Goal: Check status: Check status

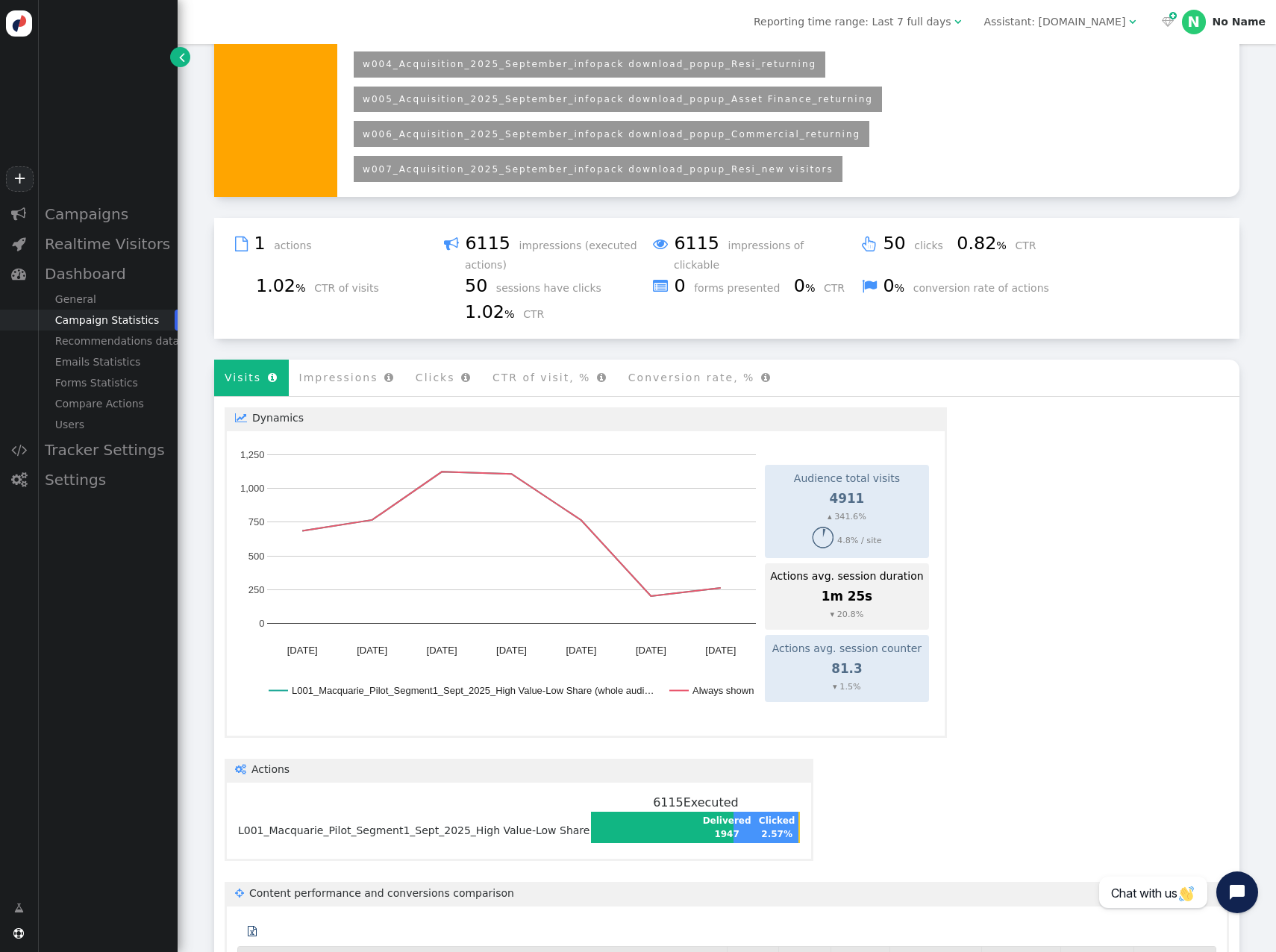
scroll to position [536, 0]
click at [90, 277] on div "Dashboard" at bounding box center [107, 273] width 141 height 30
click at [92, 274] on div "Dashboard" at bounding box center [107, 273] width 141 height 30
click at [85, 292] on div "General" at bounding box center [107, 299] width 141 height 21
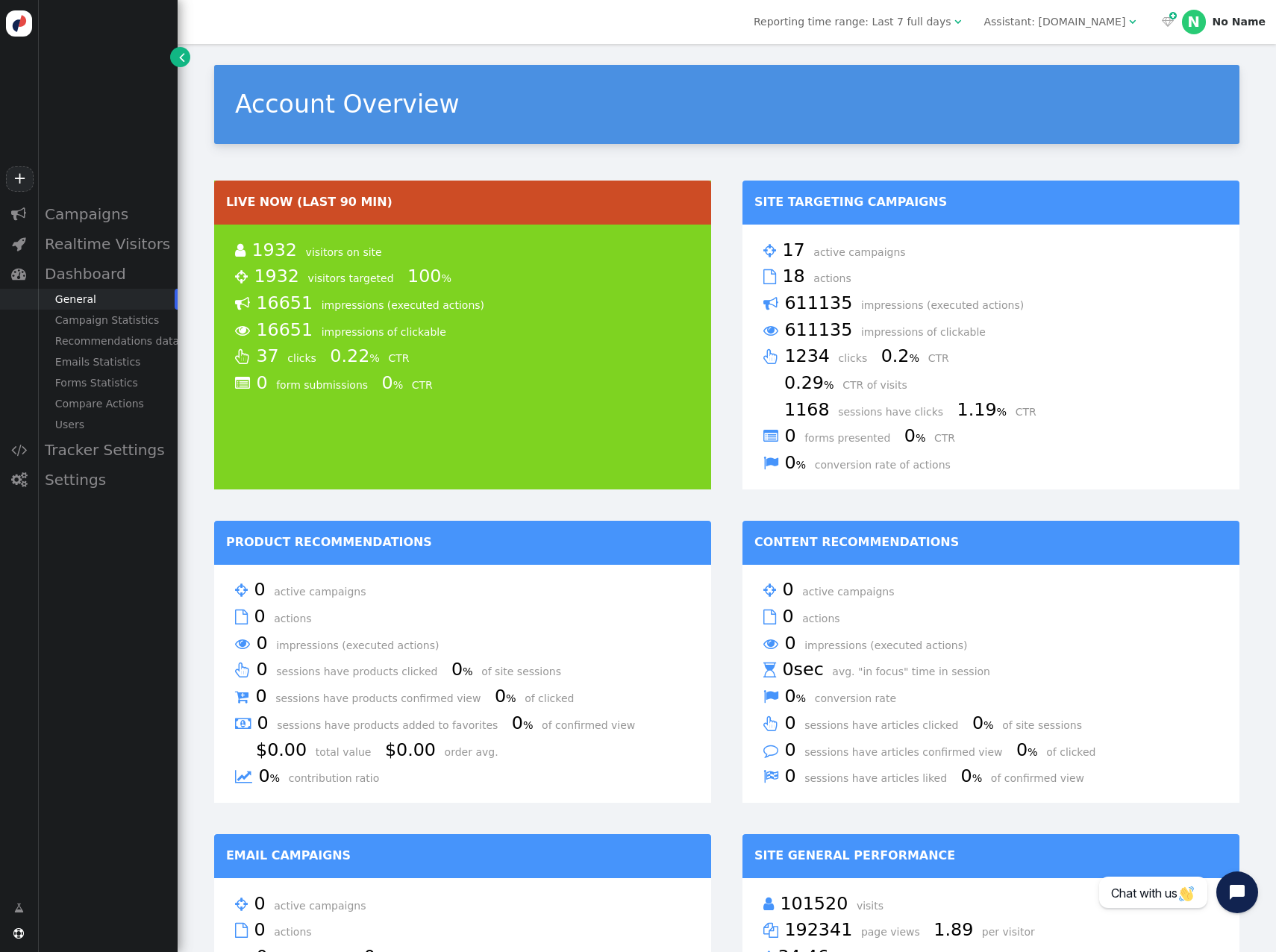
click at [128, 318] on div "Campaign Statistics" at bounding box center [107, 320] width 141 height 21
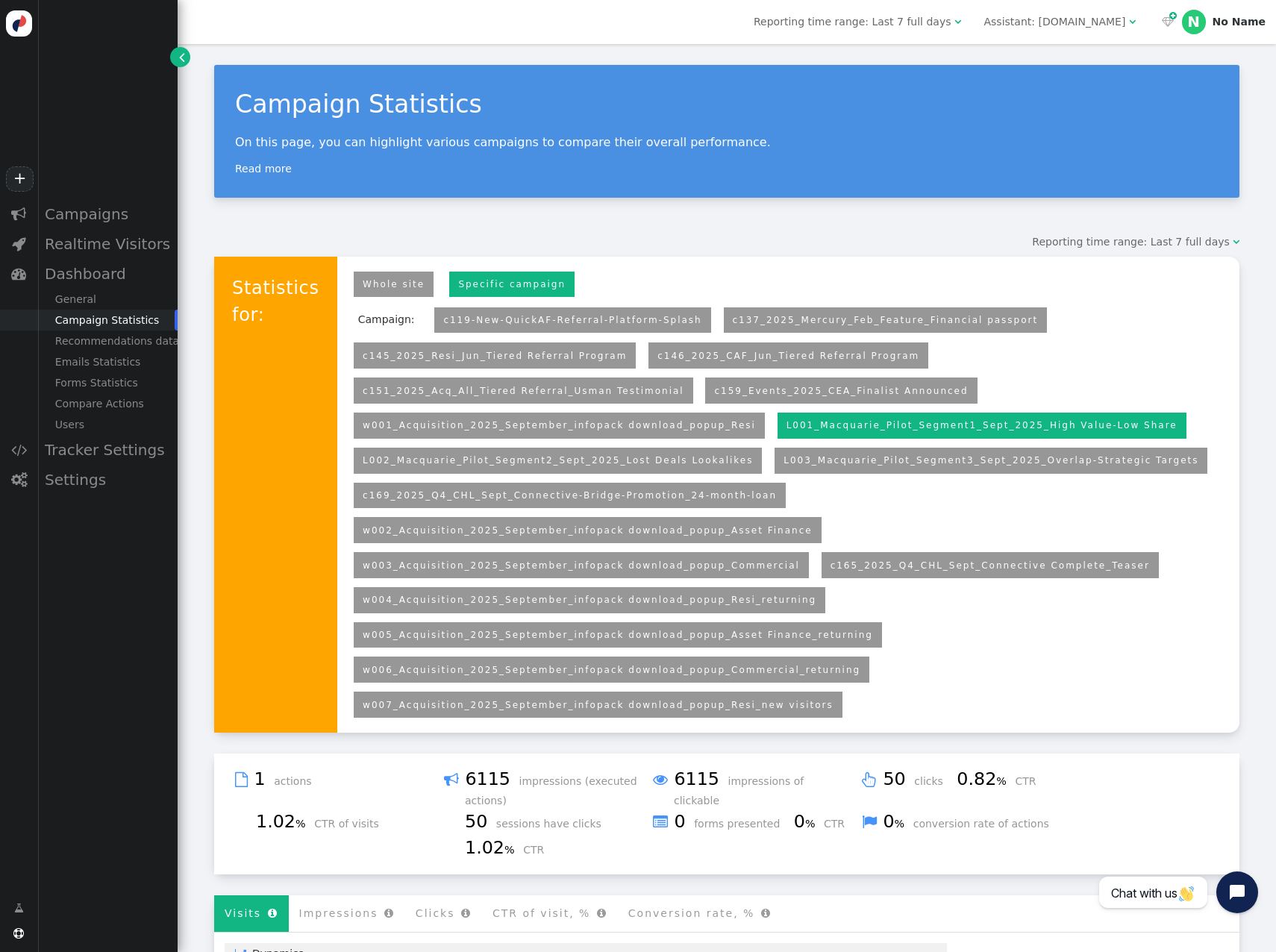
click at [107, 209] on div "Campaigns" at bounding box center [107, 213] width 141 height 30
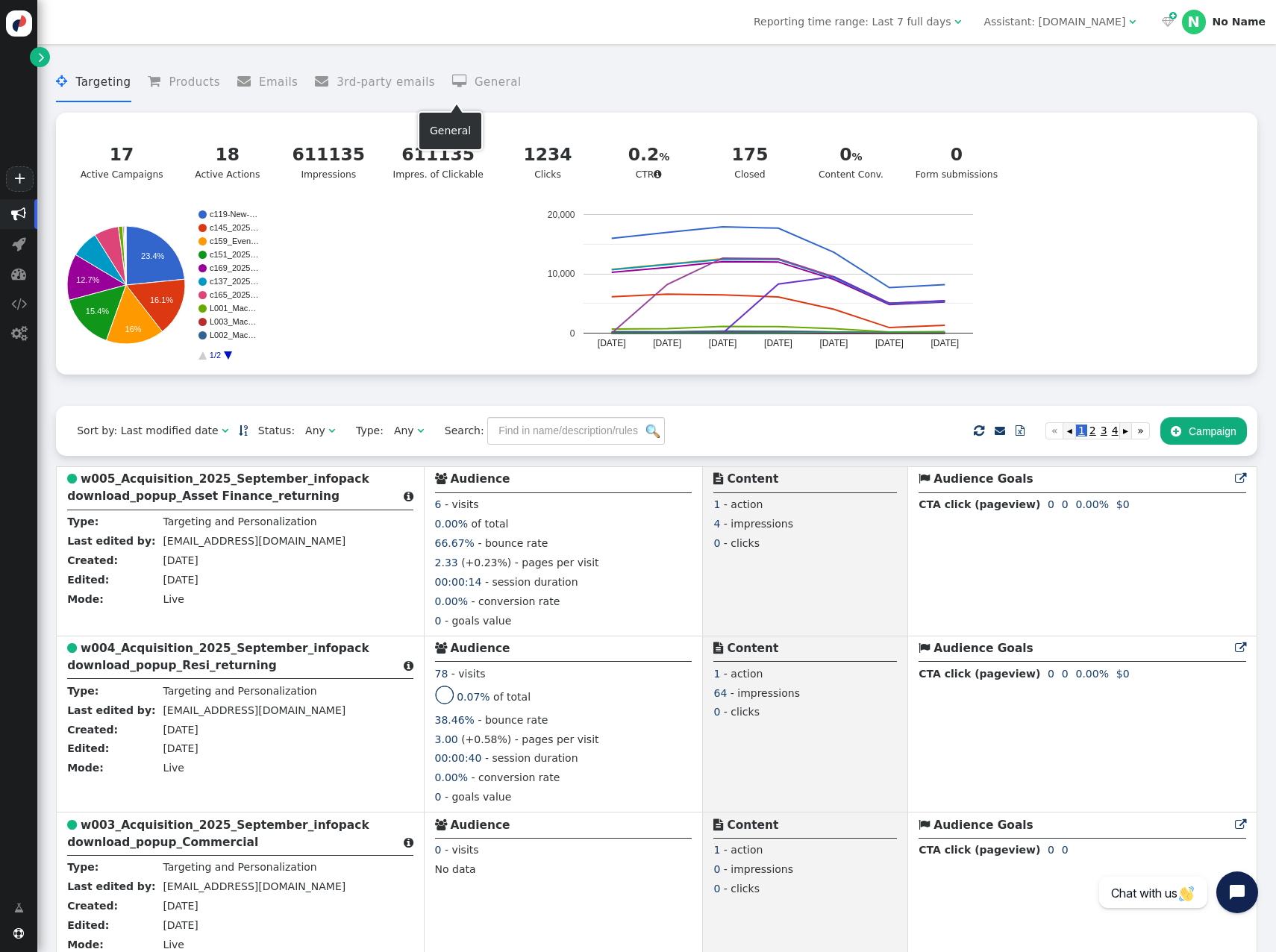
click at [457, 80] on li " General" at bounding box center [487, 82] width 70 height 39
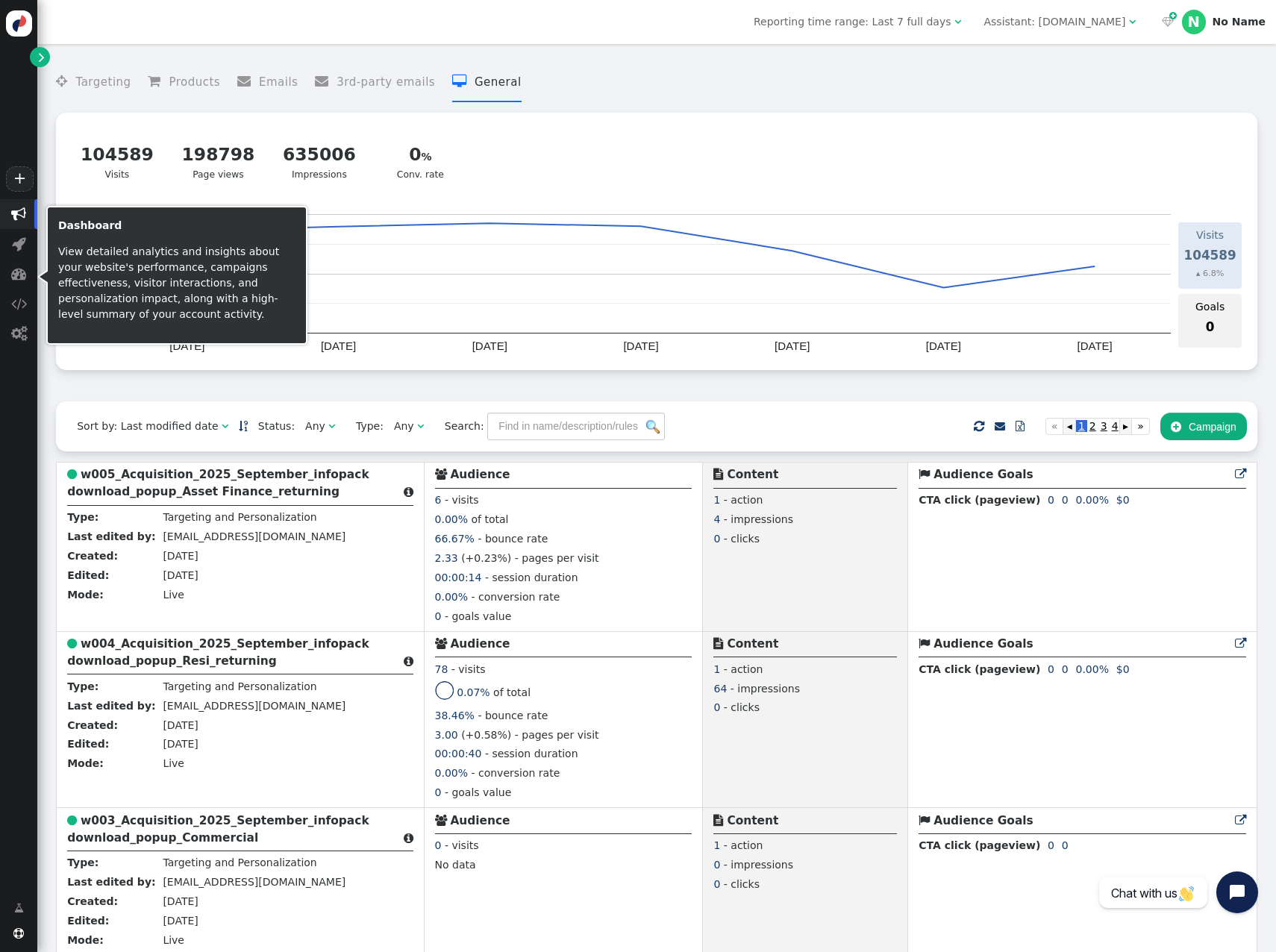
click at [22, 275] on span "" at bounding box center [19, 274] width 15 height 15
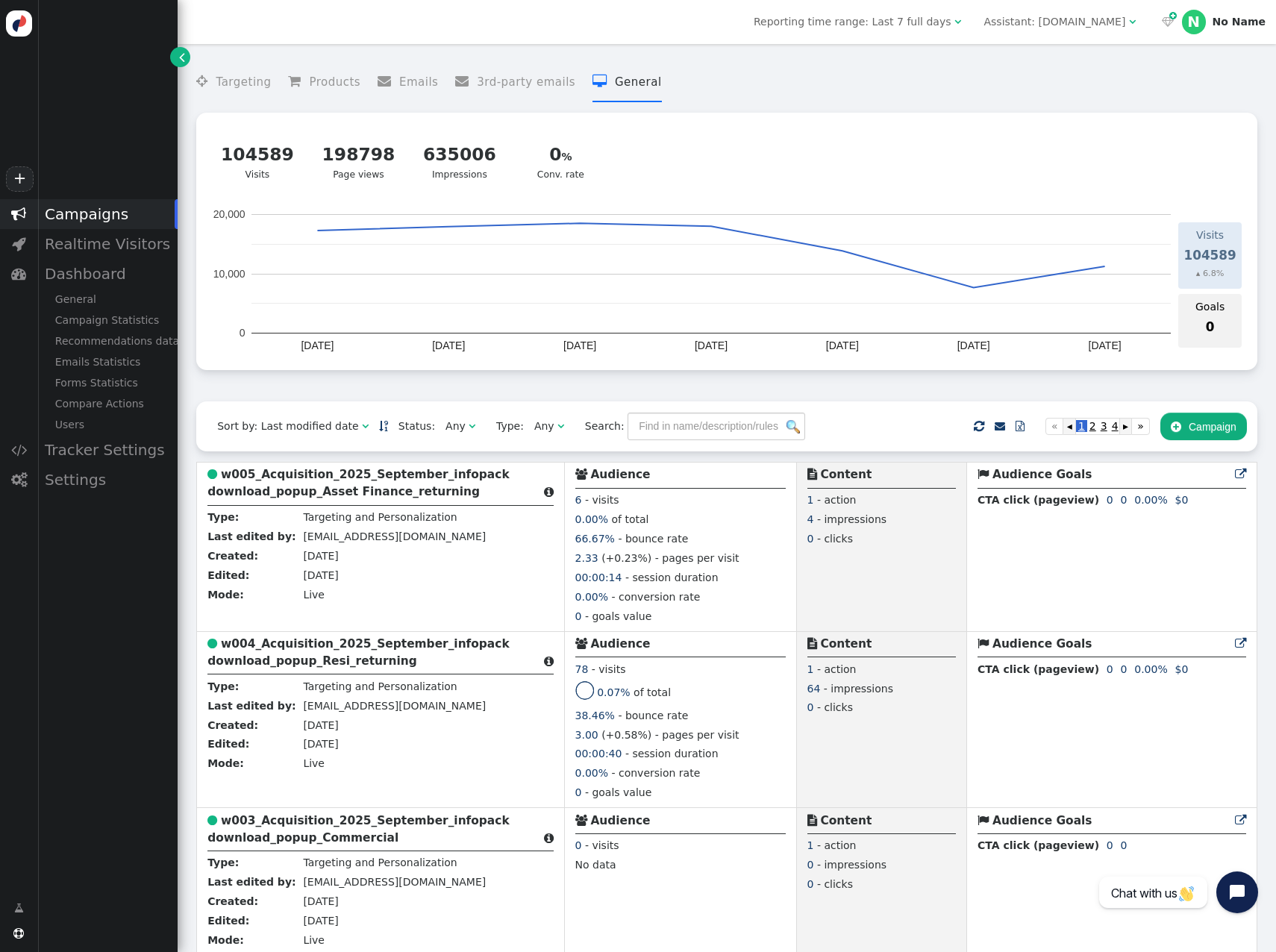
click at [89, 299] on div "General" at bounding box center [107, 299] width 141 height 21
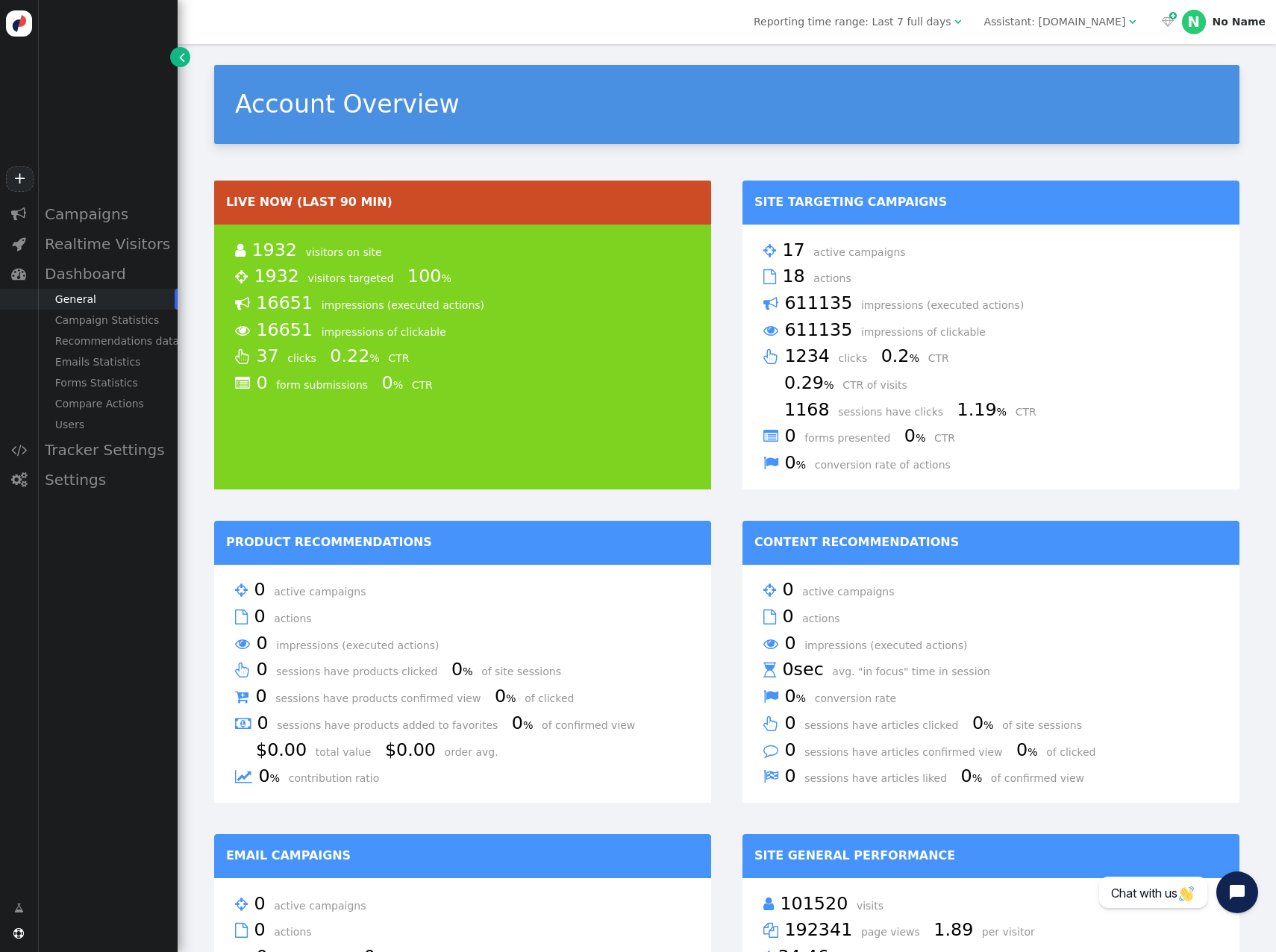
click at [107, 328] on div "Campaign Statistics" at bounding box center [107, 320] width 141 height 21
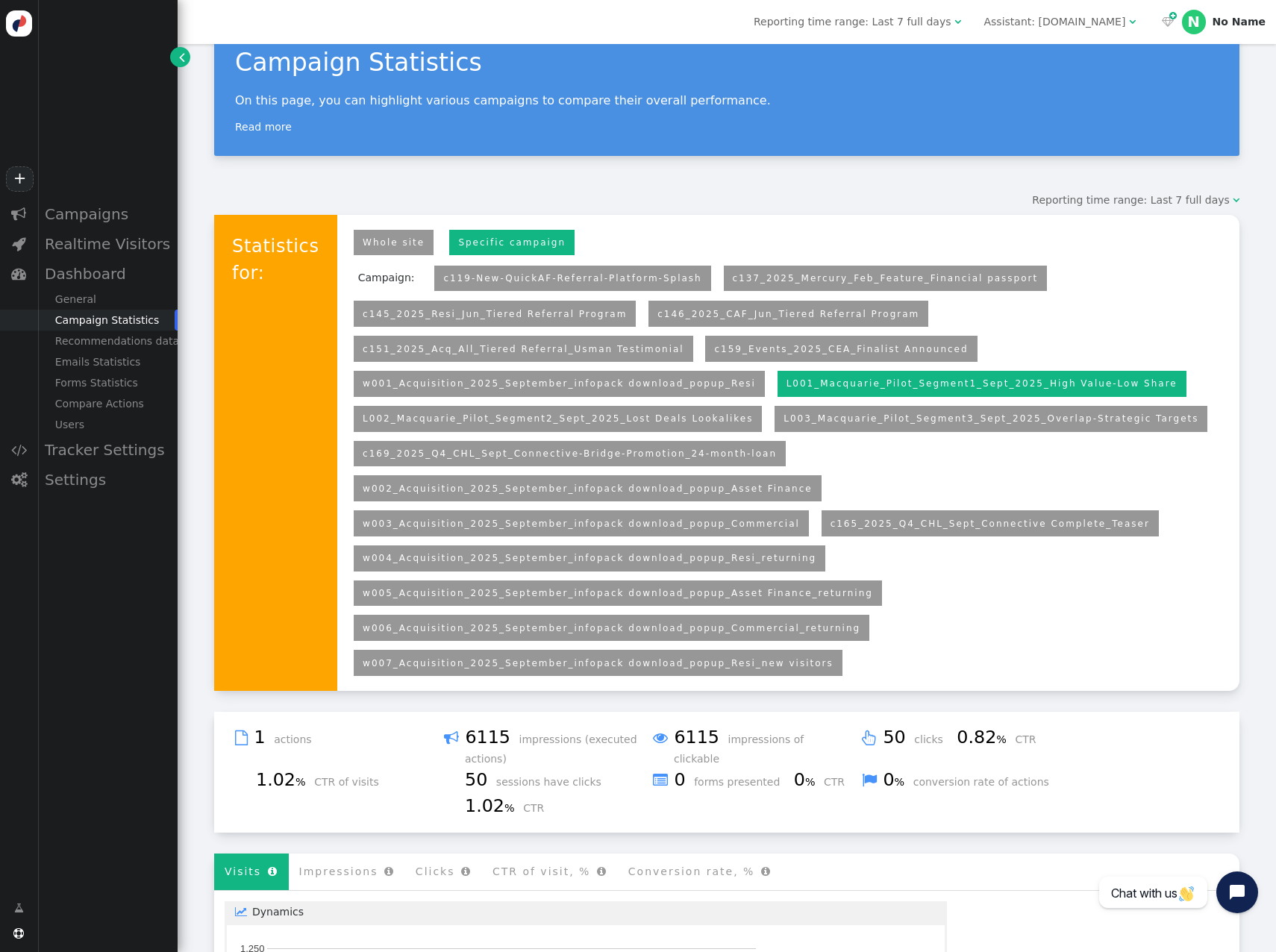
scroll to position [75, 0]
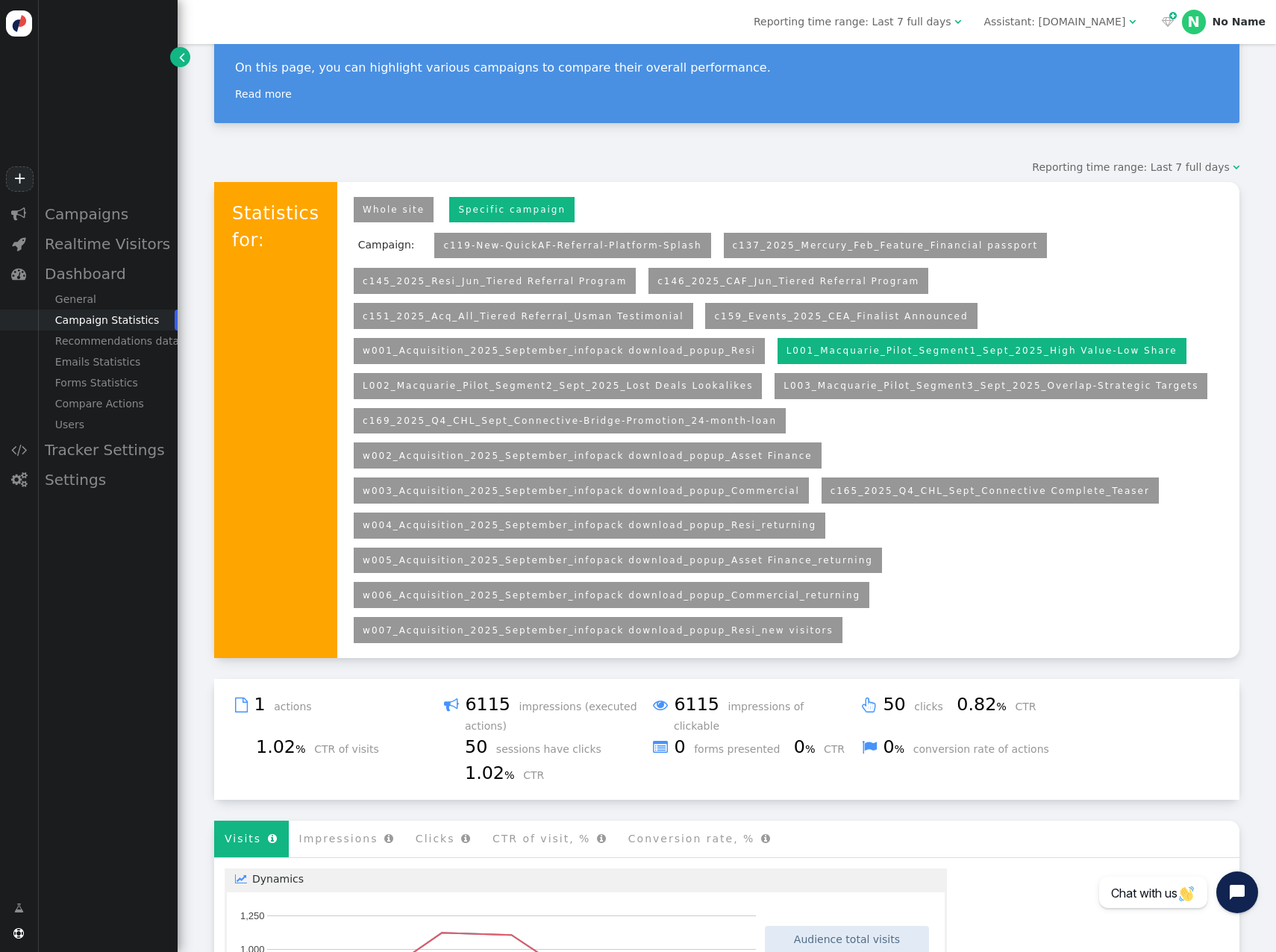
click at [56, 213] on div "Campaigns" at bounding box center [107, 213] width 141 height 30
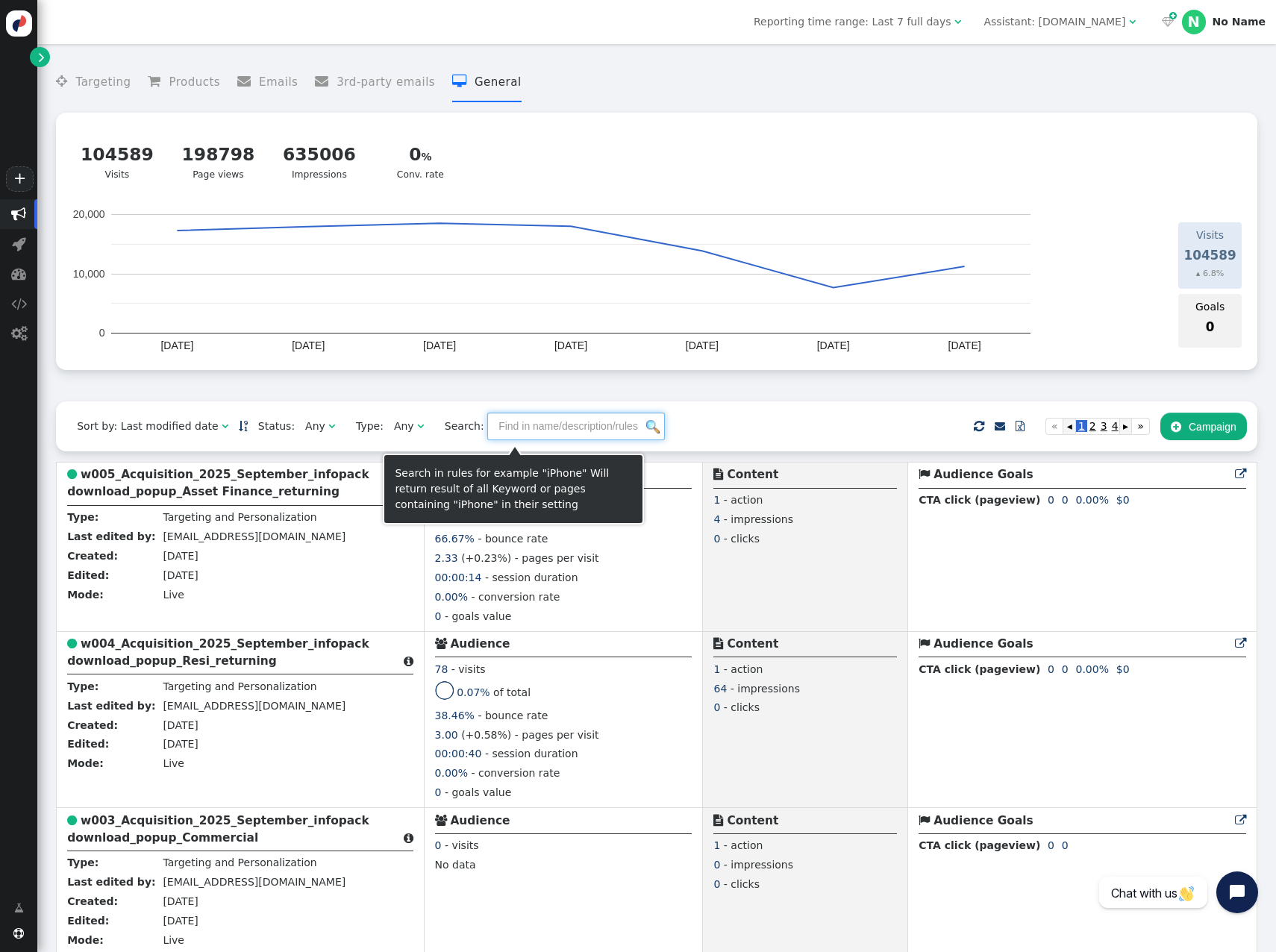
click at [488, 432] on input "text" at bounding box center [576, 426] width 178 height 27
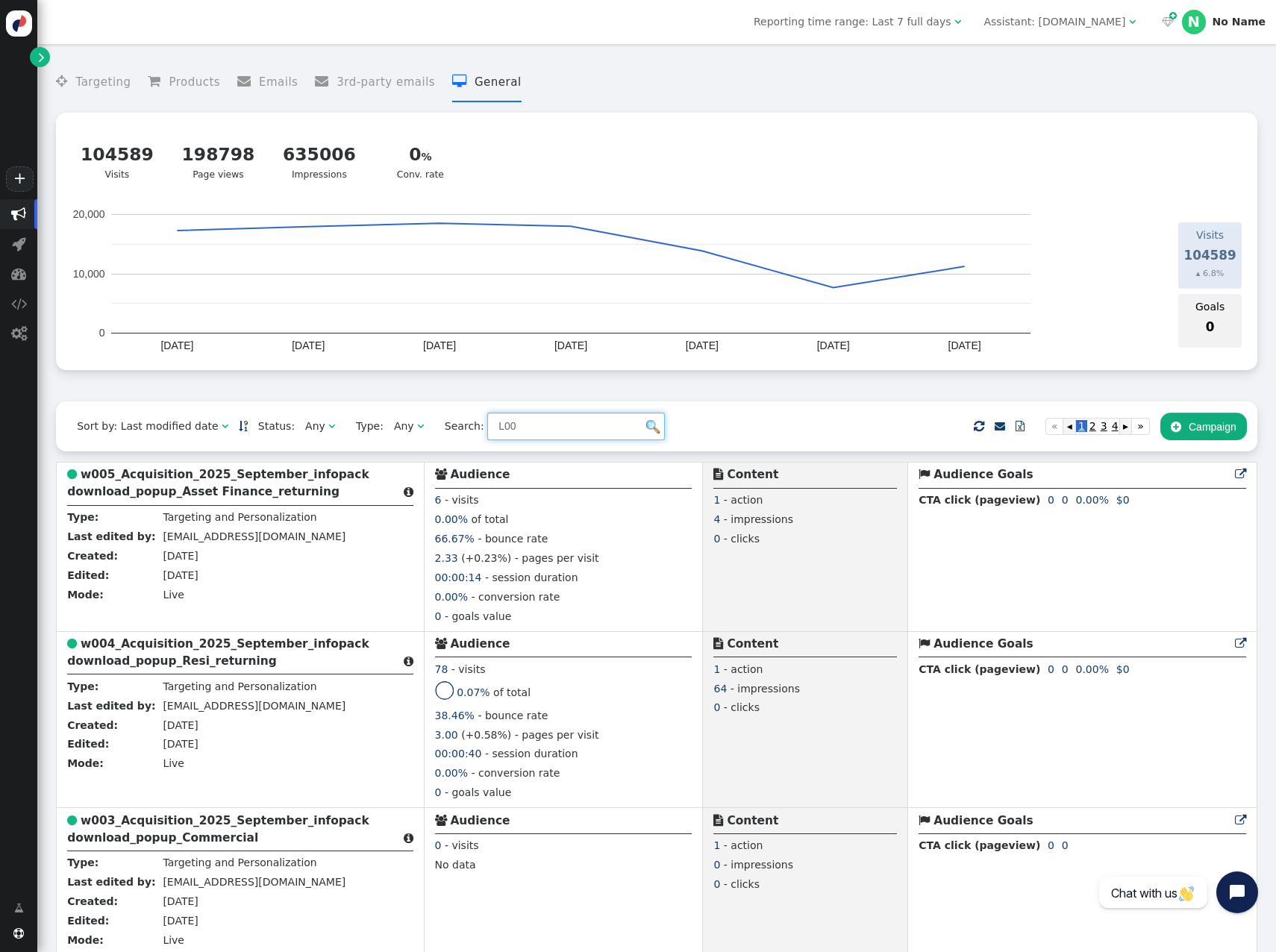
type input "L00"
click at [646, 429] on img at bounding box center [653, 427] width 13 height 13
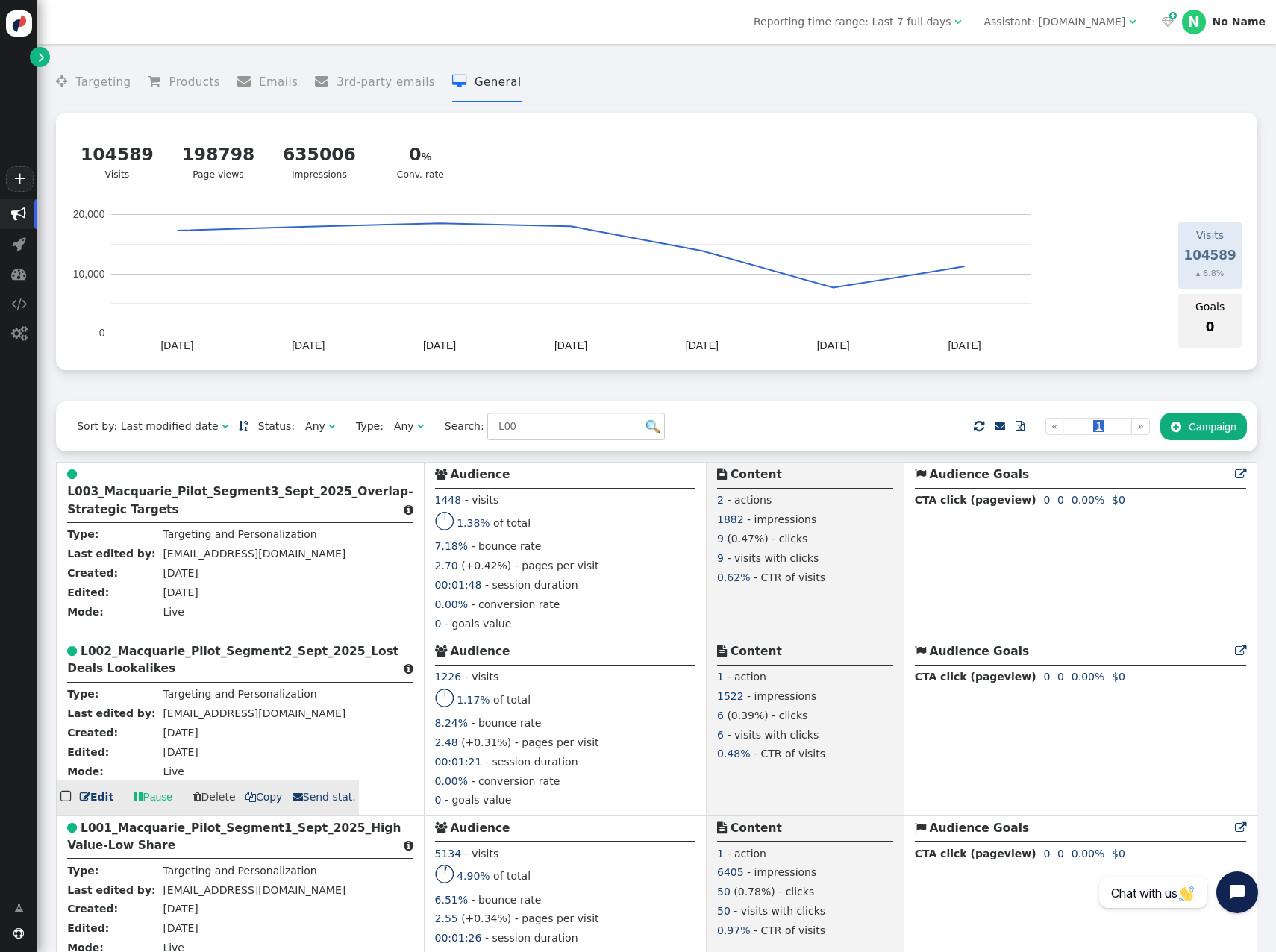
scroll to position [51, 0]
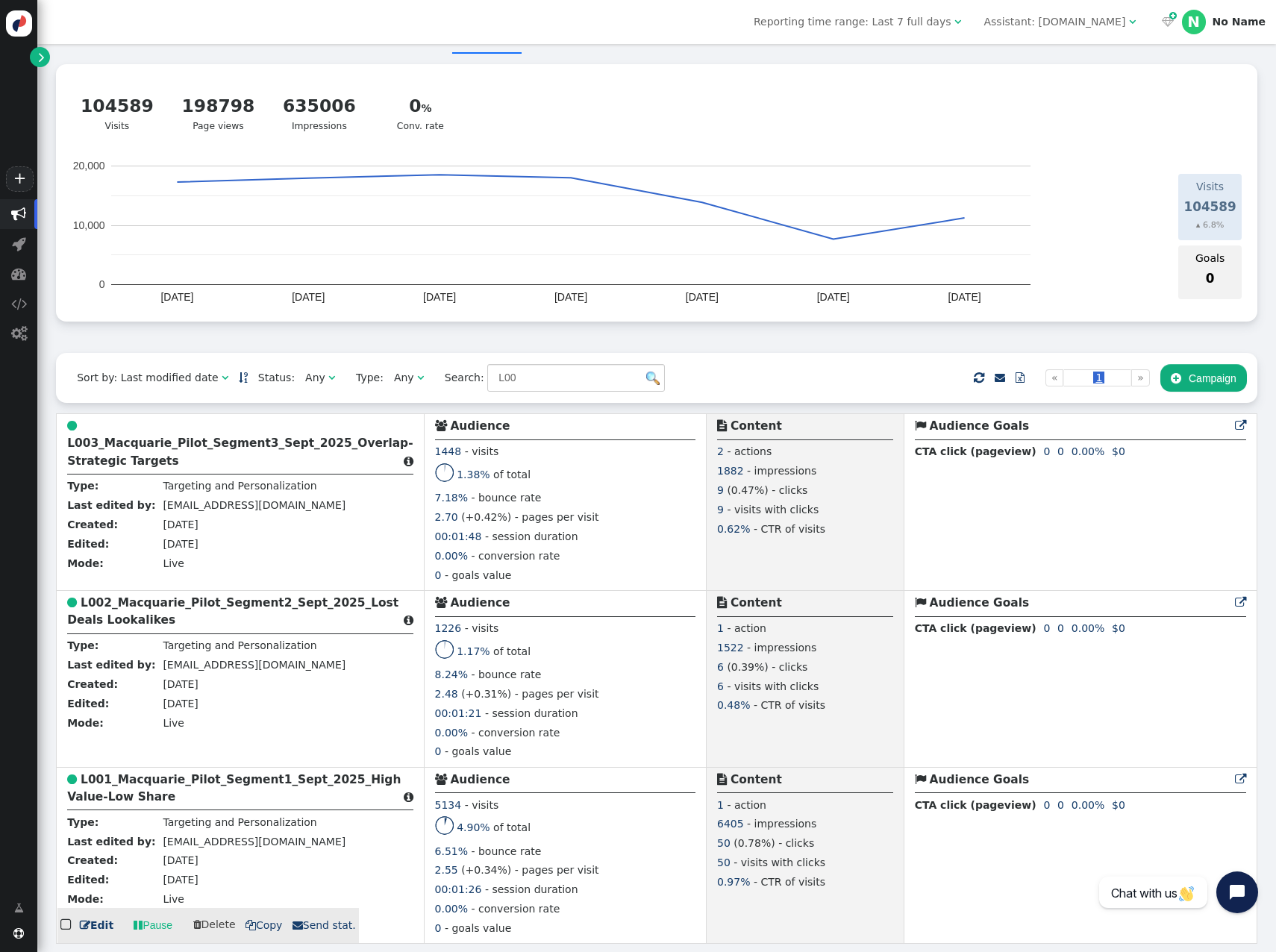
click at [120, 508] on b "L001_Macquarie_Pilot_Segment1_Sept_2025_High Value-Low Share" at bounding box center [233, 789] width 334 height 31
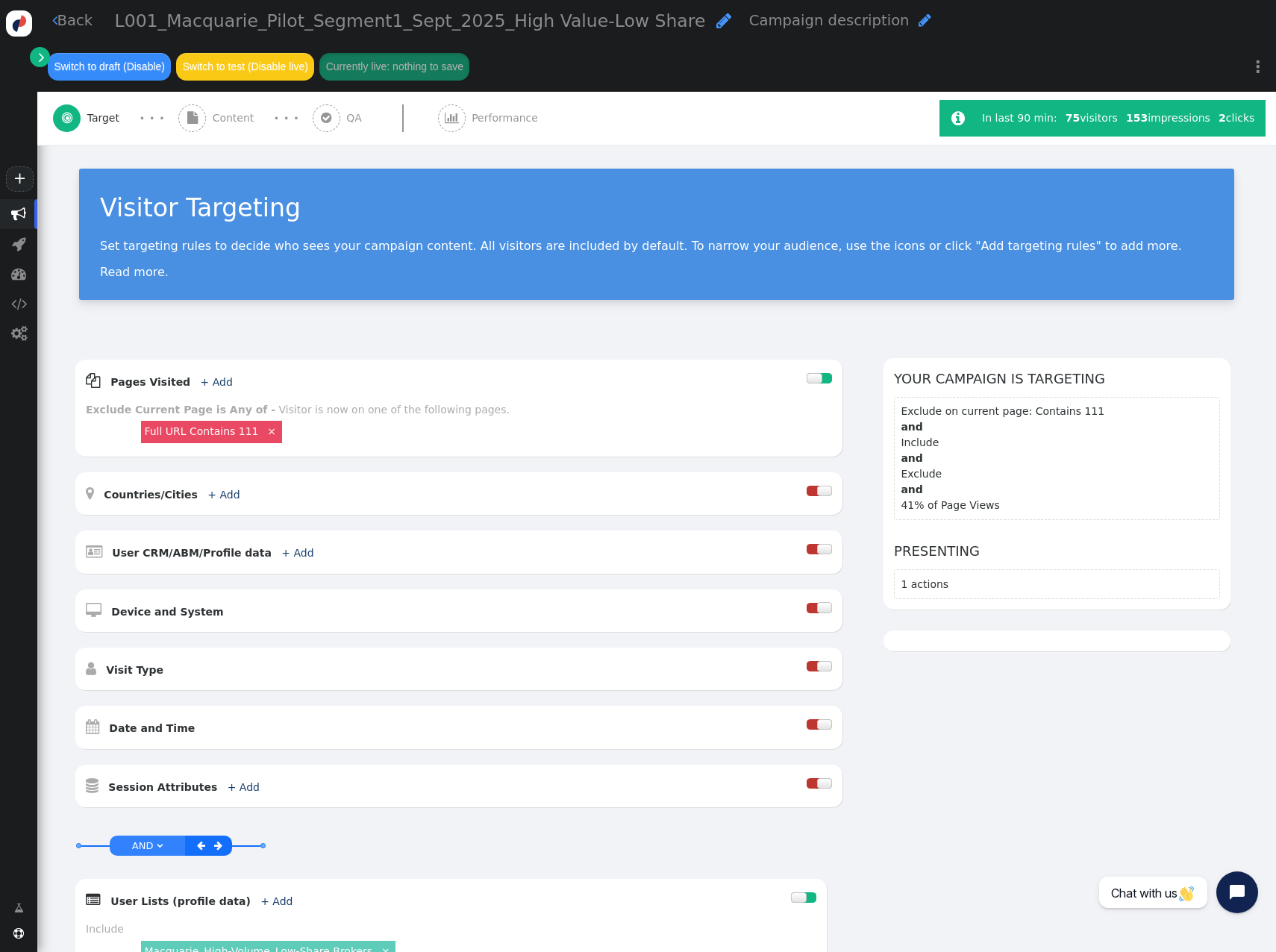
click at [471, 111] on span "Performance" at bounding box center [508, 119] width 73 height 15
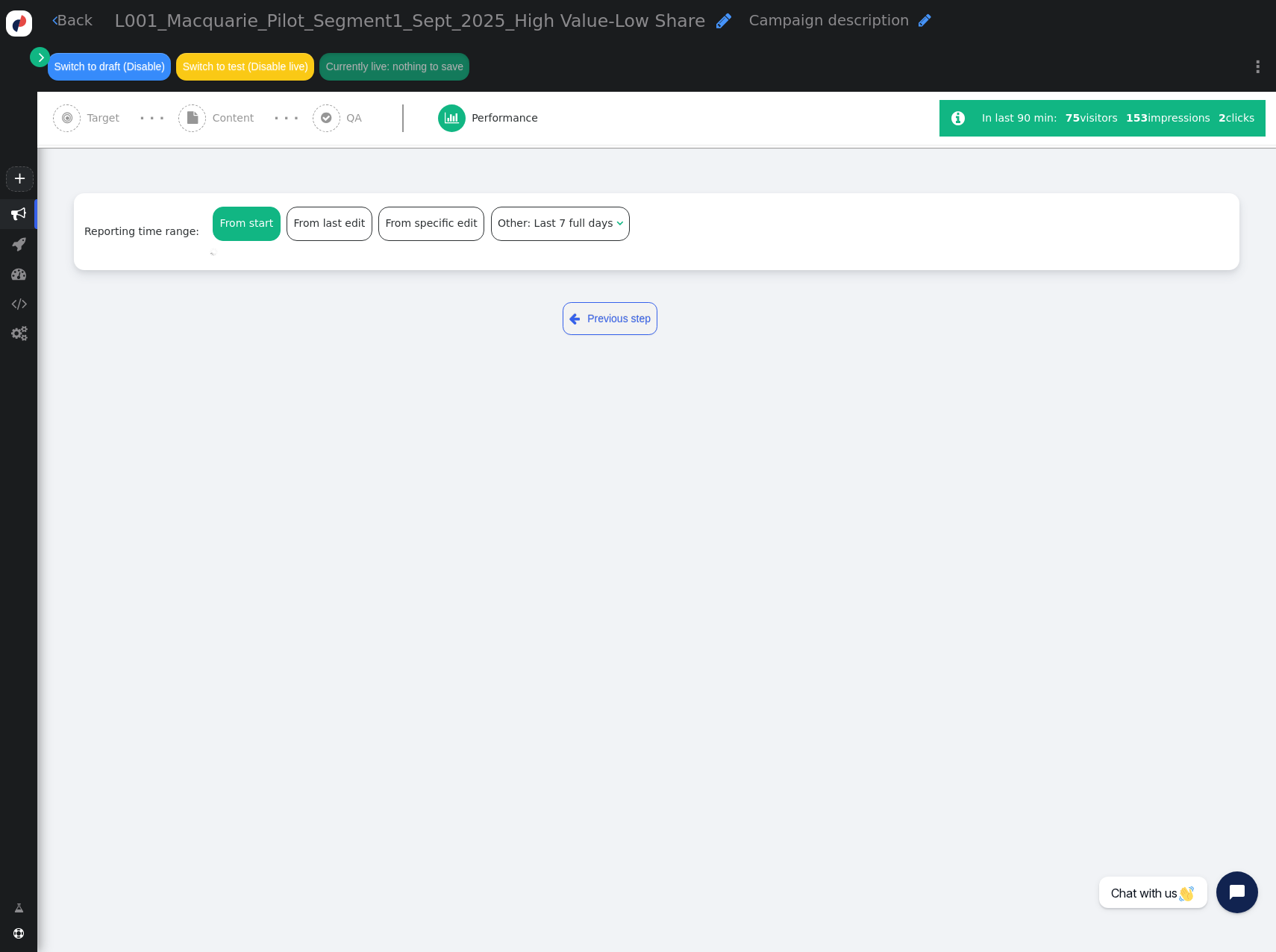
click at [243, 227] on div "From start" at bounding box center [246, 224] width 66 height 32
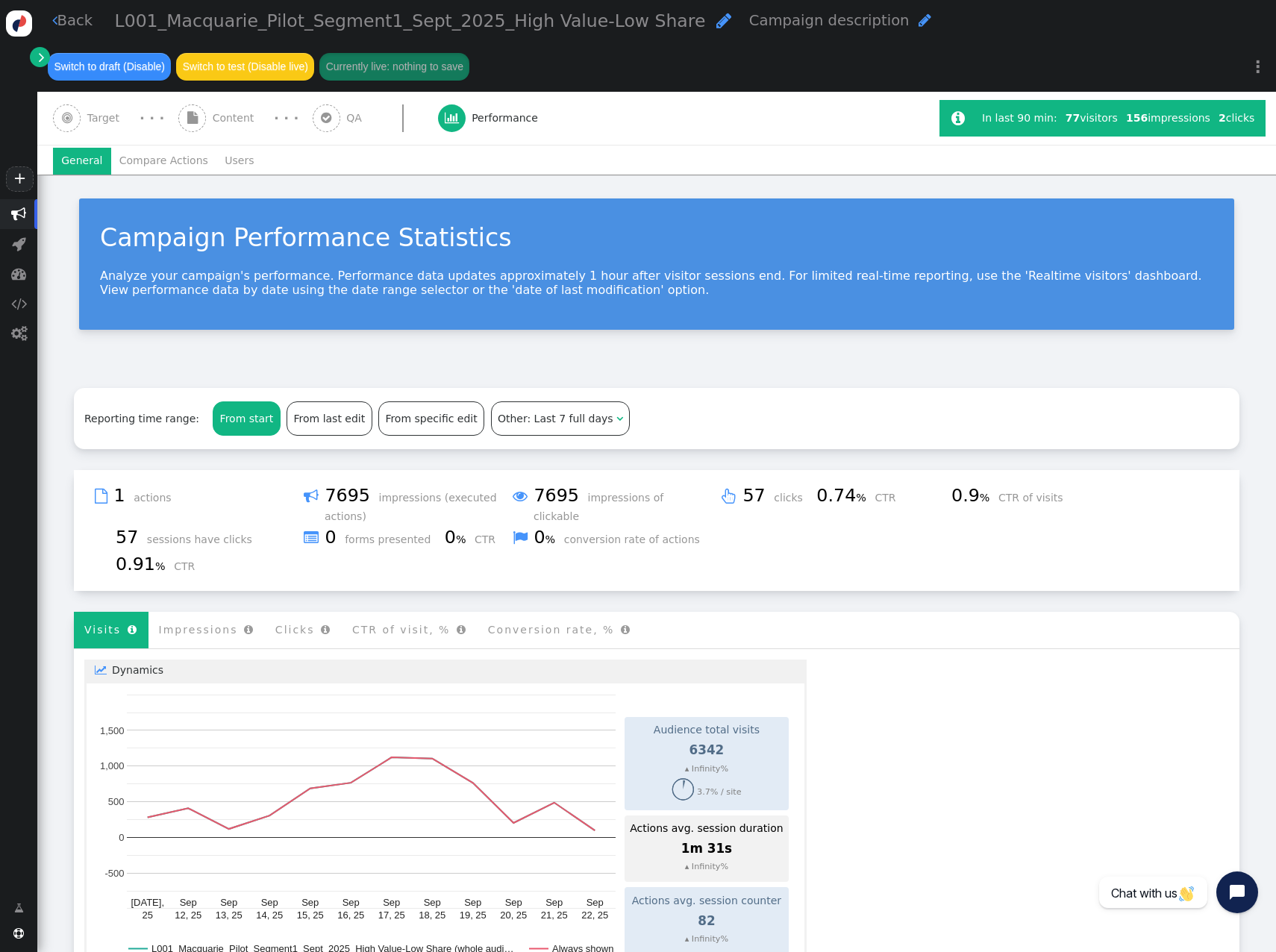
click at [225, 156] on li "Users" at bounding box center [239, 162] width 46 height 27
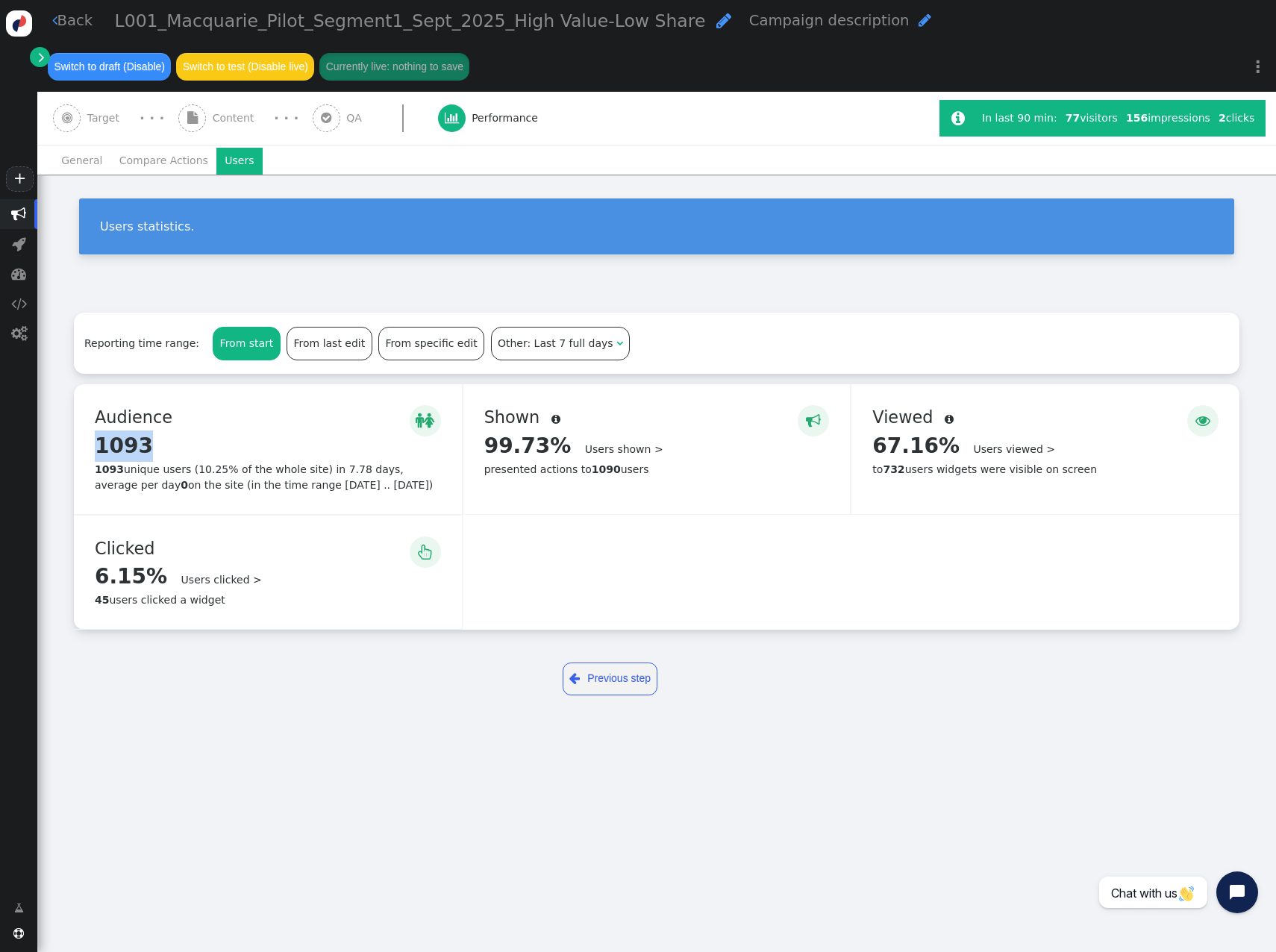
drag, startPoint x: 159, startPoint y: 451, endPoint x: 80, endPoint y: 456, distance: 79.2
click at [80, 456] on div "  Audience  1093 Details > 1093 unique users (10.25% of the whole site) in 7…" at bounding box center [268, 449] width 388 height 130
drag, startPoint x: 360, startPoint y: 490, endPoint x: 101, endPoint y: 455, distance: 261.4
click at [101, 455] on div "  Audience  1093 Details > 1093 unique users (10.25% of the whole site) in 7…" at bounding box center [268, 449] width 388 height 130
click at [322, 485] on div "1093 unique users (10.25% of the whole site) in 7.78 days, average per day 0 on…" at bounding box center [268, 477] width 346 height 32
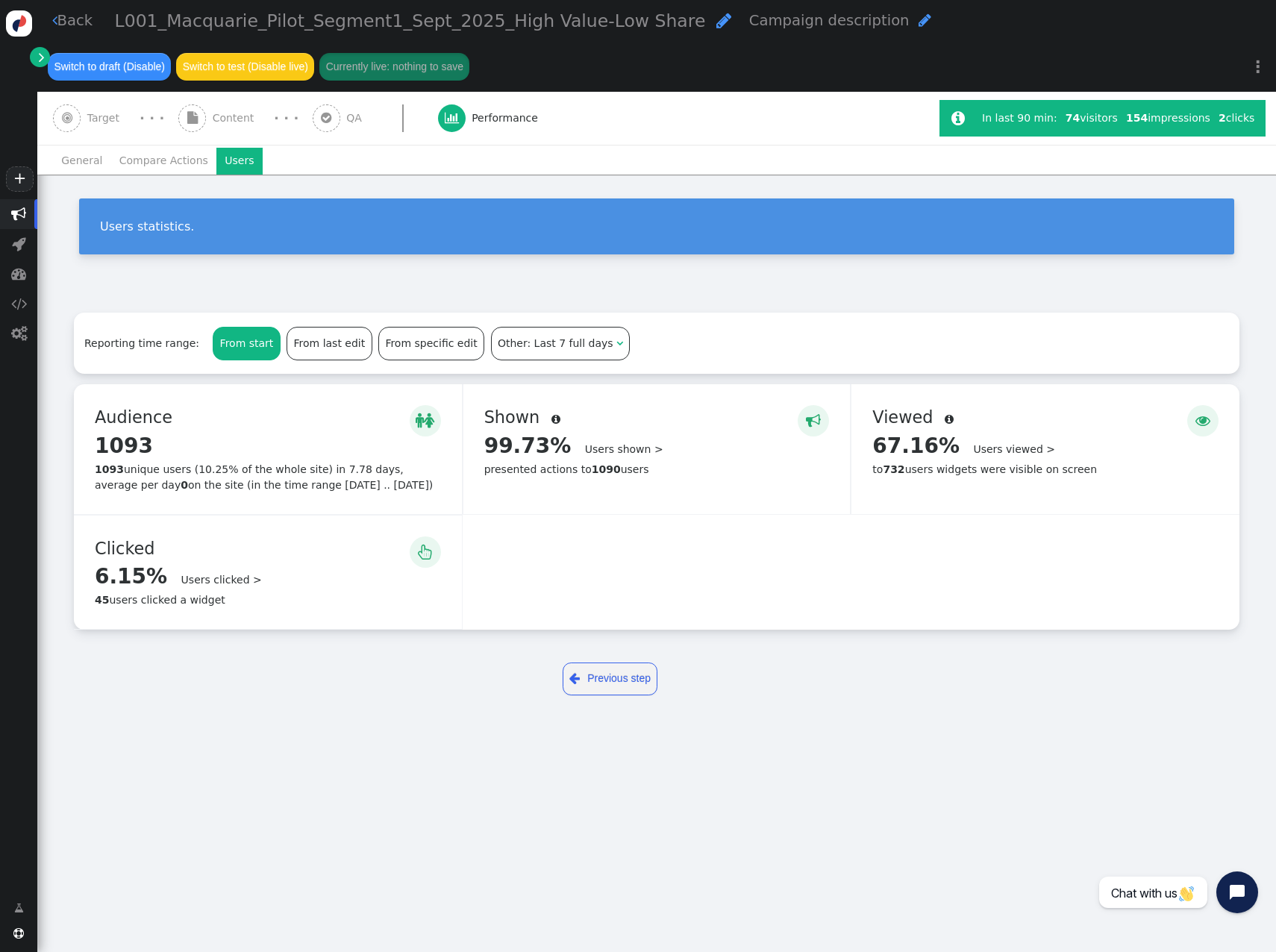
drag, startPoint x: 360, startPoint y: 492, endPoint x: 96, endPoint y: 444, distance: 268.3
click at [96, 444] on div "  Audience  1093 Details > 1093 unique users (10.25% of the whole site) in 7…" at bounding box center [268, 449] width 388 height 130
click at [274, 412] on div "Audience " at bounding box center [268, 418] width 346 height 26
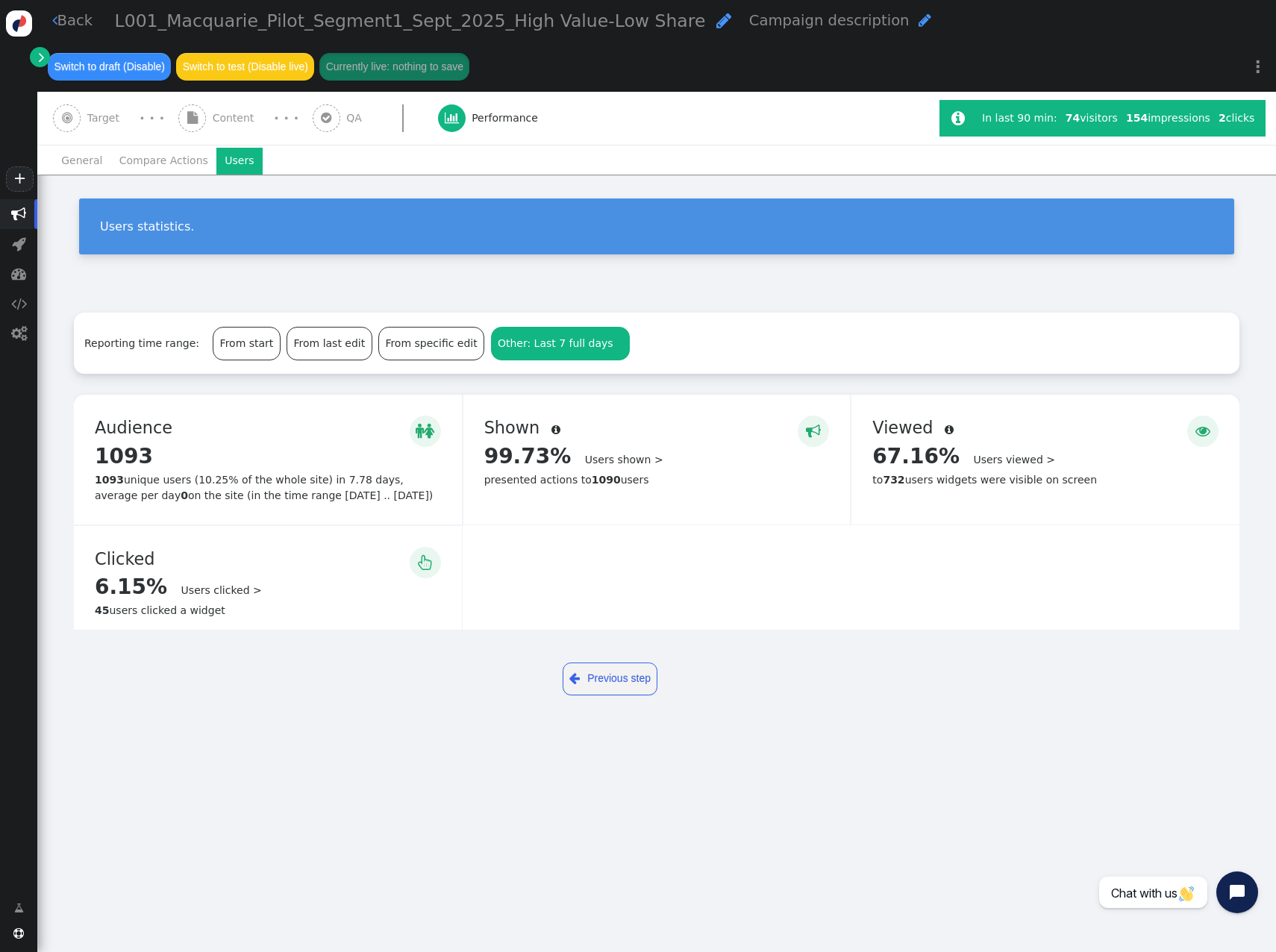
click at [503, 347] on span "Other: Last 7 full days" at bounding box center [555, 343] width 116 height 11
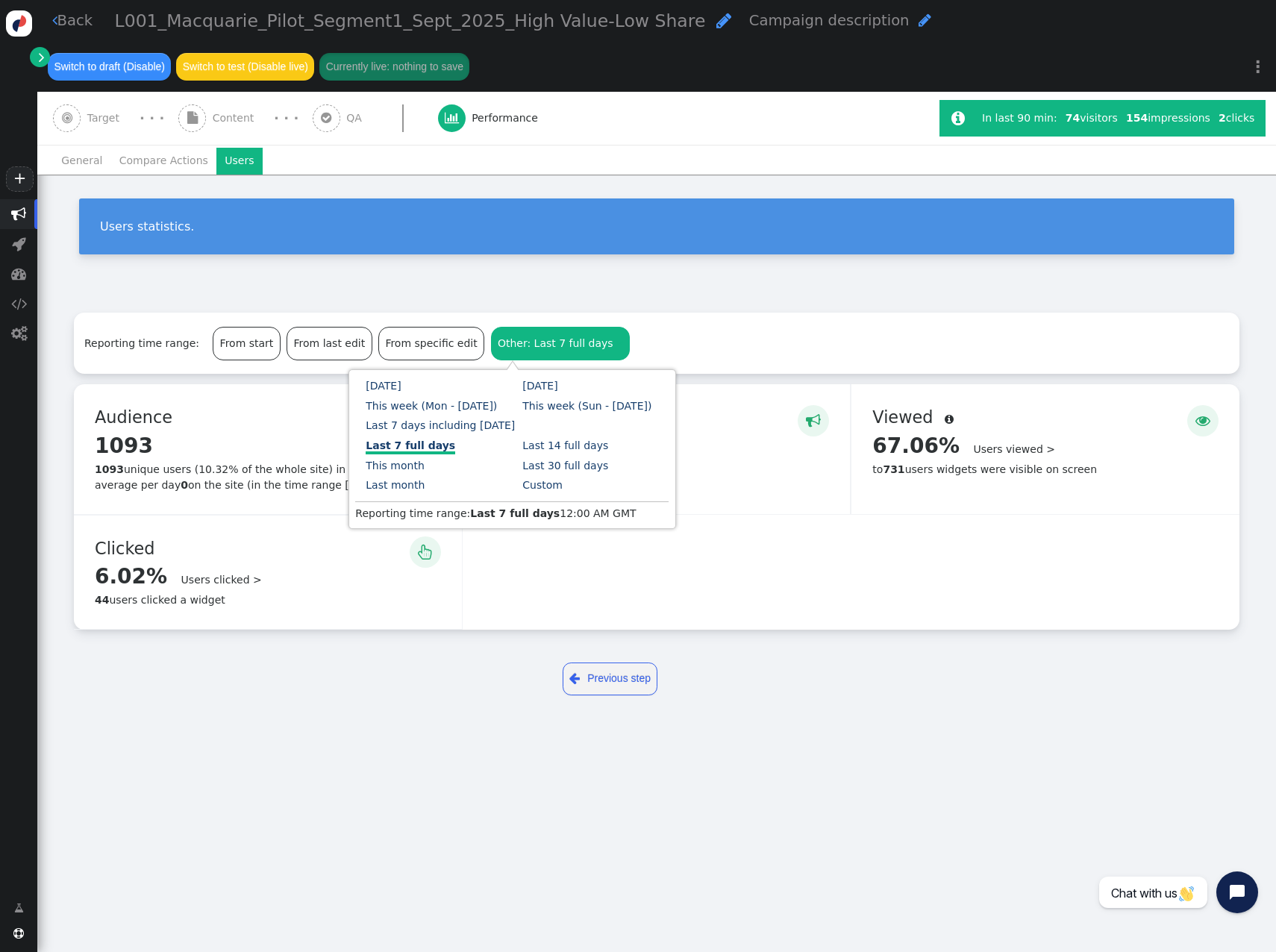
click at [455, 440] on link "Last 7 full days" at bounding box center [411, 447] width 90 height 15
click at [242, 356] on div "From start" at bounding box center [246, 344] width 66 height 32
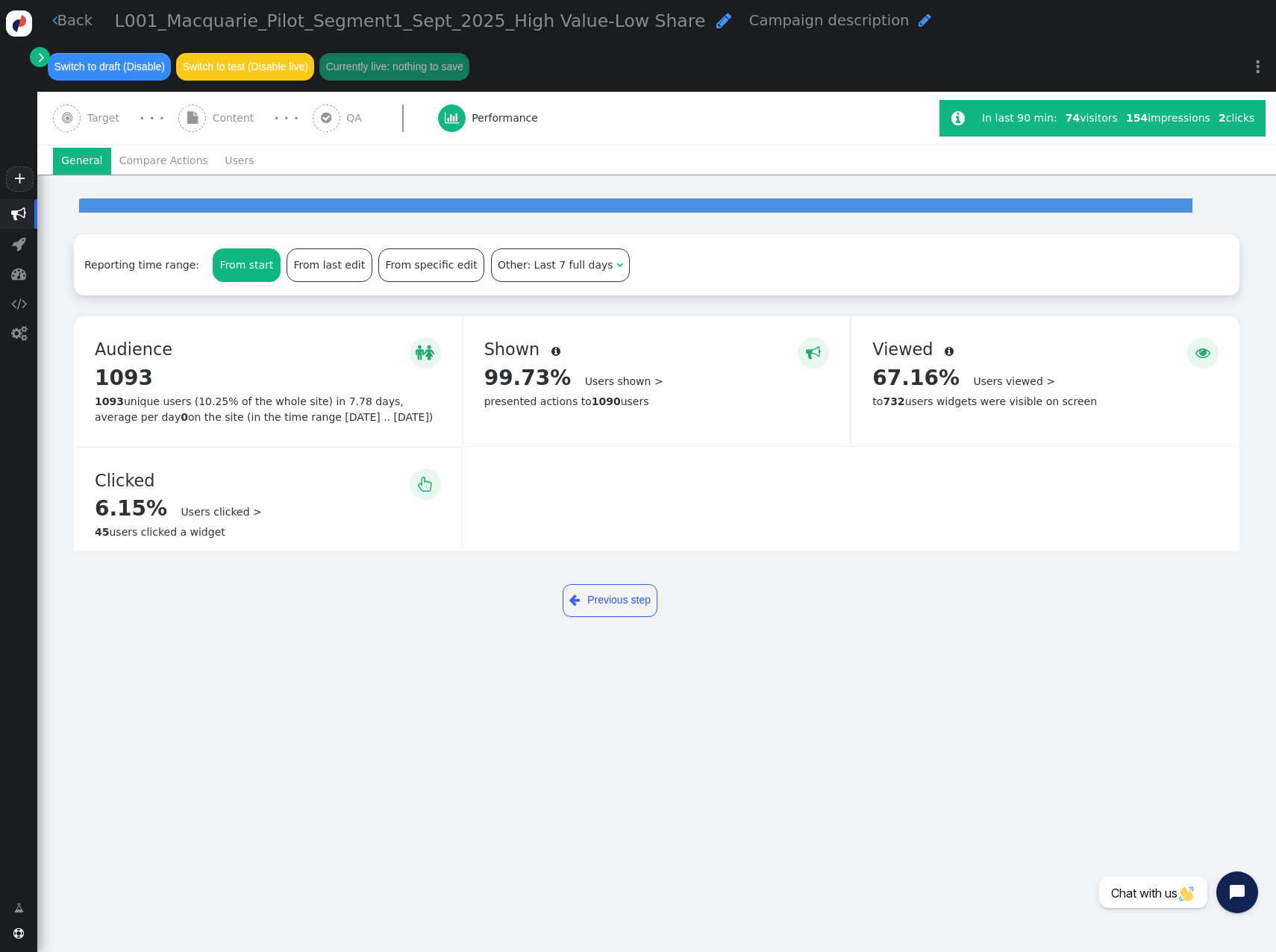
click at [86, 162] on li "General" at bounding box center [81, 162] width 58 height 27
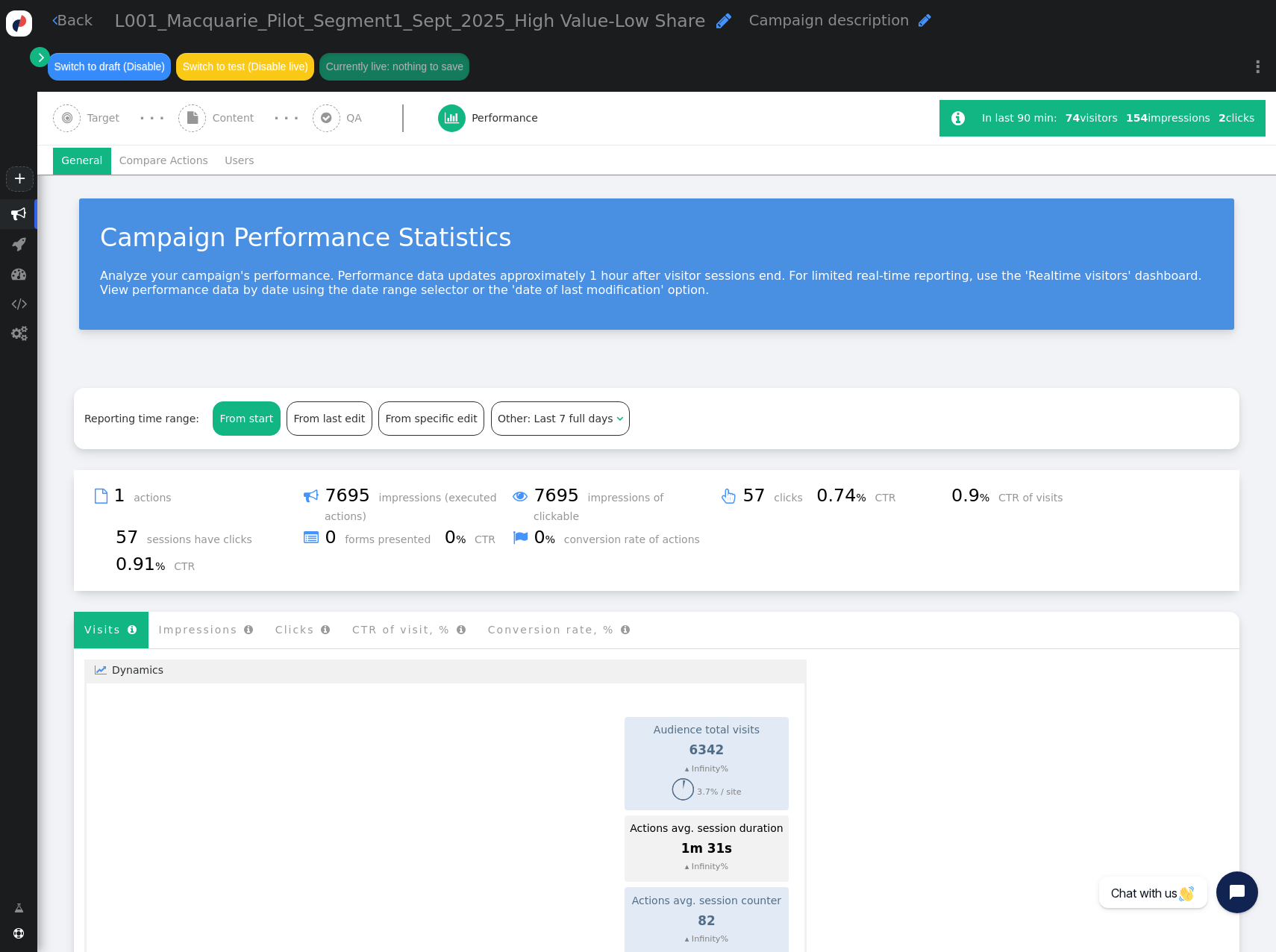
click at [223, 162] on li "Users" at bounding box center [239, 162] width 46 height 27
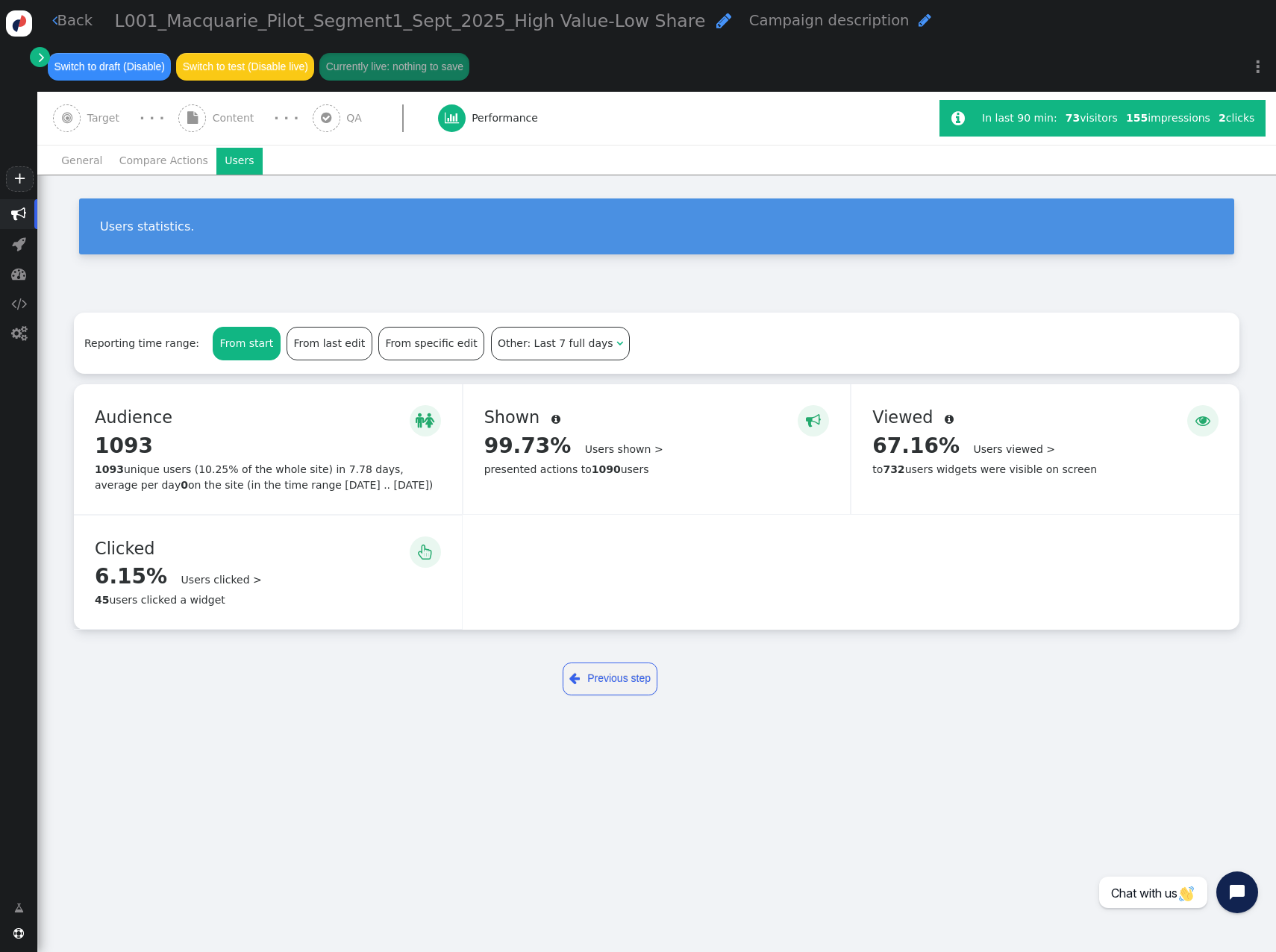
drag, startPoint x: 638, startPoint y: 473, endPoint x: 487, endPoint y: 417, distance: 161.0
click at [487, 417] on div " Shown  99.73% Users shown > presented actions to 1090 users" at bounding box center [657, 449] width 387 height 130
drag, startPoint x: 379, startPoint y: 488, endPoint x: 80, endPoint y: 424, distance: 305.8
click at [80, 424] on div "  Audience  1093 Details > 1093 unique users (10.25% of the whole site) in 7…" at bounding box center [268, 449] width 388 height 130
drag, startPoint x: 80, startPoint y: 424, endPoint x: 107, endPoint y: 418, distance: 27.7
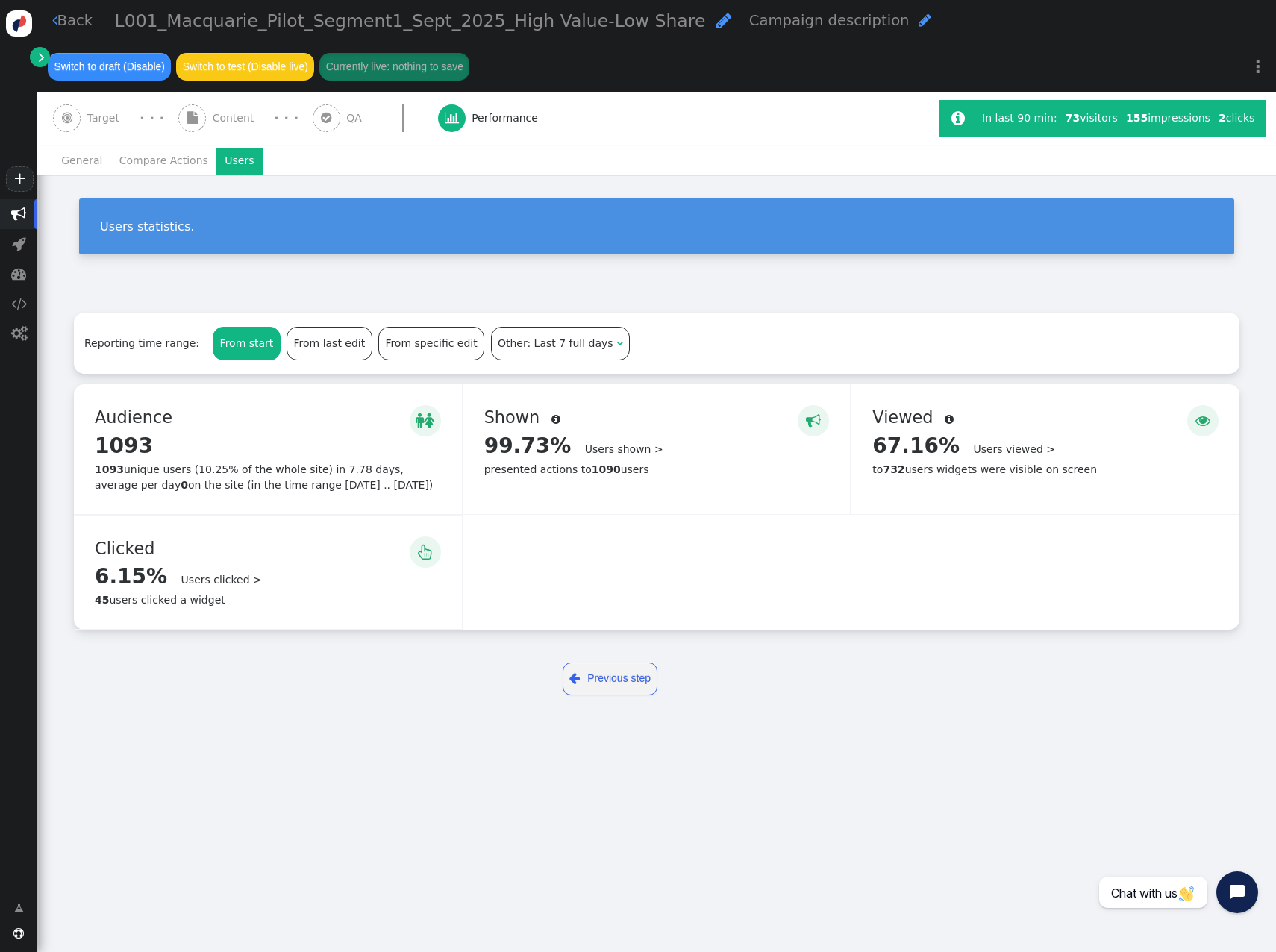
click at [107, 418] on span "Audience" at bounding box center [138, 417] width 86 height 19
drag, startPoint x: 131, startPoint y: 425, endPoint x: 372, endPoint y: 488, distance: 249.1
click at [372, 488] on div "  Audience  1093 Details > 1093 unique users (10.25% of the whole site) in 7…" at bounding box center [268, 449] width 388 height 130
drag, startPoint x: 372, startPoint y: 488, endPoint x: 384, endPoint y: 492, distance: 12.6
click at [384, 492] on div "1093 unique users (10.25% of the whole site) in 7.78 days, average per day 0 on…" at bounding box center [268, 477] width 346 height 32
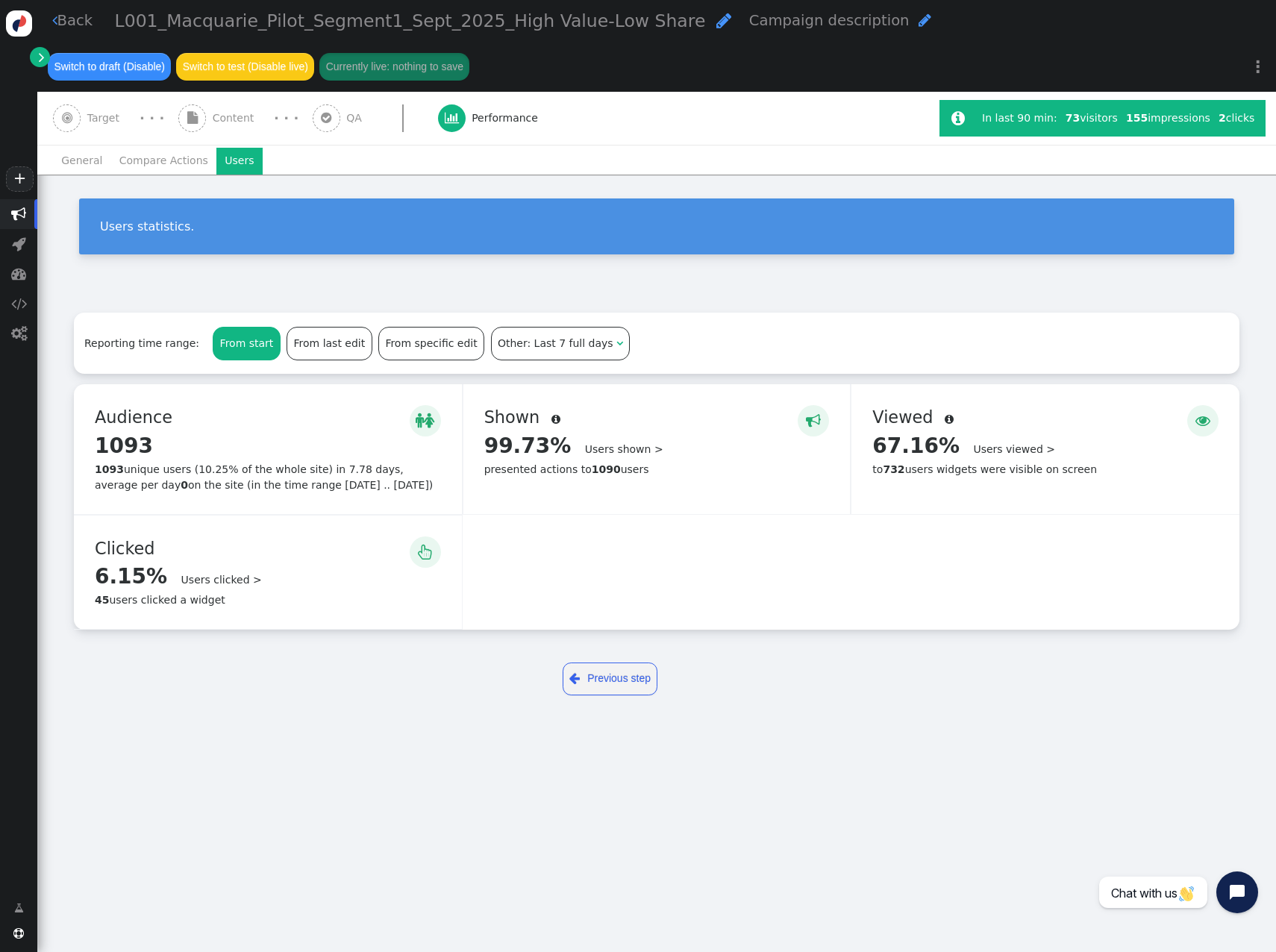
drag, startPoint x: 367, startPoint y: 492, endPoint x: 96, endPoint y: 417, distance: 281.2
click at [96, 417] on div "  Audience  1093 Details > 1093 unique users (10.25% of the whole site) in 7…" at bounding box center [268, 449] width 388 height 130
click at [395, 488] on div "1093 unique users (10.25% of the whole site) in 7.78 days, average per day 0 on…" at bounding box center [268, 477] width 346 height 32
click at [613, 448] on link "Users shown >" at bounding box center [624, 449] width 78 height 11
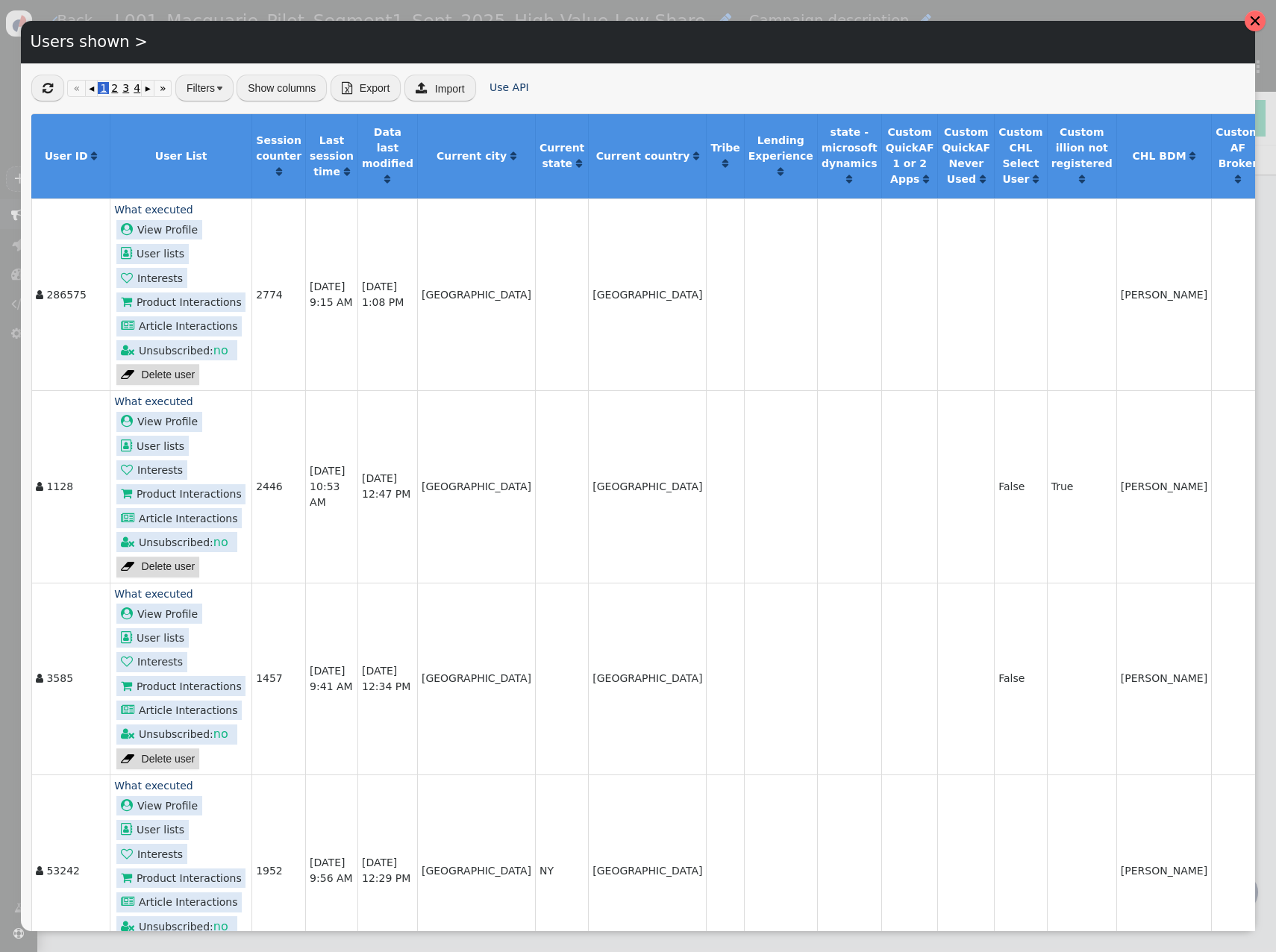
click at [937, 14] on div at bounding box center [1255, 21] width 21 height 21
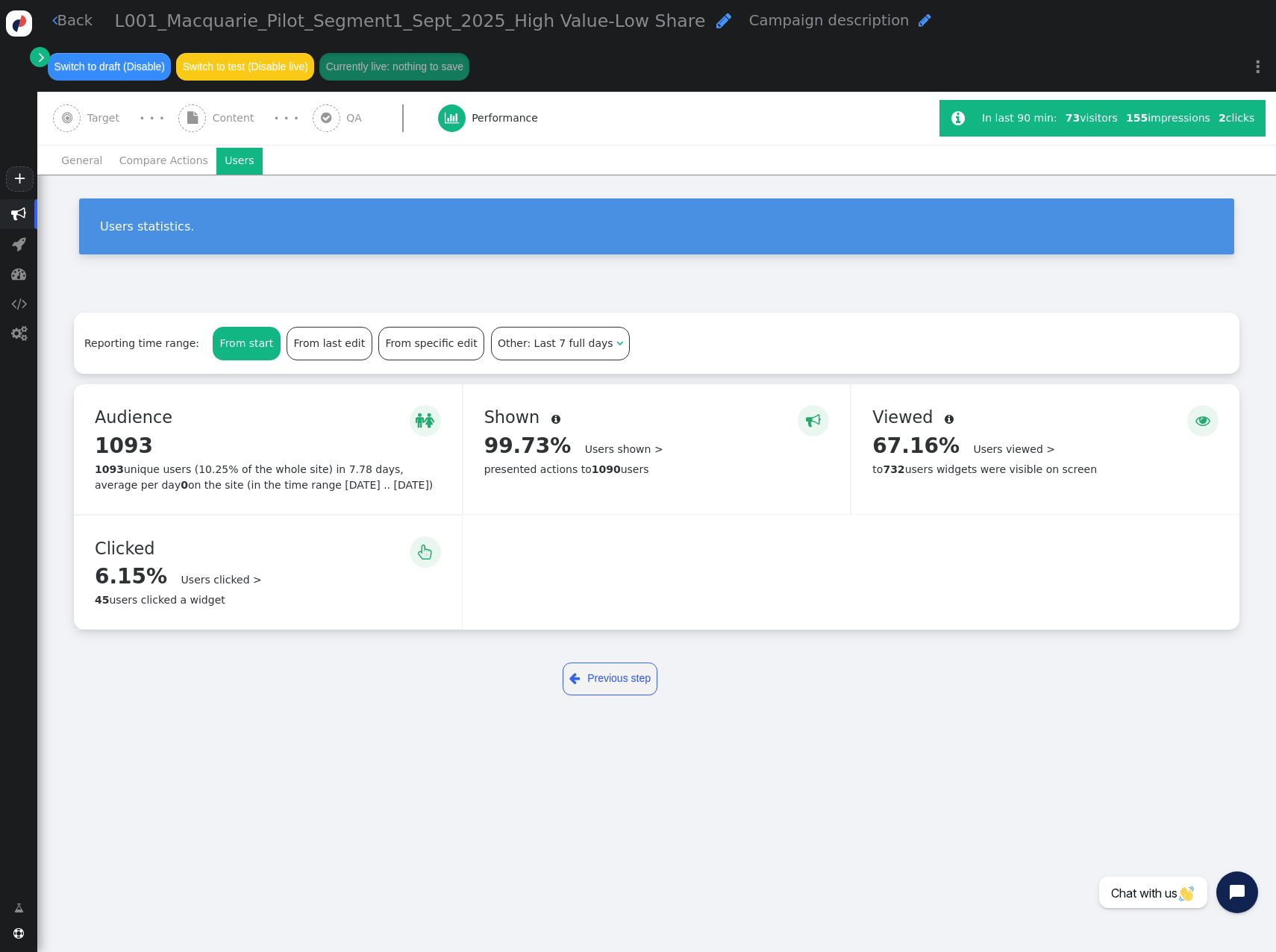
click at [75, 167] on li "General" at bounding box center [81, 162] width 58 height 27
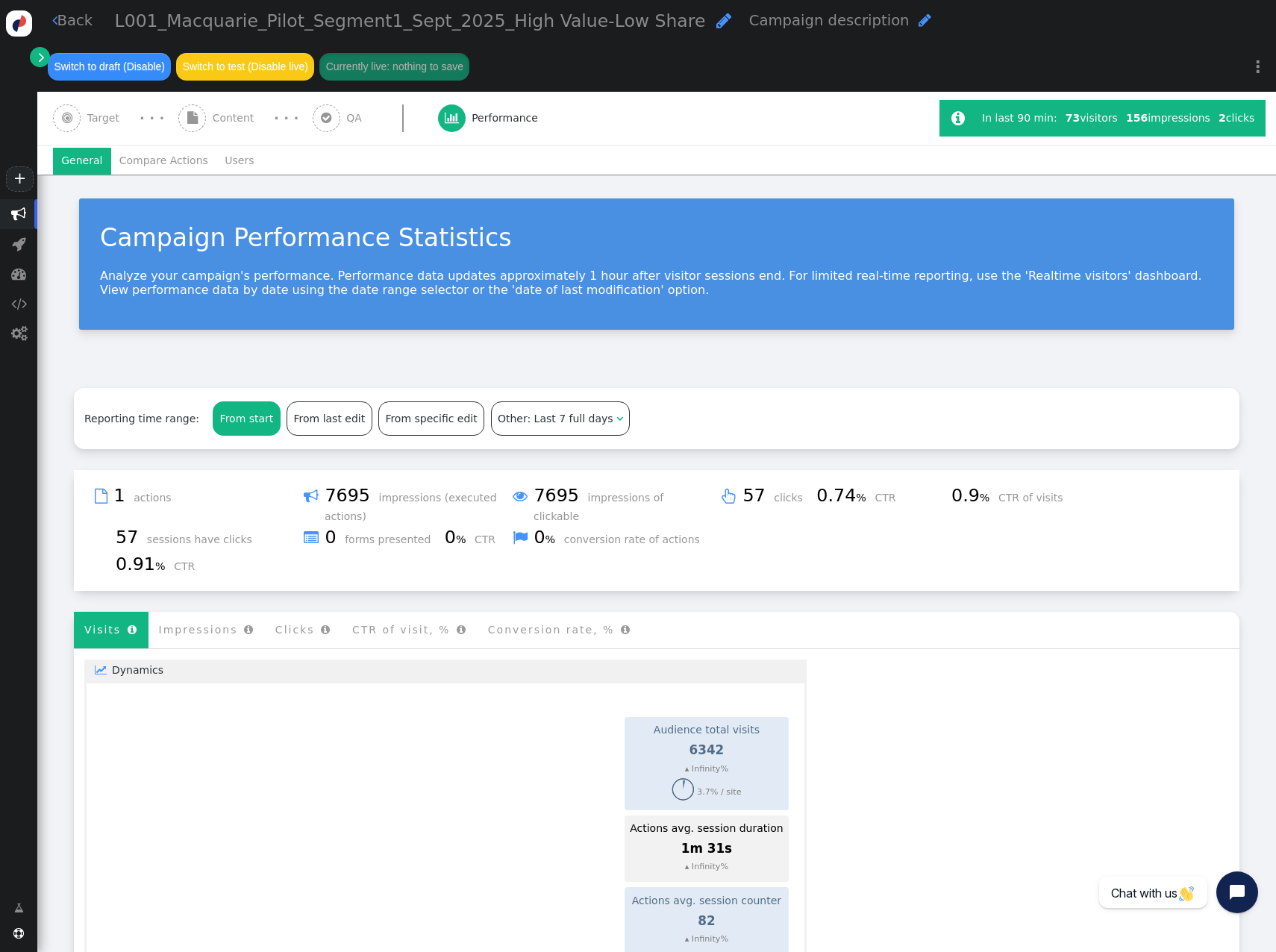
click at [533, 421] on span "Other: Last 7 full days" at bounding box center [555, 419] width 116 height 11
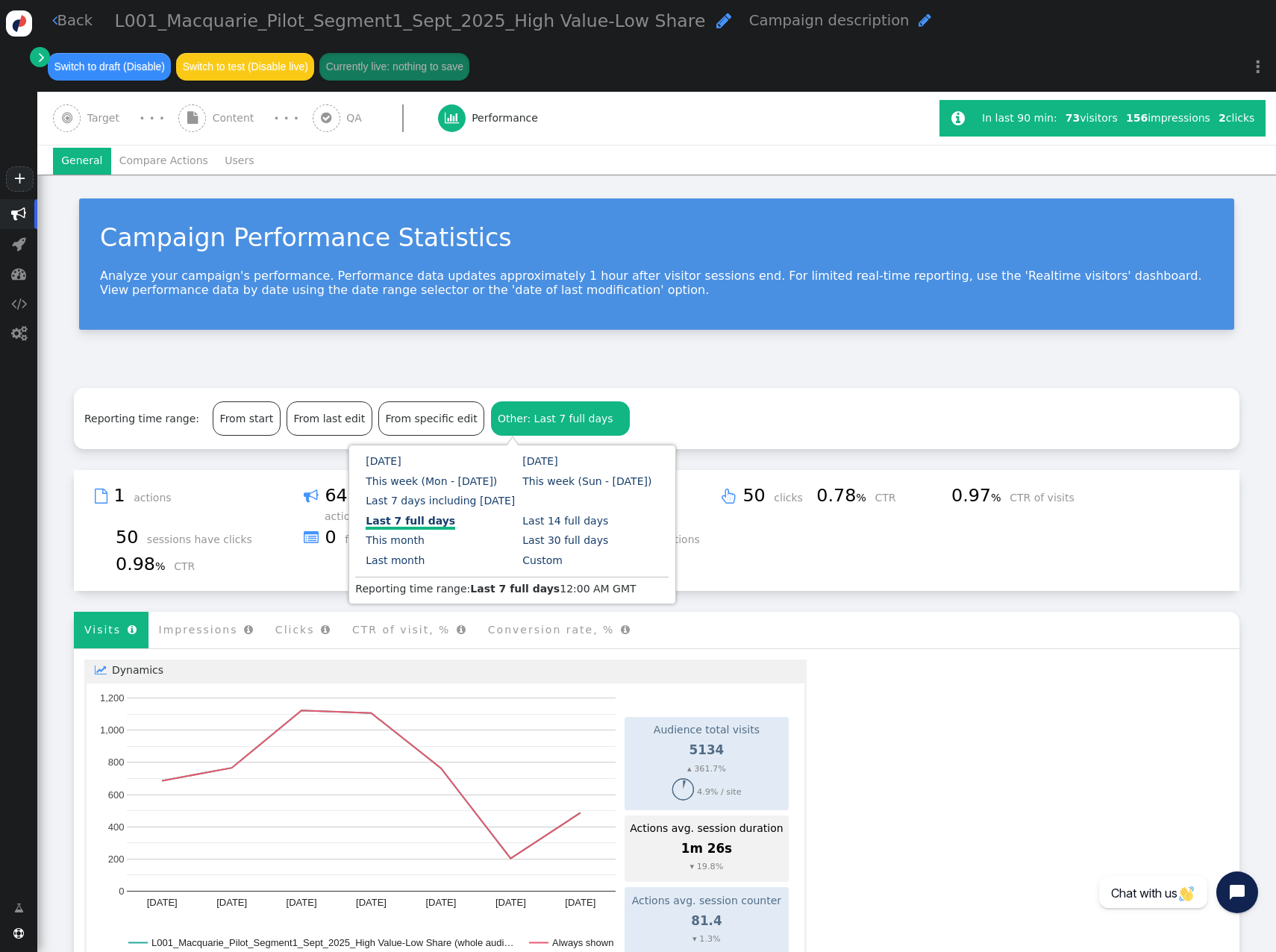
click at [523, 508] on link "Custom" at bounding box center [543, 560] width 40 height 11
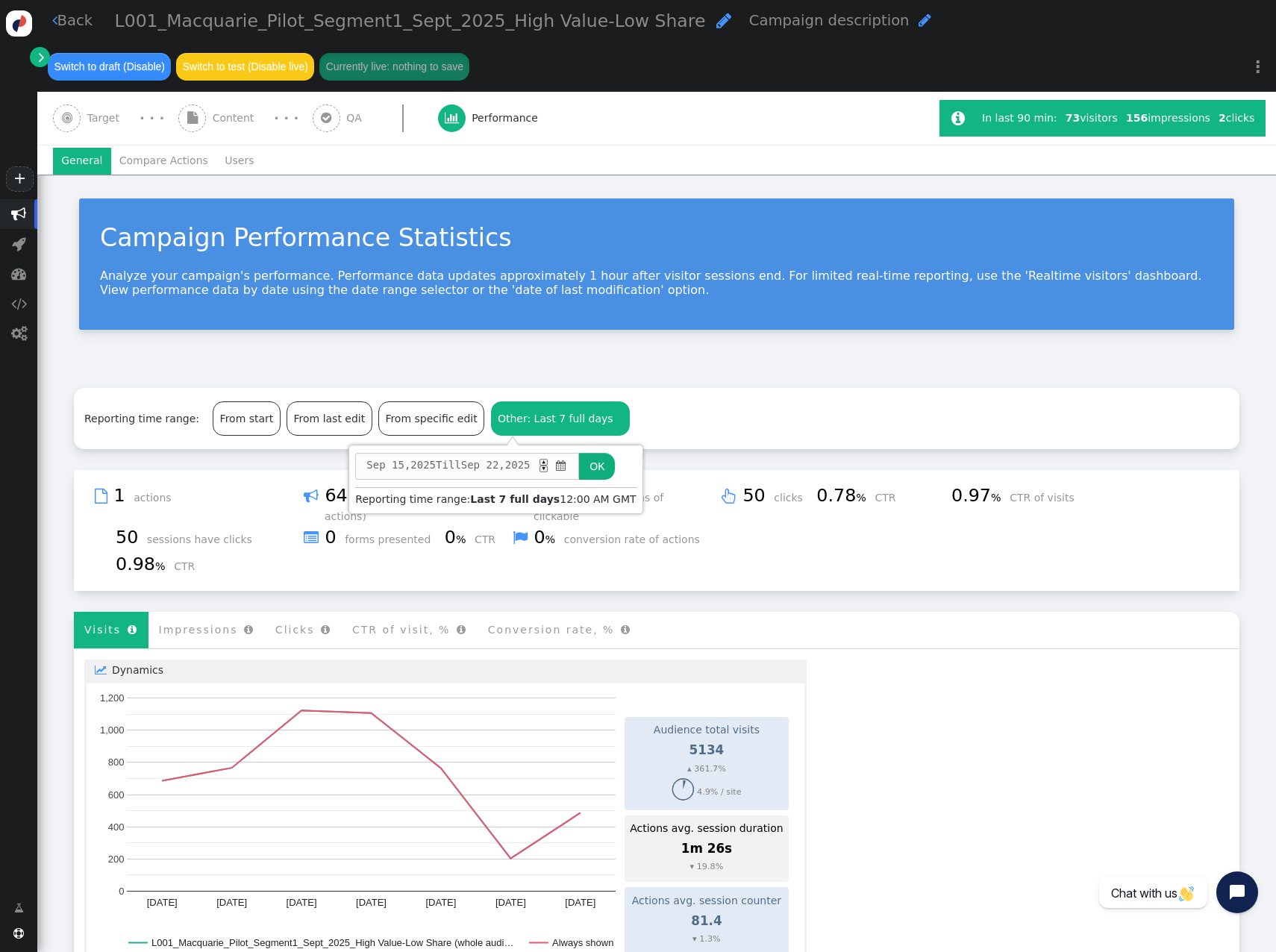
click at [569, 465] on span "" at bounding box center [561, 465] width 14 height 15
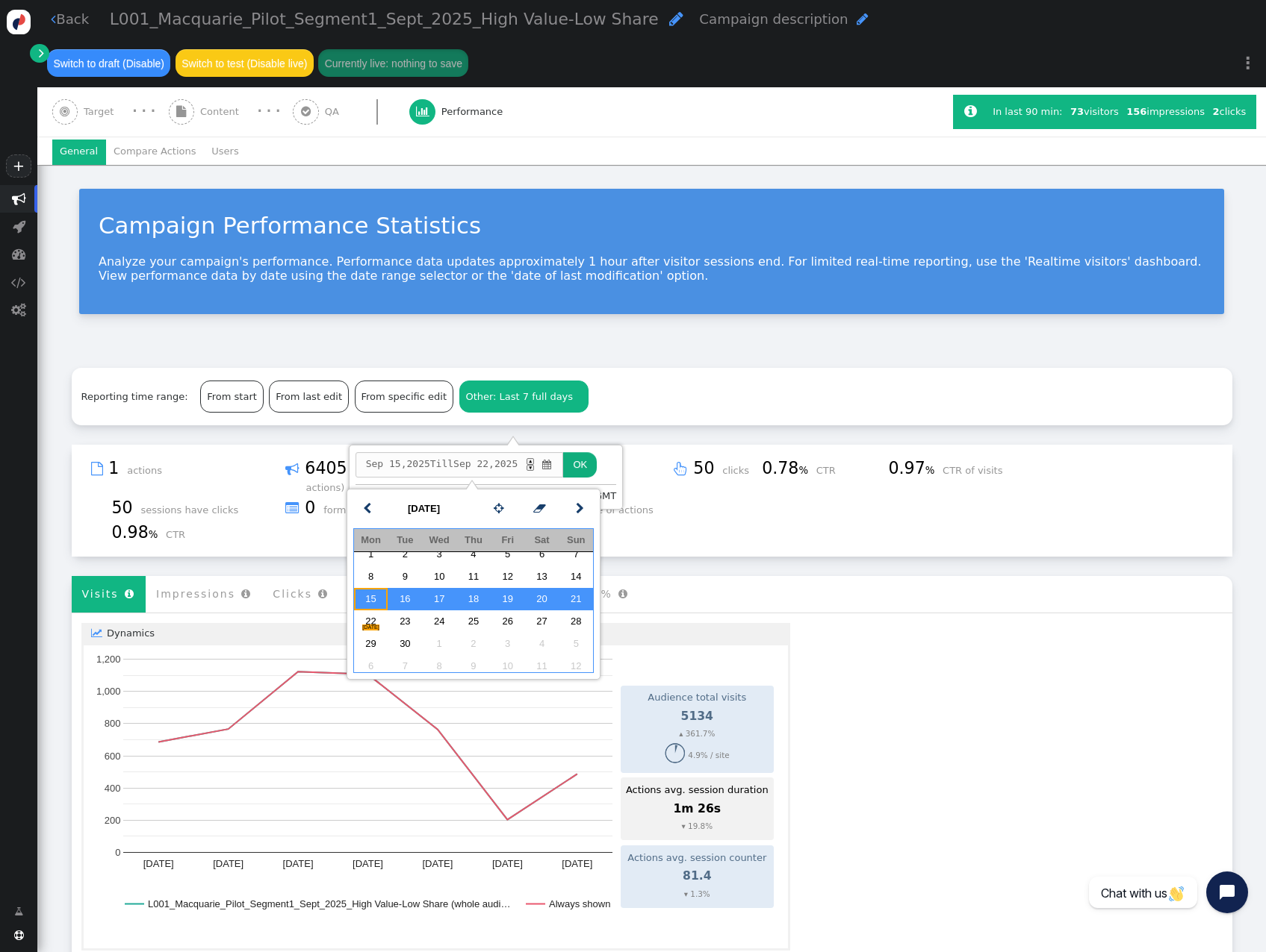
click at [368, 508] on td "15" at bounding box center [371, 598] width 34 height 22
click at [571, 508] on td "21" at bounding box center [576, 598] width 34 height 22
click at [597, 471] on button "OK" at bounding box center [579, 465] width 33 height 26
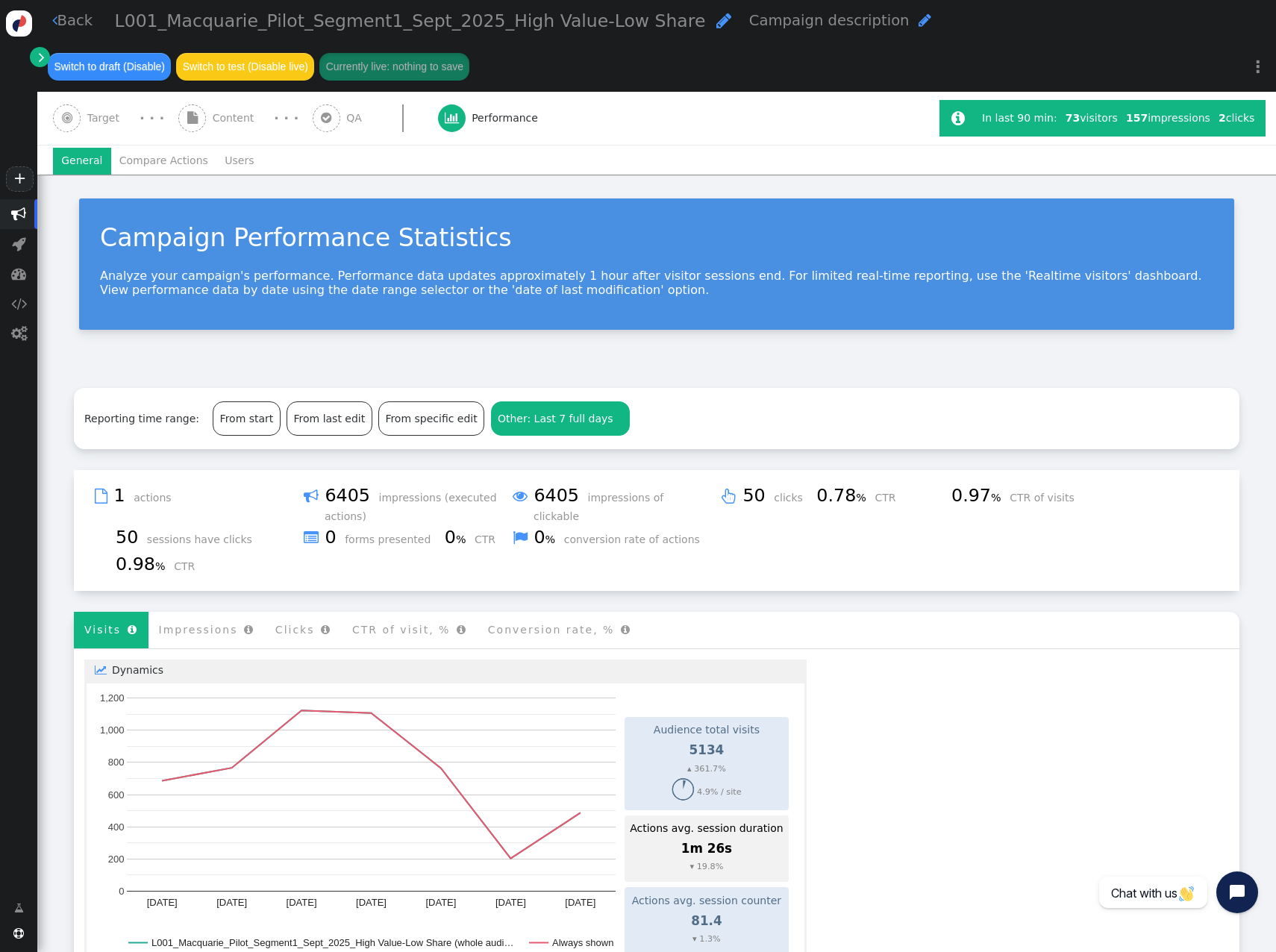
click at [229, 162] on li "Users" at bounding box center [239, 162] width 46 height 27
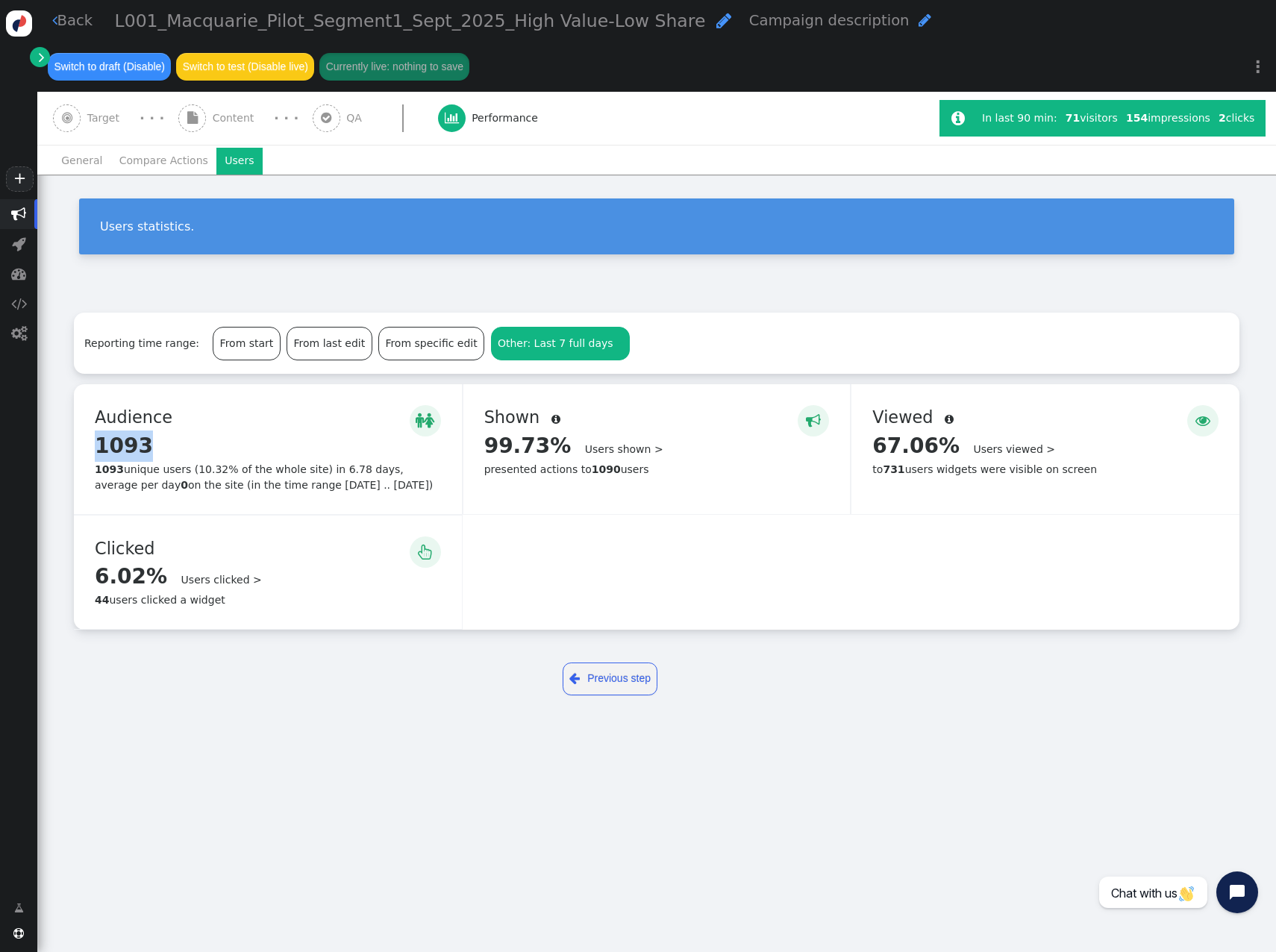
drag, startPoint x: 149, startPoint y: 442, endPoint x: 92, endPoint y: 448, distance: 57.3
click at [92, 448] on div "  Audience  1093 Details > 1093 unique users (10.32% of the whole site) in 6…" at bounding box center [268, 449] width 388 height 130
drag, startPoint x: 92, startPoint y: 448, endPoint x: 239, endPoint y: 429, distance: 148.2
click at [239, 429] on div "Audience " at bounding box center [268, 418] width 346 height 26
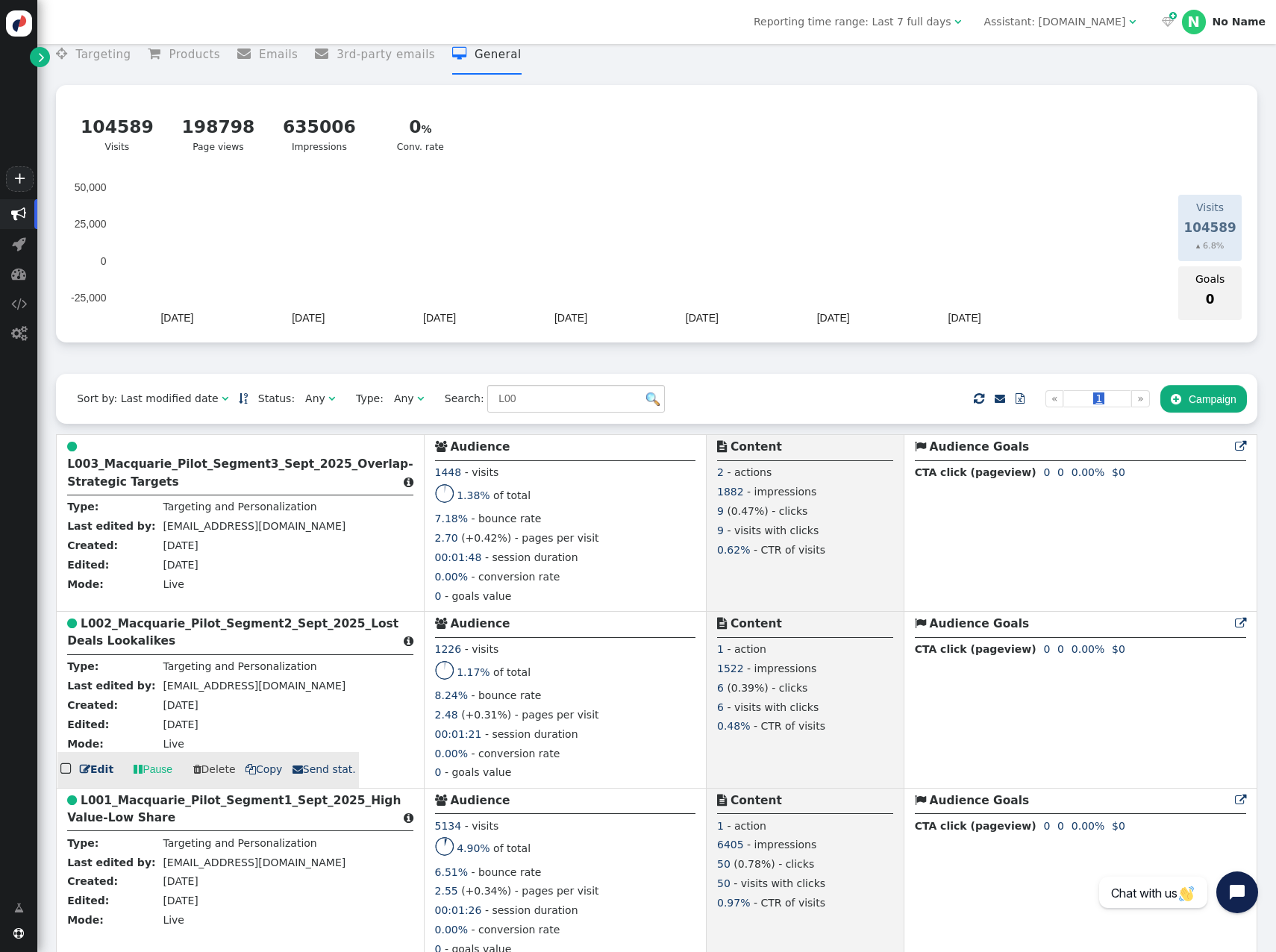
scroll to position [51, 0]
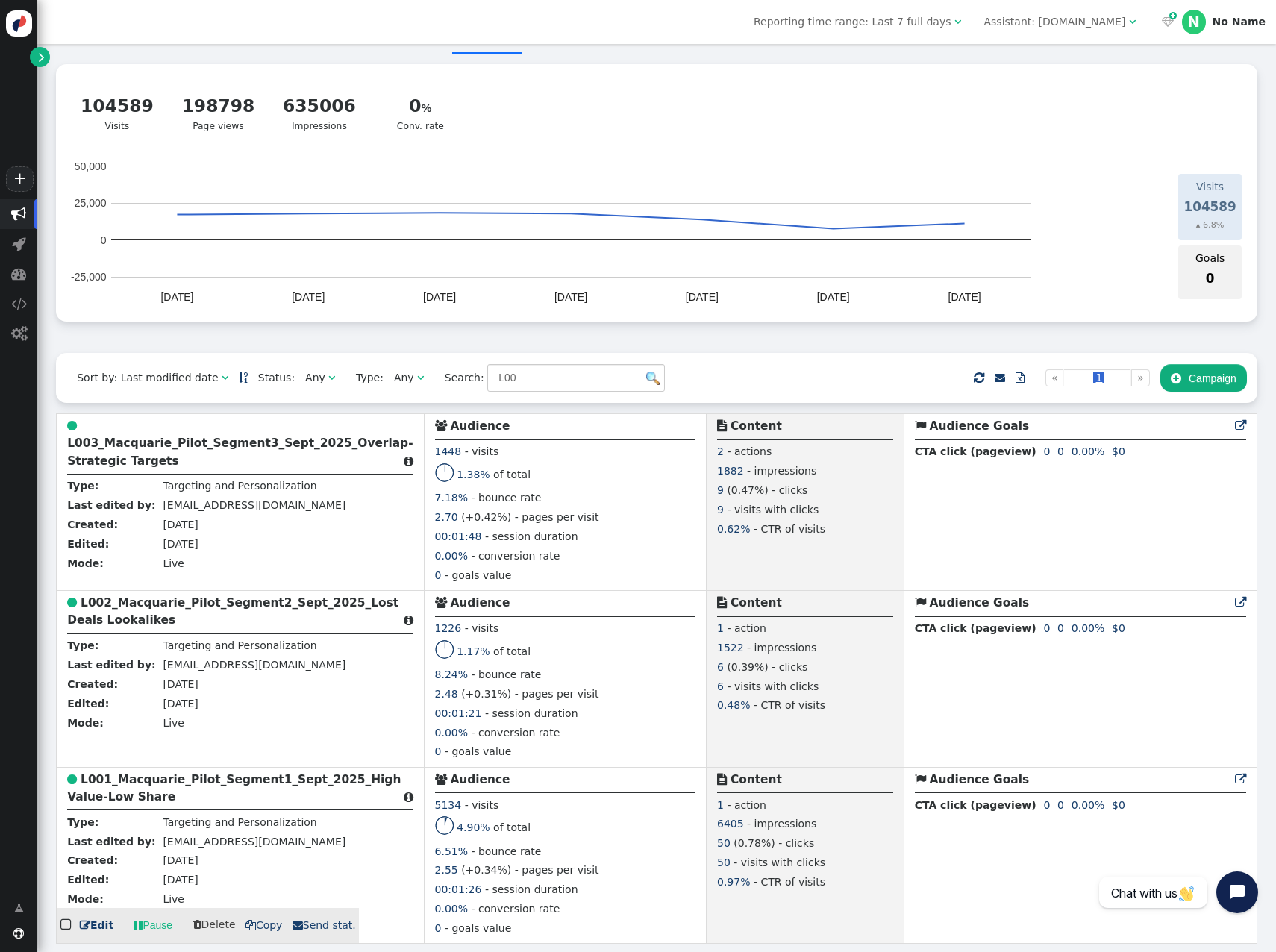
click at [293, 508] on td " L001_Macquarie_Pilot_Segment1_Sept_2025_High Value-Low Share  Type: Targetin…" at bounding box center [240, 855] width 367 height 177
click at [250, 508] on b "L001_Macquarie_Pilot_Segment1_Sept_2025_High Value-Low Share" at bounding box center [233, 789] width 334 height 31
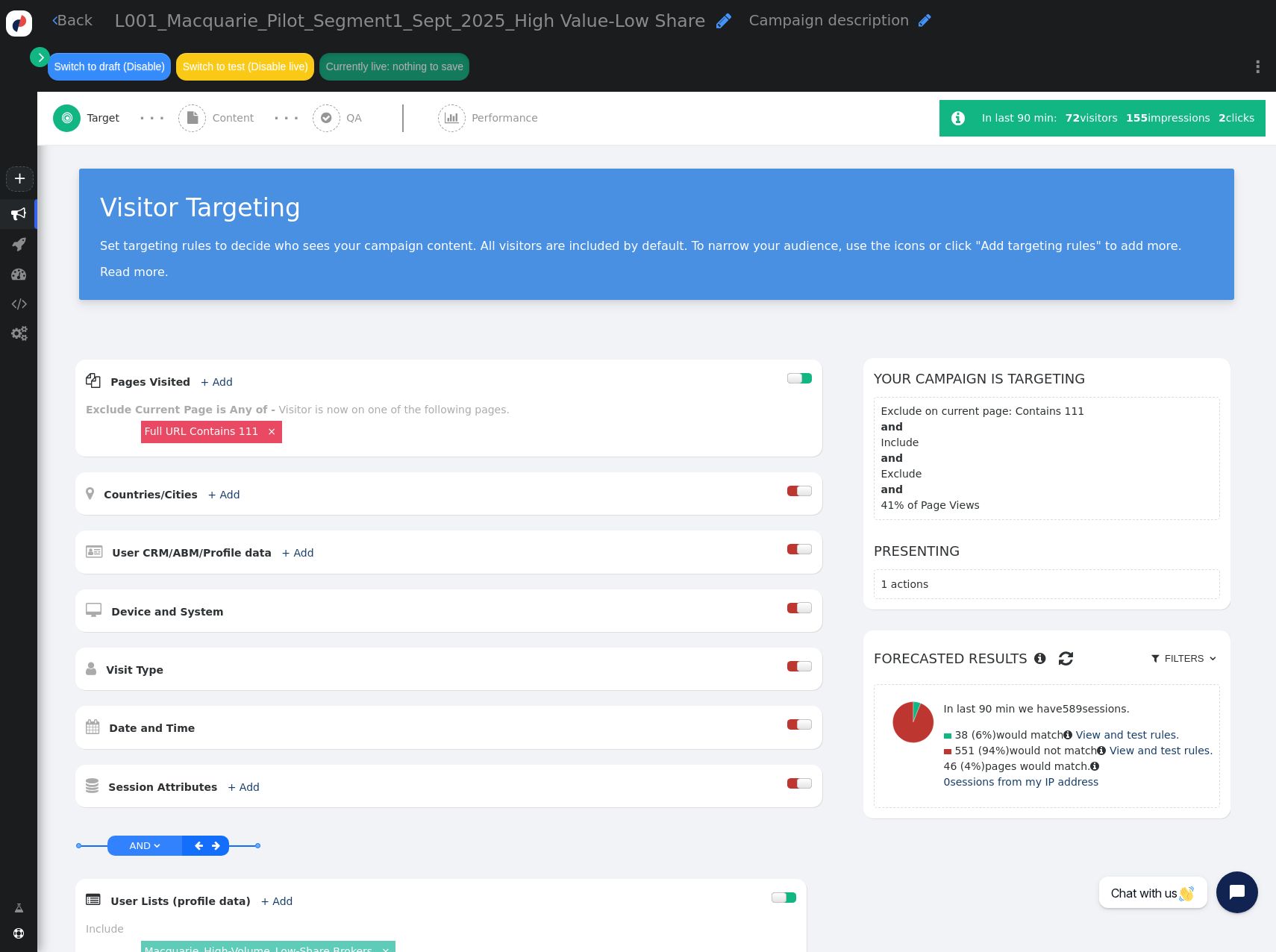
click at [486, 120] on span "Performance" at bounding box center [508, 119] width 73 height 15
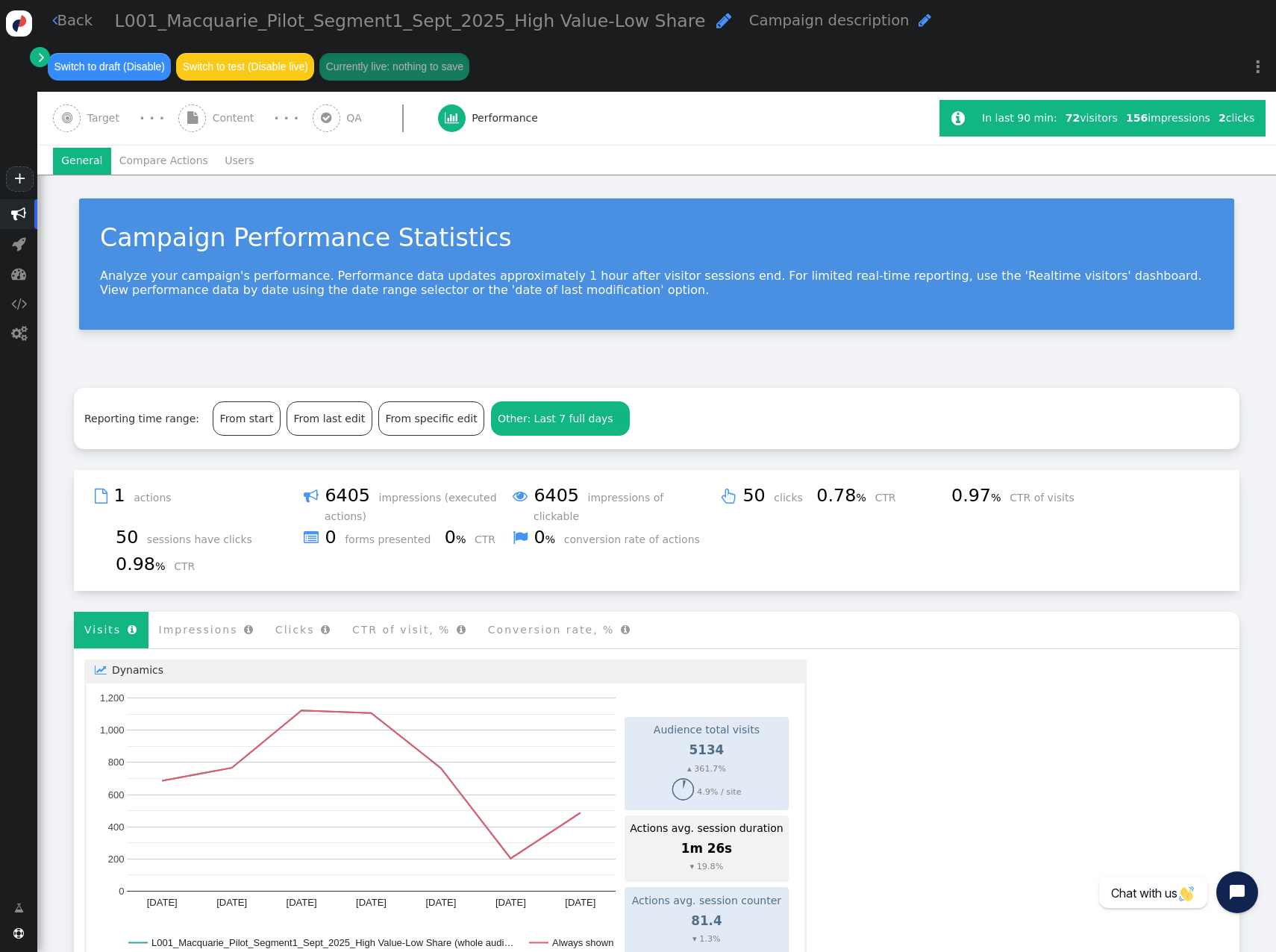
click at [555, 421] on span "Other: Last 7 full days" at bounding box center [555, 419] width 116 height 11
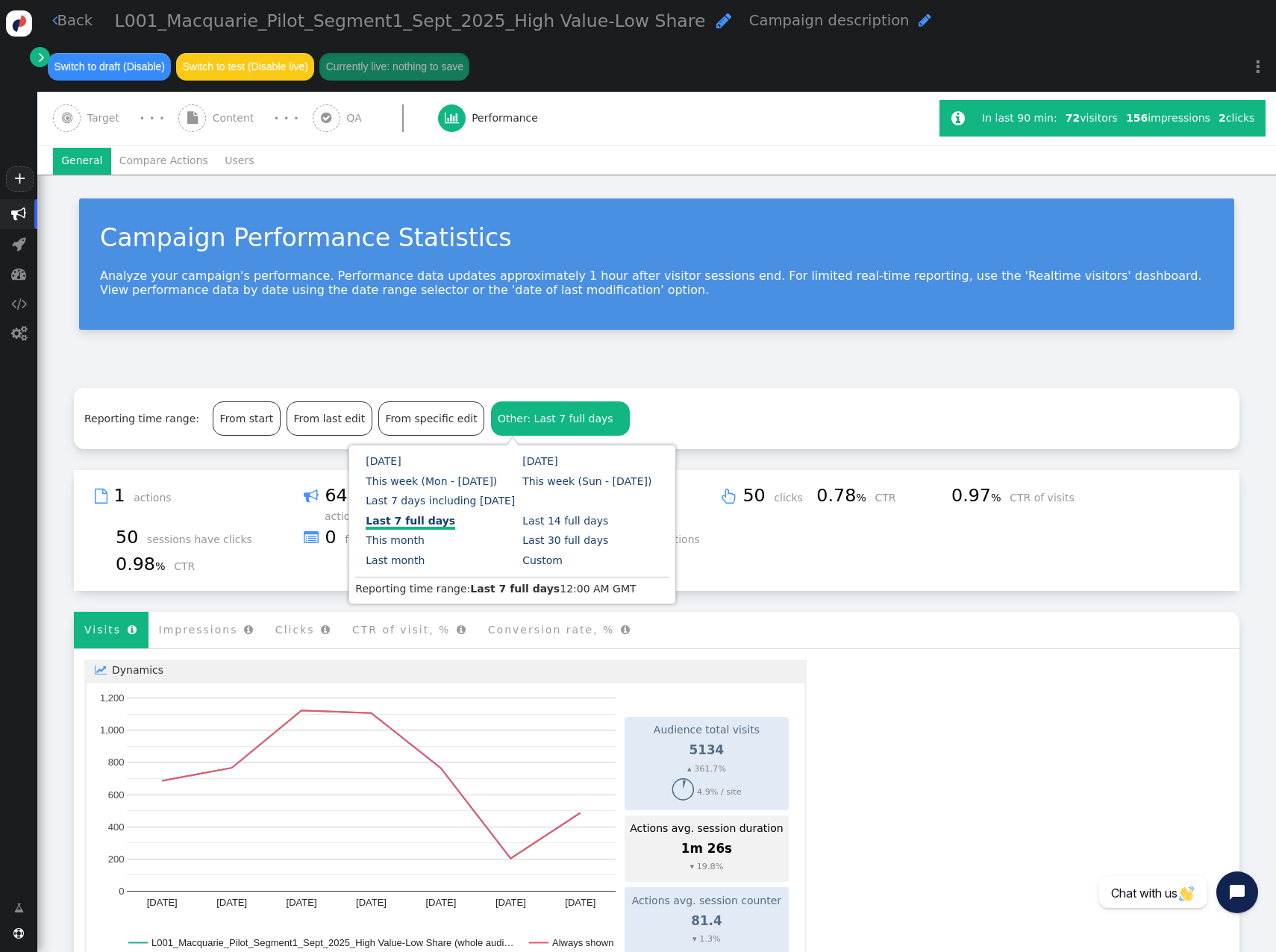
click at [723, 368] on div "Reporting time range: From start From last edit From specific edit Other: Last …" at bounding box center [657, 933] width 1239 height 1133
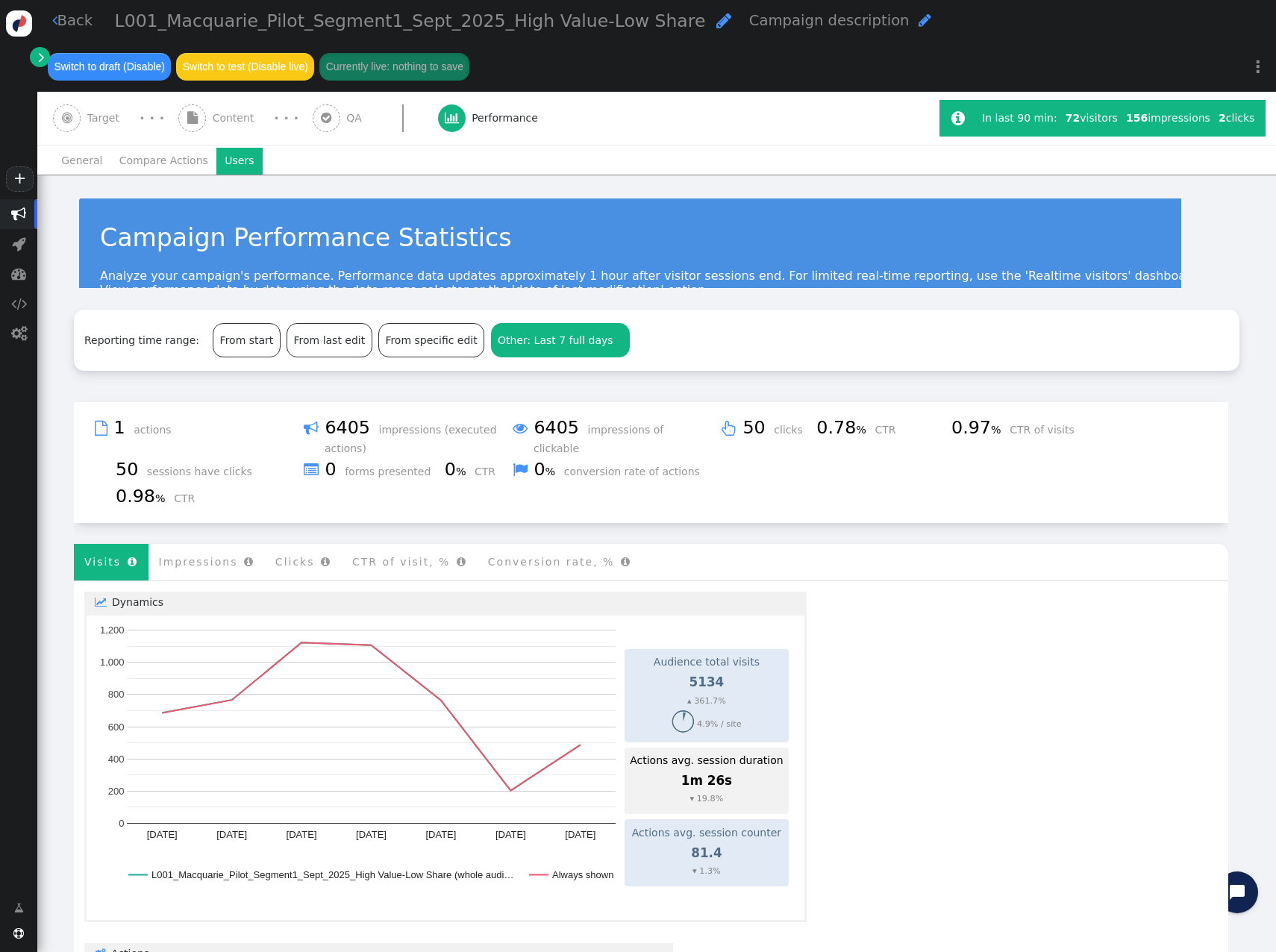
click at [223, 154] on li "Users" at bounding box center [239, 162] width 46 height 27
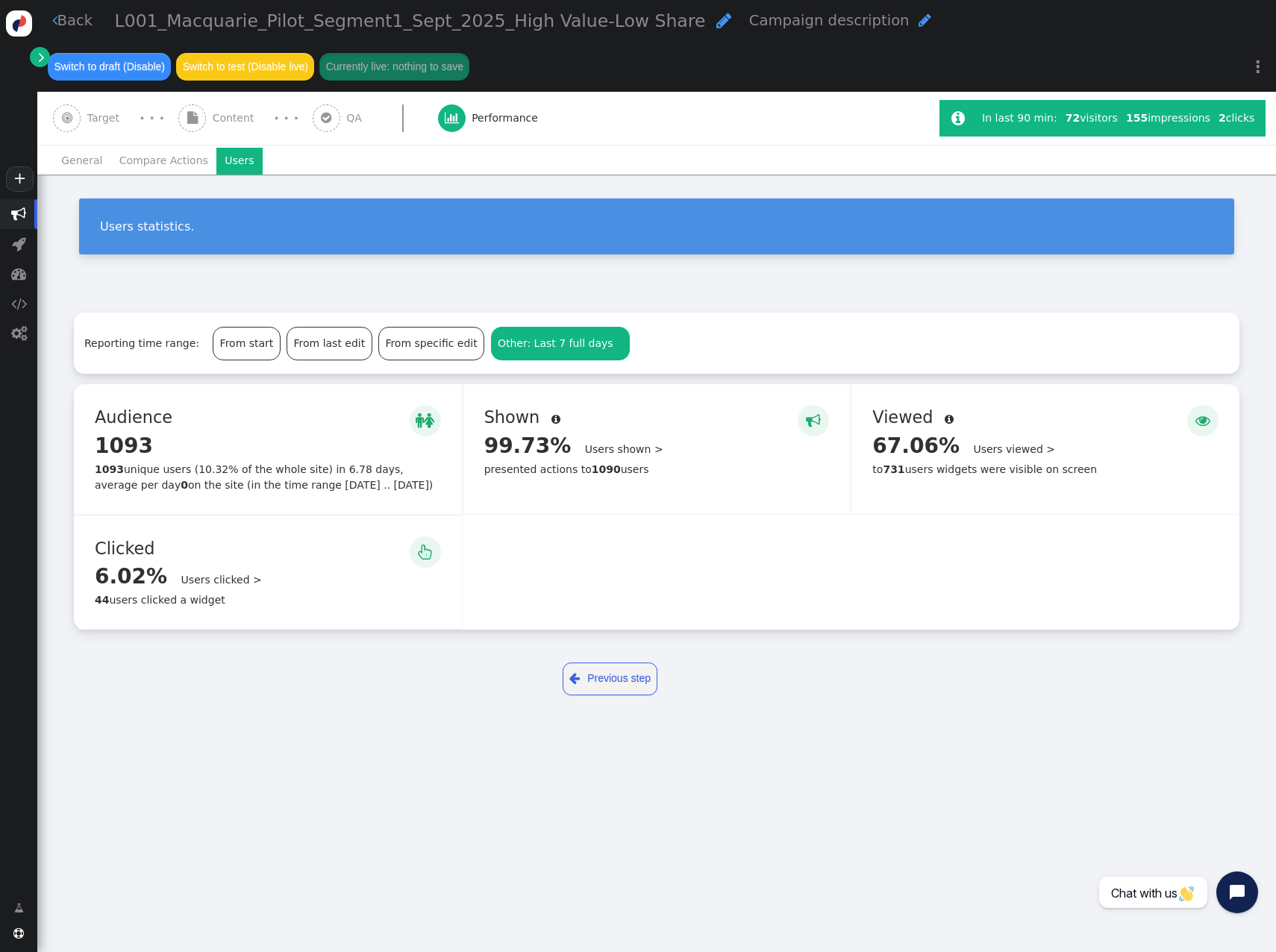
click at [552, 352] on div "Other: Last 7 full days" at bounding box center [555, 343] width 116 height 15
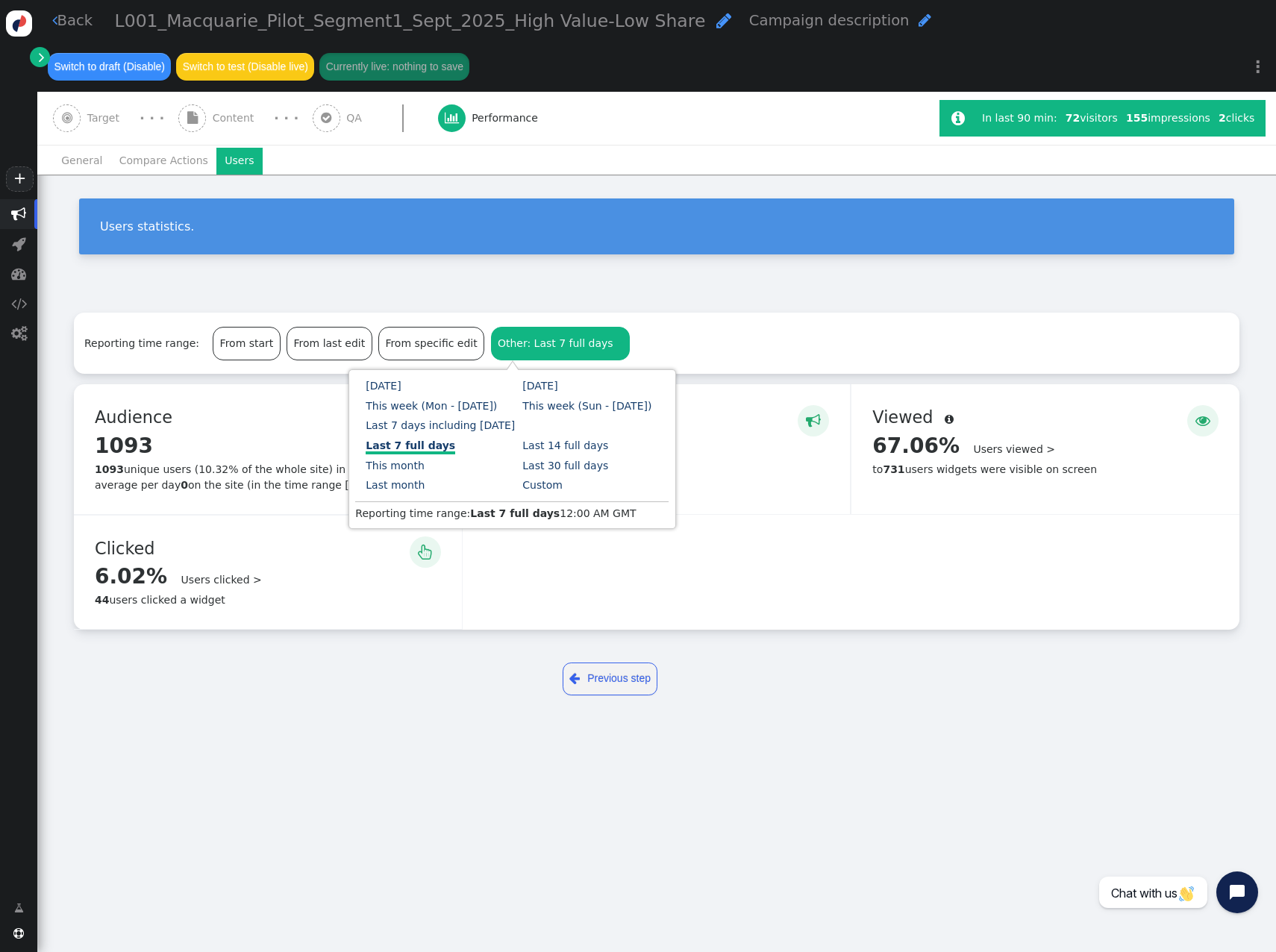
click at [523, 487] on link "Custom" at bounding box center [543, 485] width 40 height 11
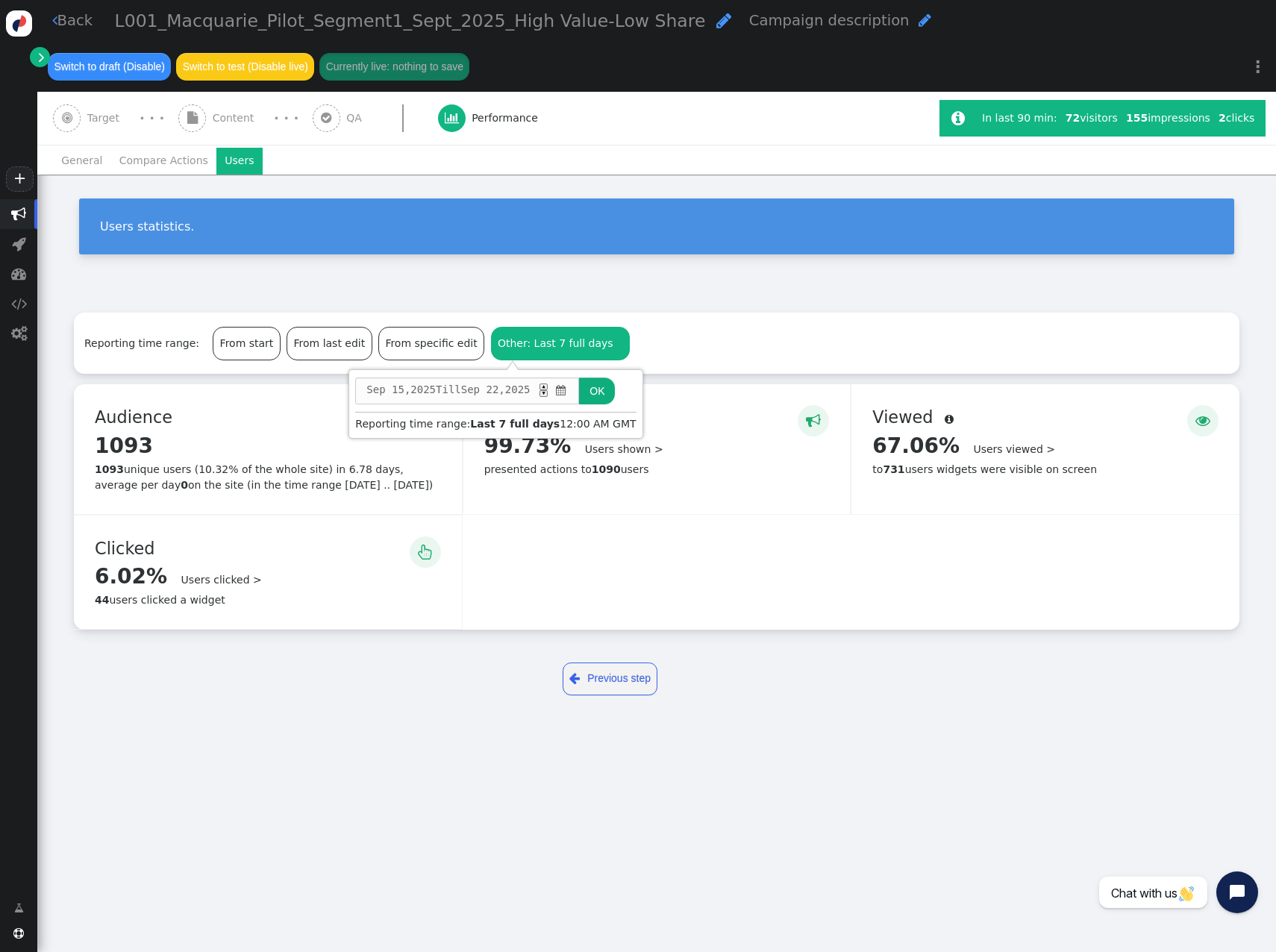
click at [569, 395] on span "" at bounding box center [561, 391] width 14 height 15
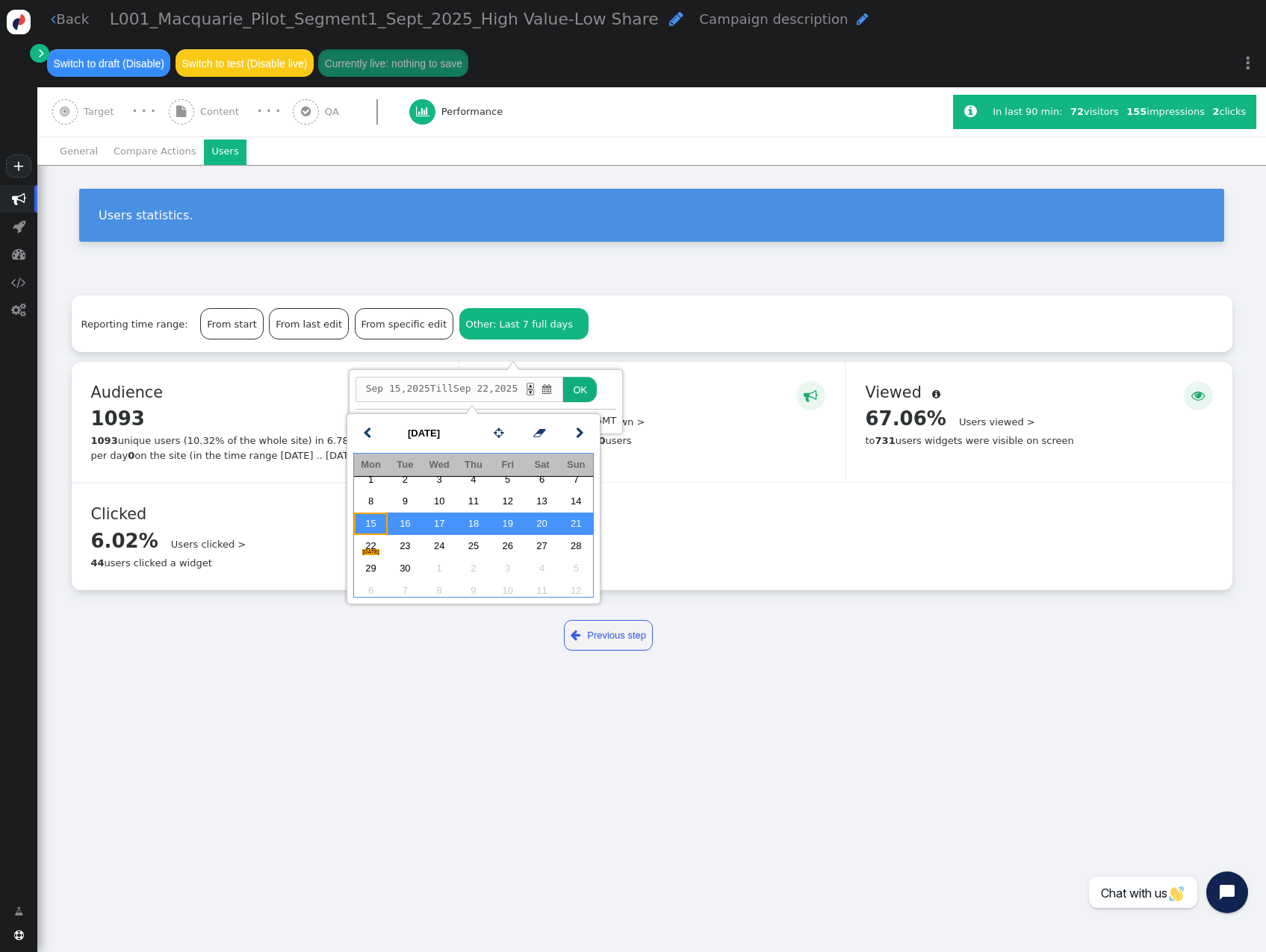
click at [364, 508] on td "15" at bounding box center [371, 523] width 34 height 22
click at [584, 508] on td "21" at bounding box center [576, 523] width 34 height 22
click at [597, 389] on button "OK" at bounding box center [579, 389] width 33 height 26
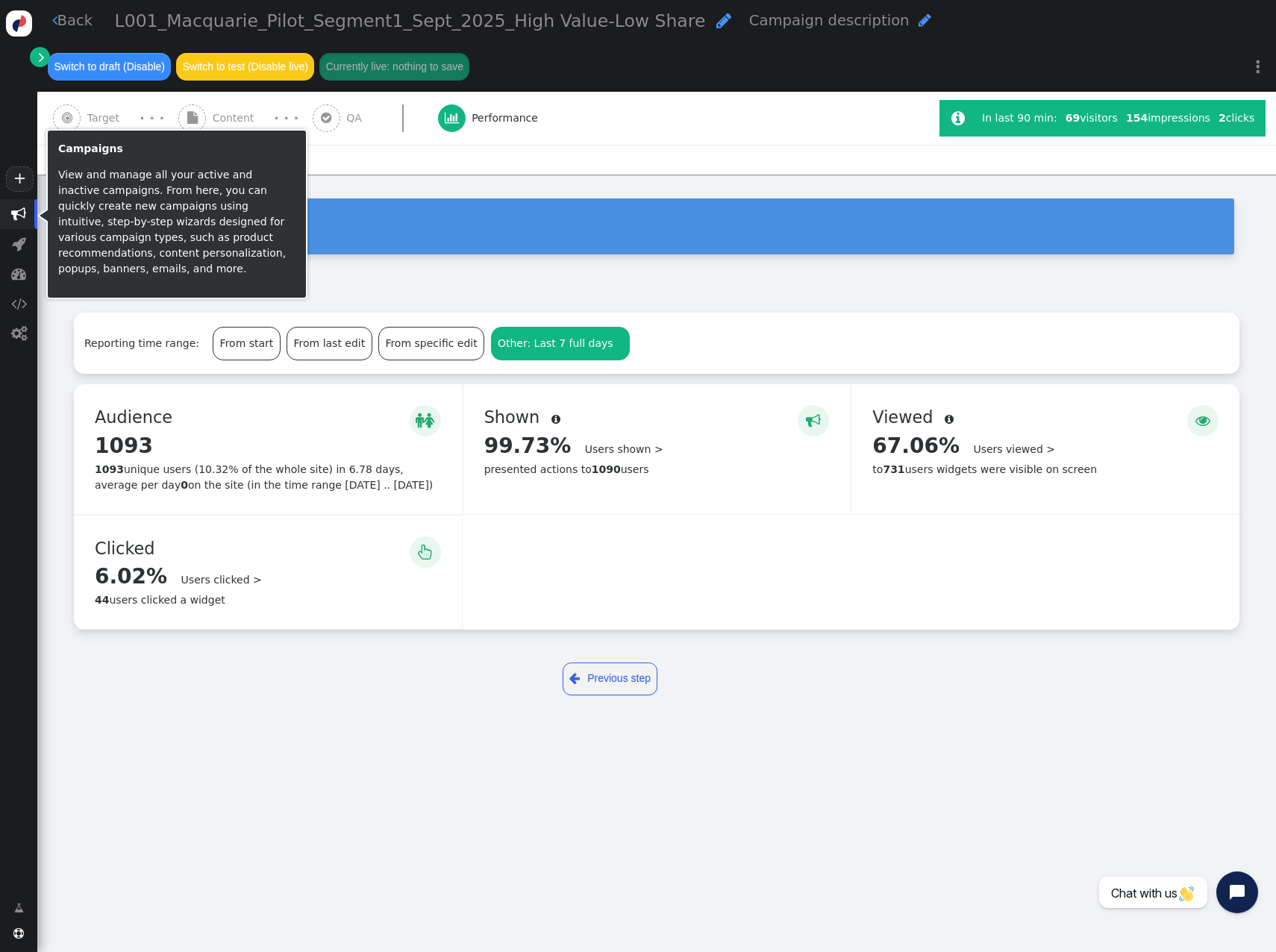
click at [15, 214] on span "" at bounding box center [19, 214] width 15 height 15
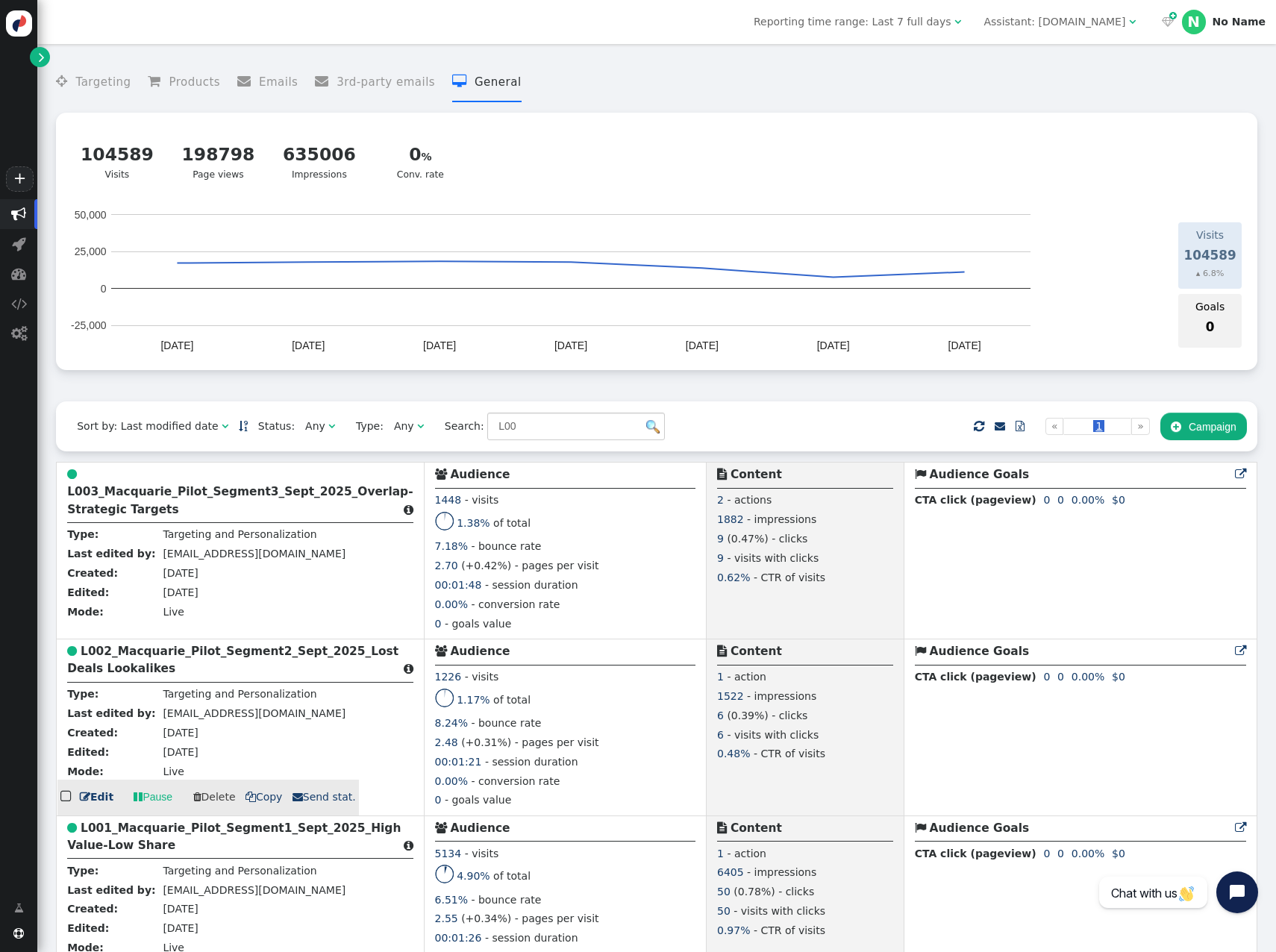
click at [243, 508] on div " L002_Macquarie_Pilot_Segment2_Sept_2025_Lost Deals Lookalikes " at bounding box center [240, 662] width 346 height 40
click at [233, 508] on b "L002_Macquarie_Pilot_Segment2_Sept_2025_Lost Deals Lookalikes" at bounding box center [232, 660] width 332 height 31
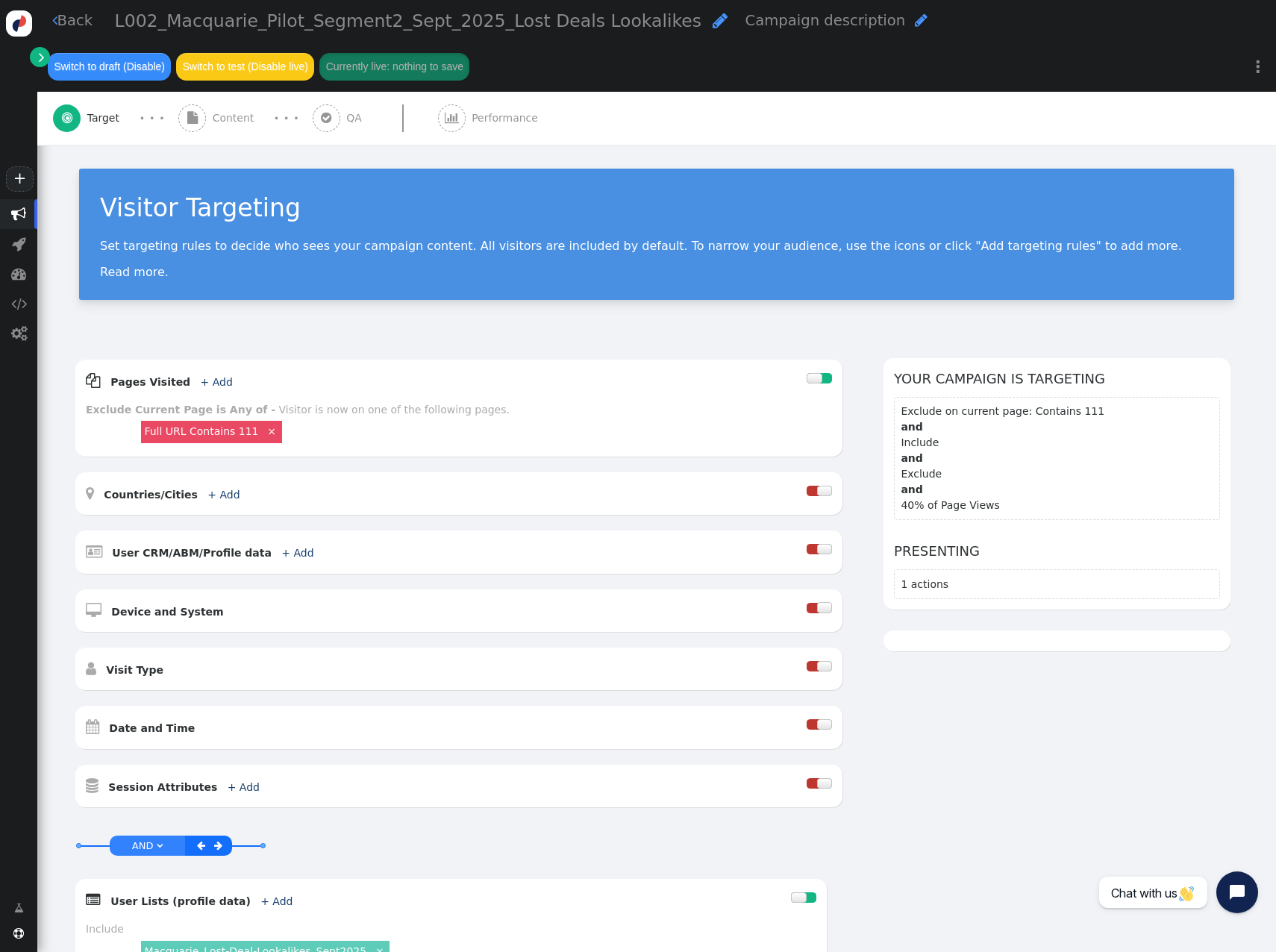
click at [506, 111] on span "Performance" at bounding box center [508, 119] width 73 height 15
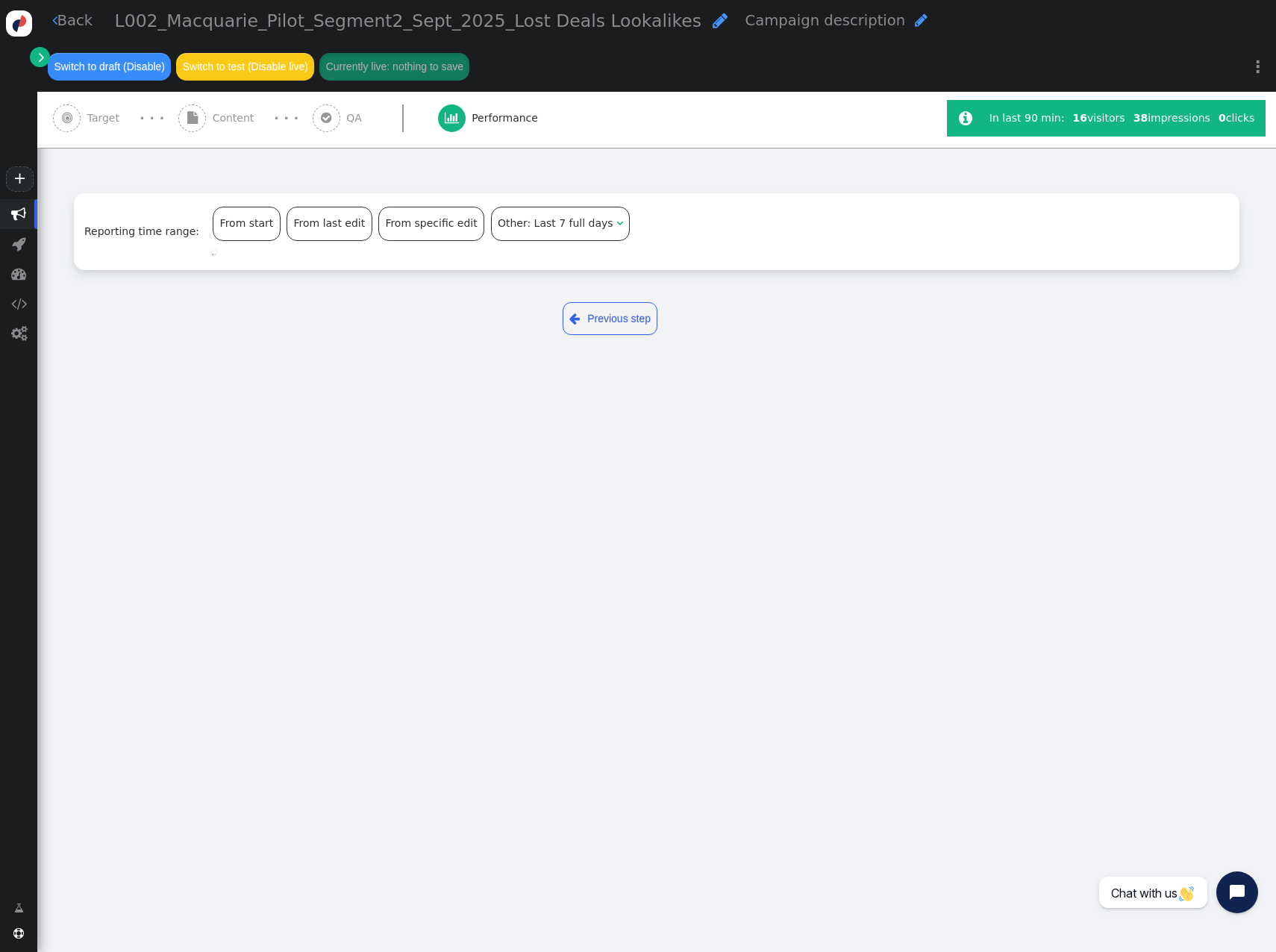
click at [547, 234] on div "Other: Last 7 full days " at bounding box center [561, 224] width 138 height 32
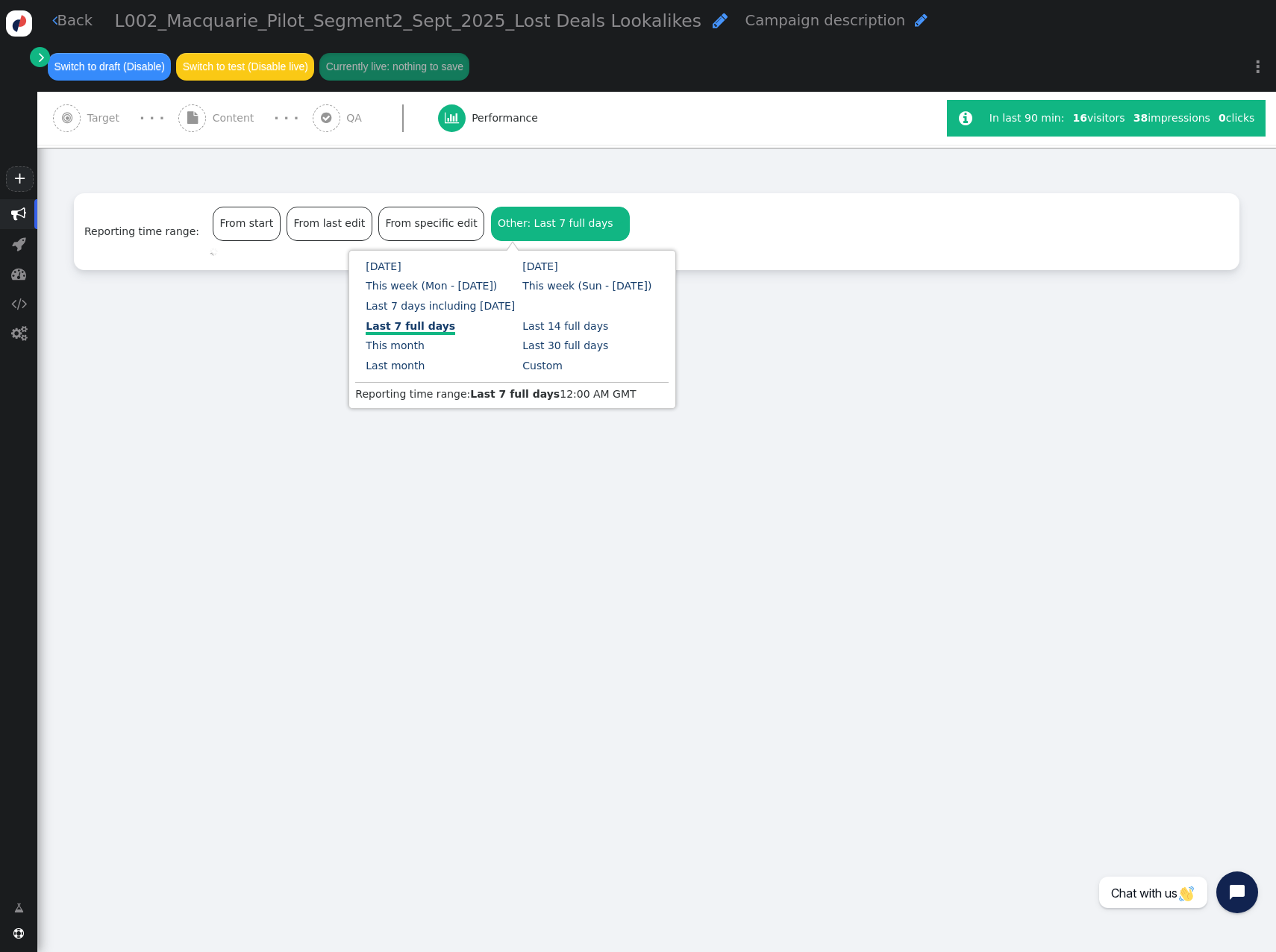
click at [523, 366] on link "Custom" at bounding box center [543, 365] width 40 height 11
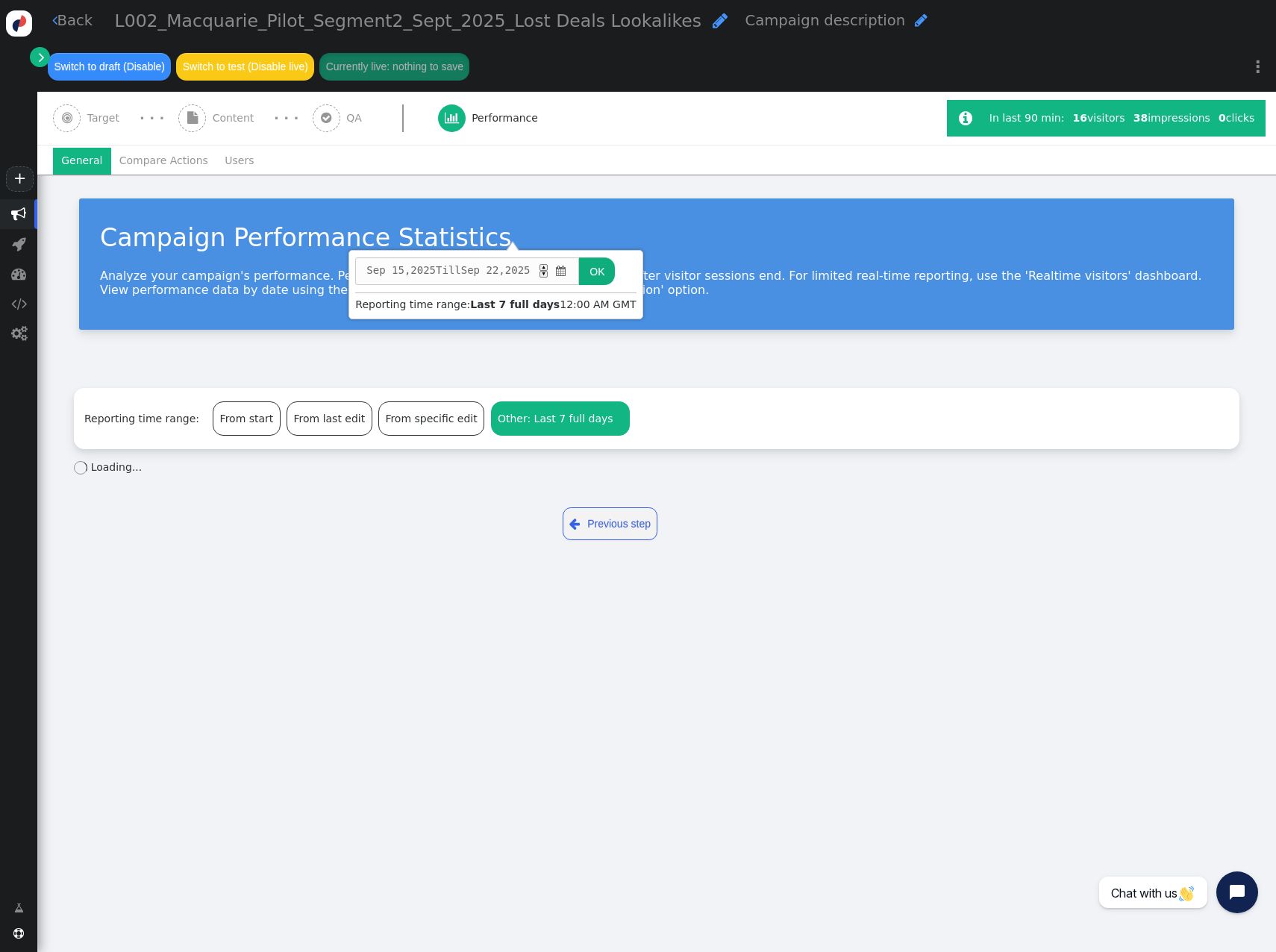
click at [569, 275] on span "" at bounding box center [561, 271] width 14 height 15
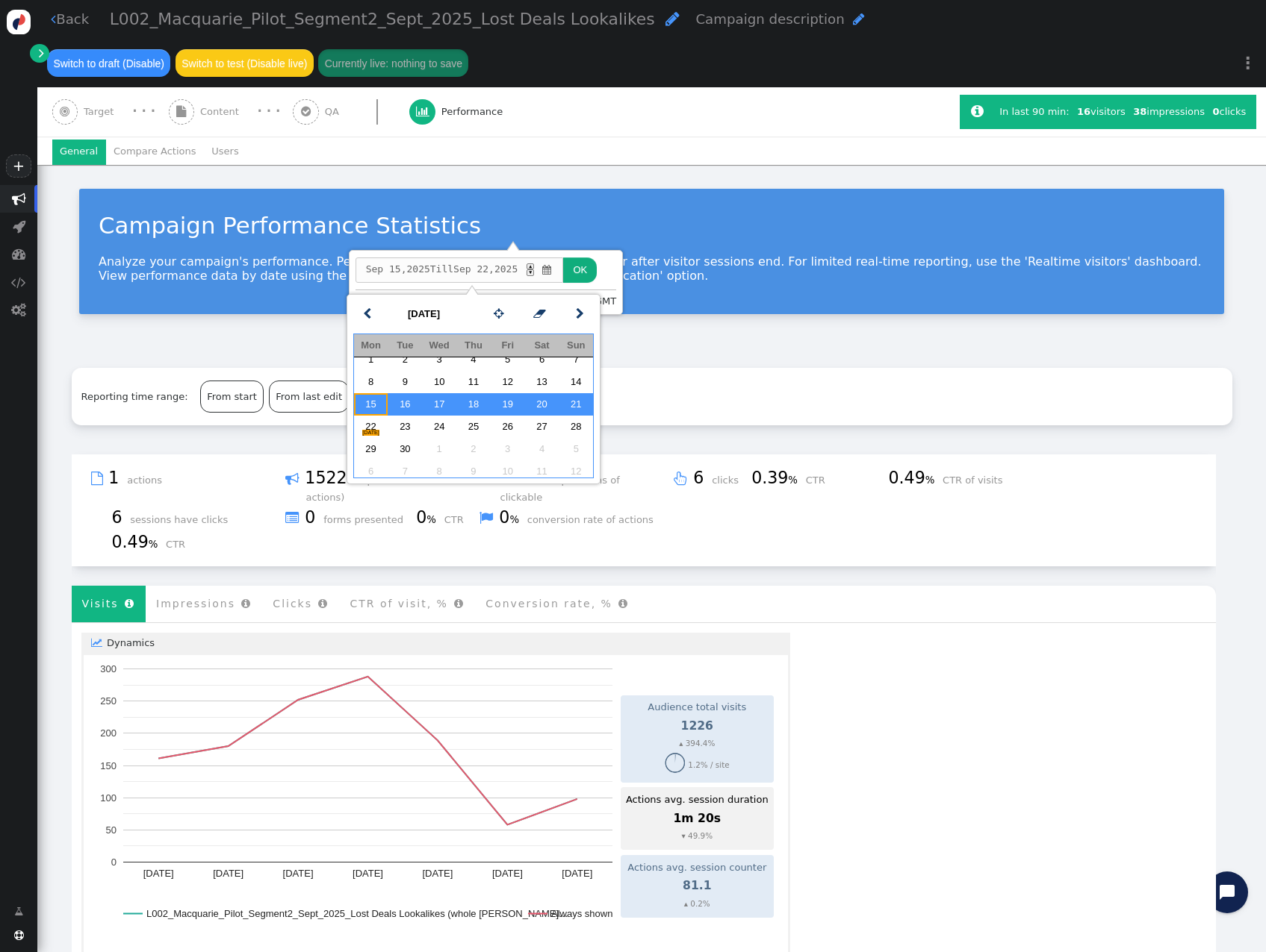
click at [373, 416] on td "15" at bounding box center [371, 404] width 34 height 22
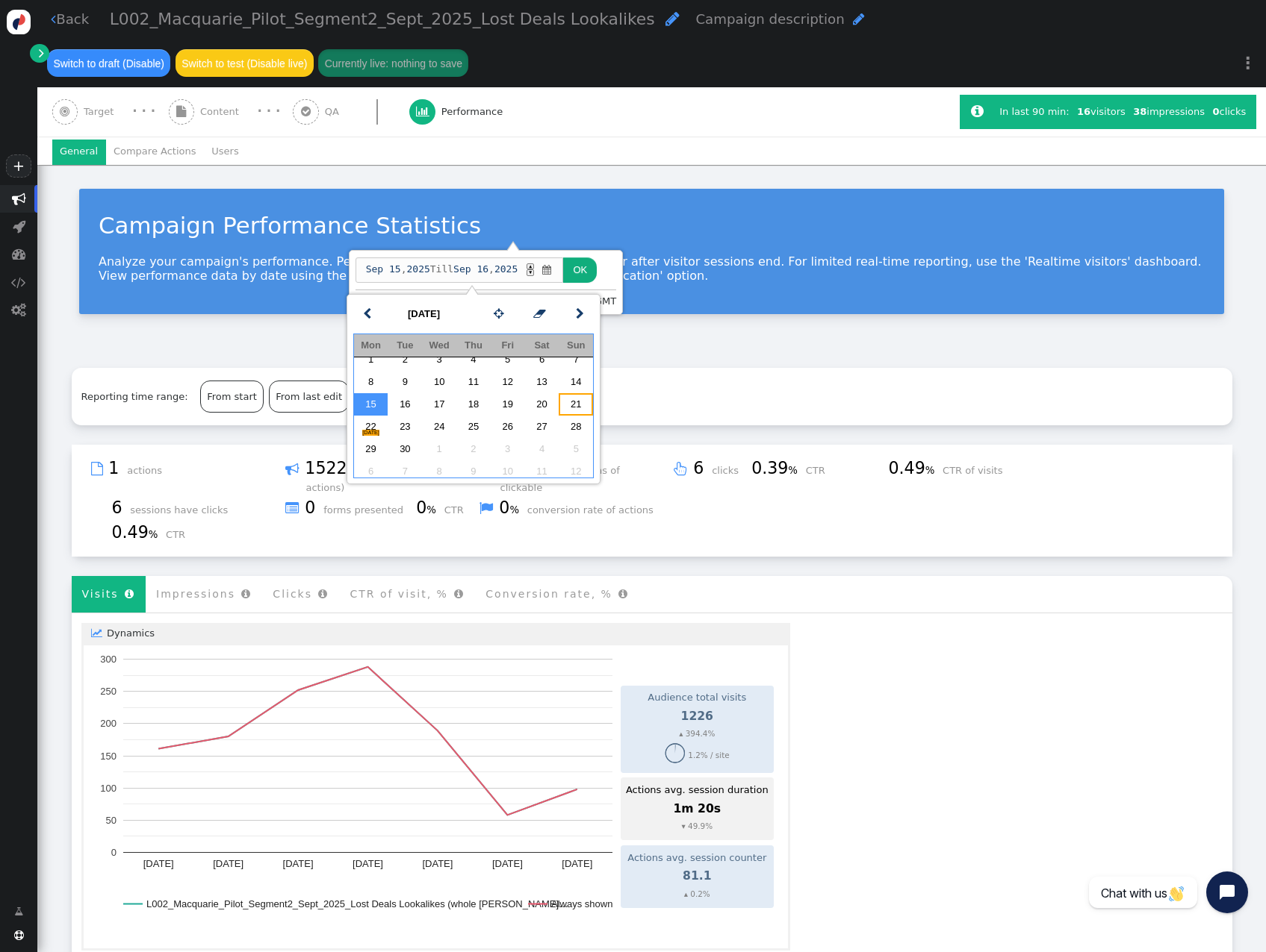
click at [578, 416] on td "21" at bounding box center [576, 404] width 34 height 22
click at [597, 273] on button "OK" at bounding box center [579, 270] width 33 height 26
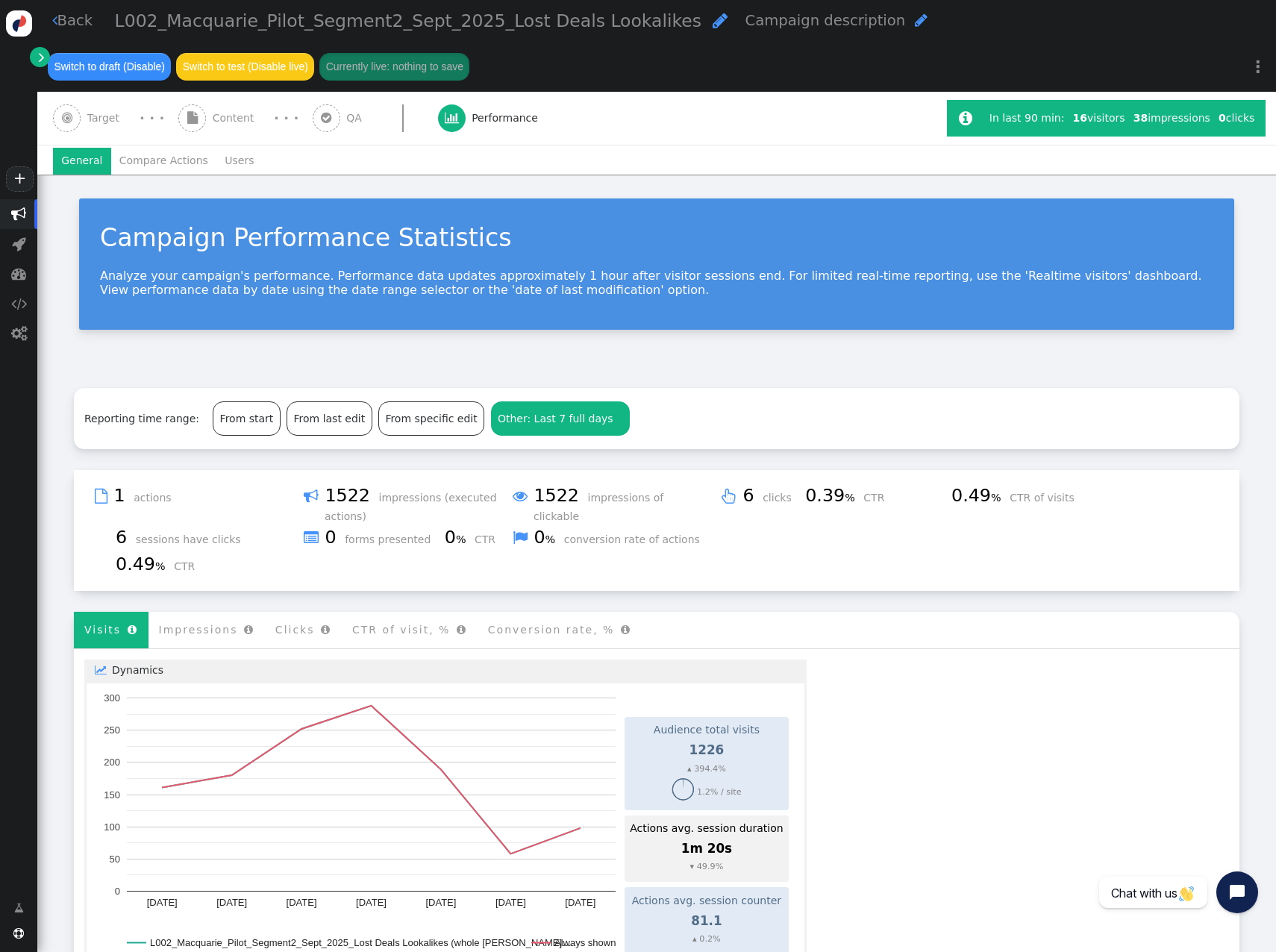
click at [227, 160] on li "Users" at bounding box center [239, 162] width 46 height 27
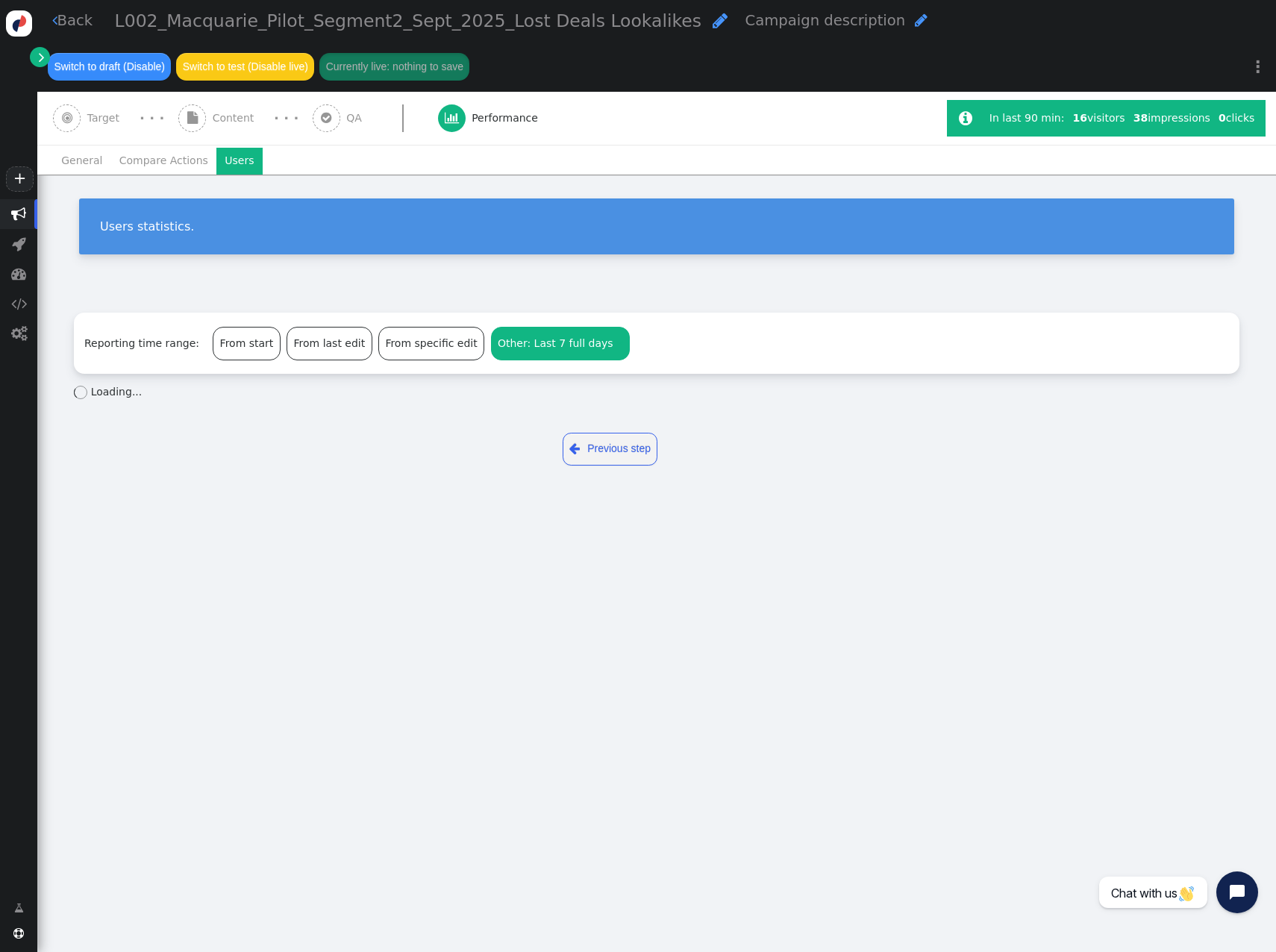
click at [530, 342] on span "Other: Last 7 full days" at bounding box center [555, 343] width 116 height 11
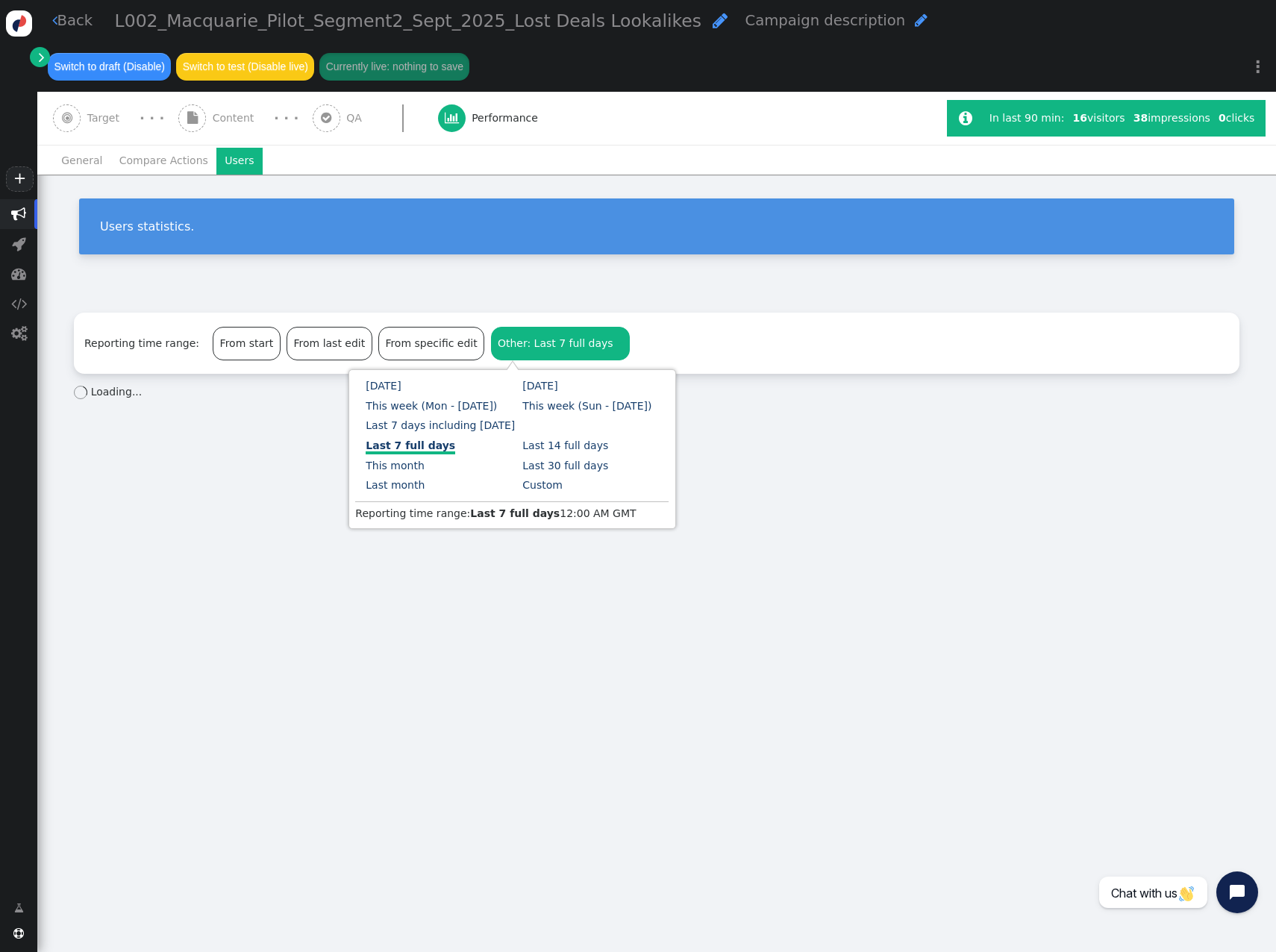
click at [523, 487] on link "Custom" at bounding box center [543, 485] width 40 height 11
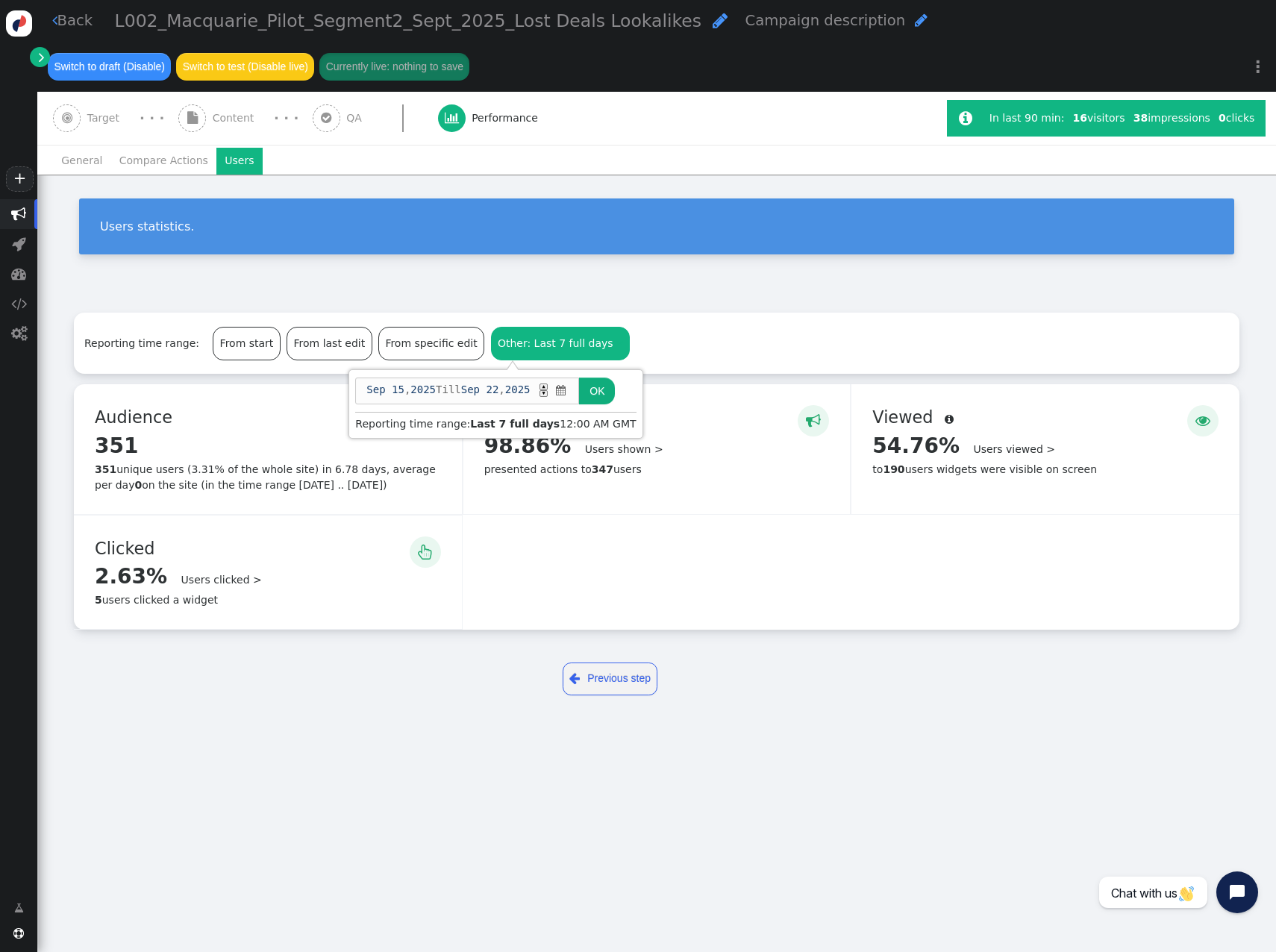
click at [569, 394] on span "" at bounding box center [561, 391] width 14 height 15
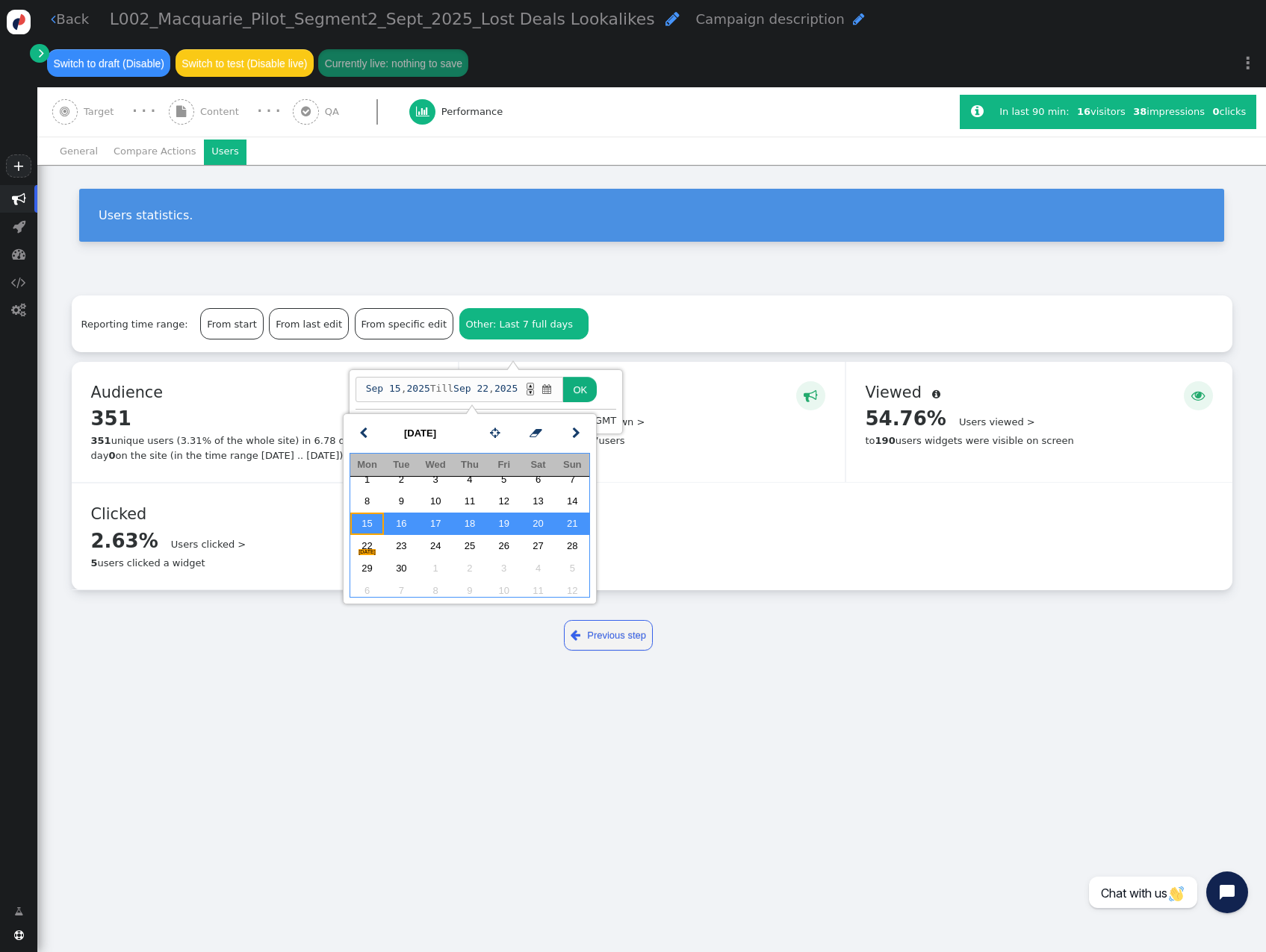
click at [366, 508] on td "15" at bounding box center [367, 523] width 34 height 22
click at [566, 508] on td "21" at bounding box center [572, 523] width 34 height 22
click at [597, 398] on button "OK" at bounding box center [579, 389] width 33 height 26
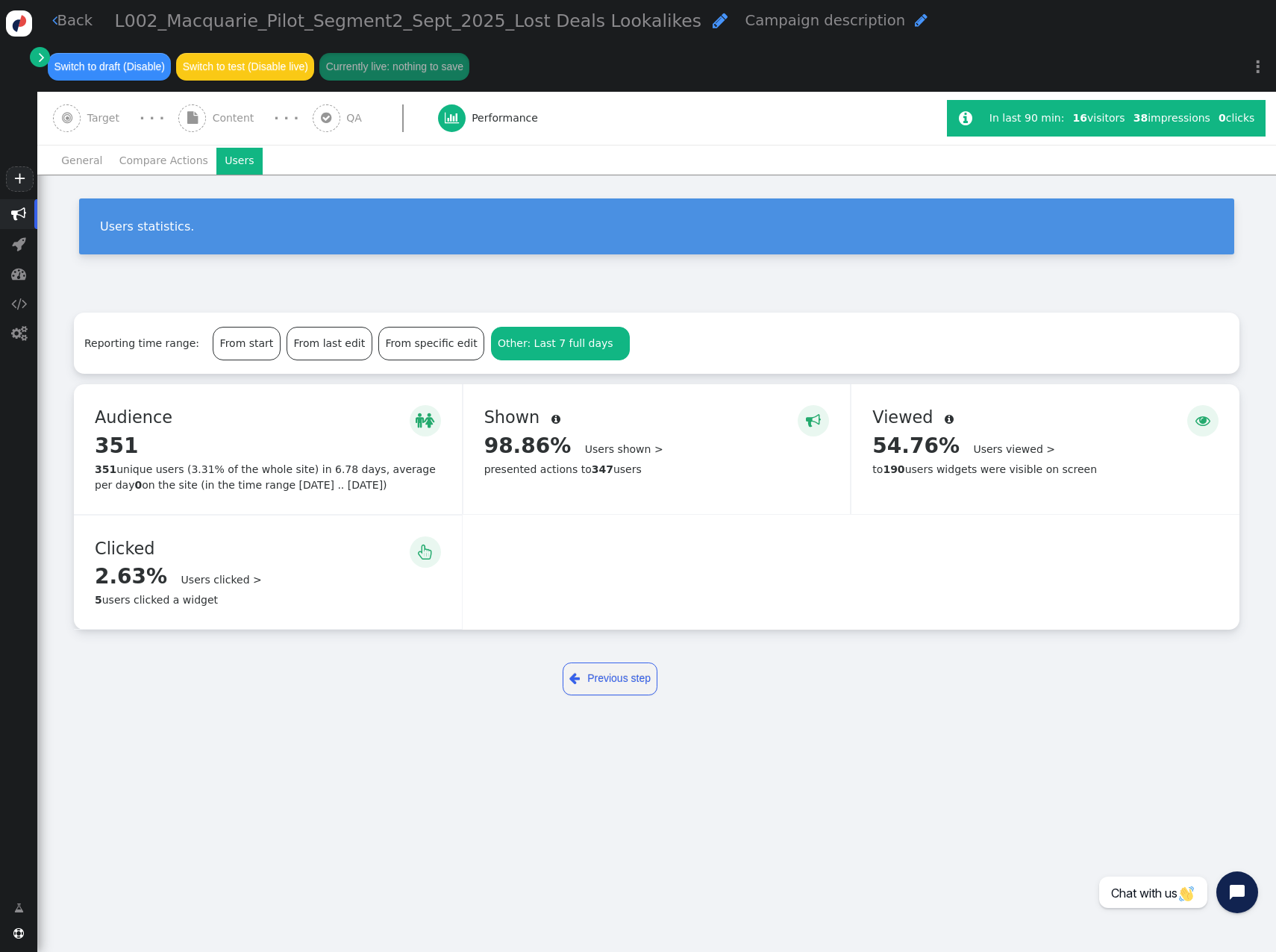
click at [530, 338] on span "Other: Last 7 full days" at bounding box center [555, 343] width 116 height 11
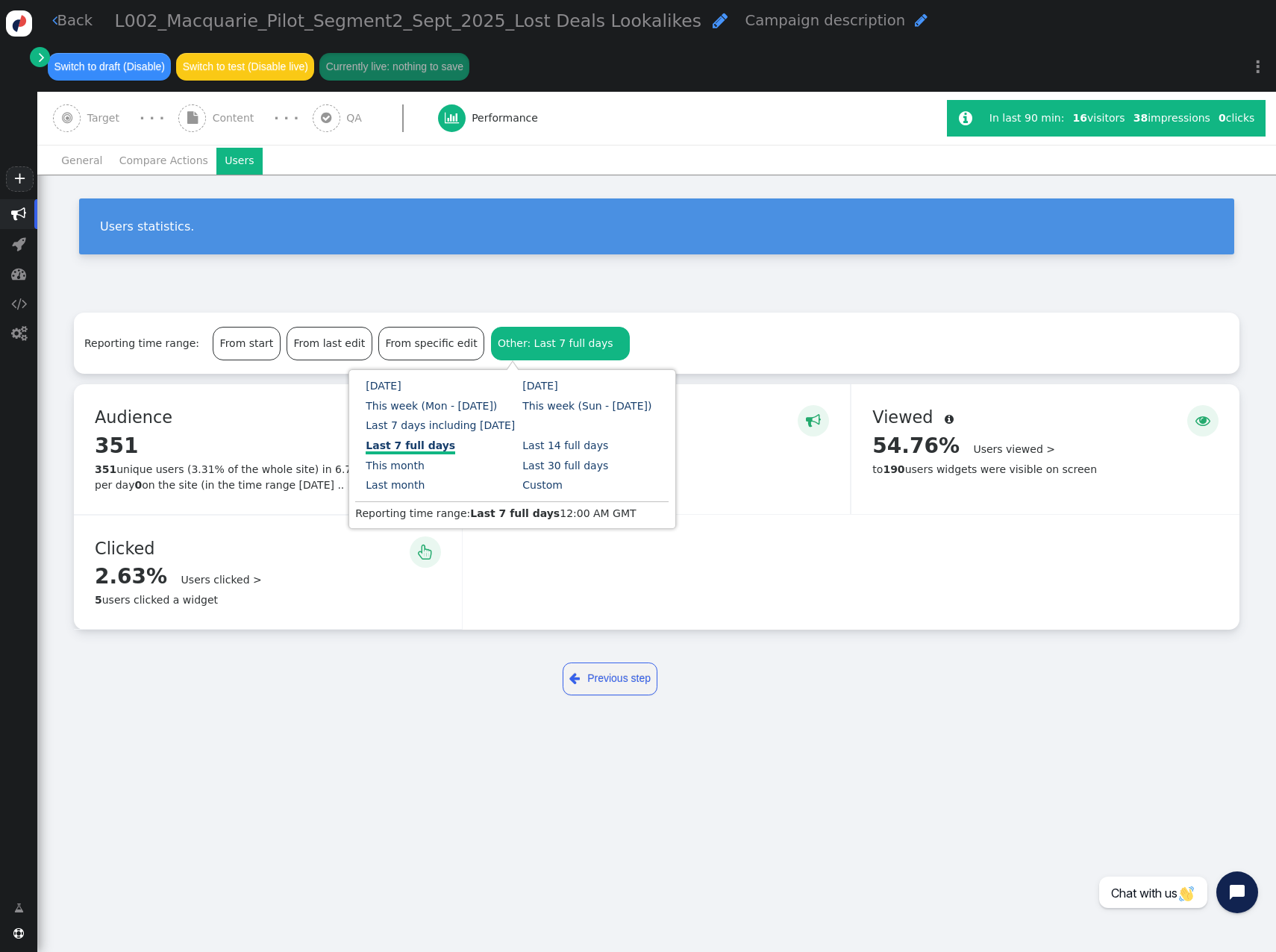
click at [523, 484] on link "Custom" at bounding box center [543, 485] width 40 height 11
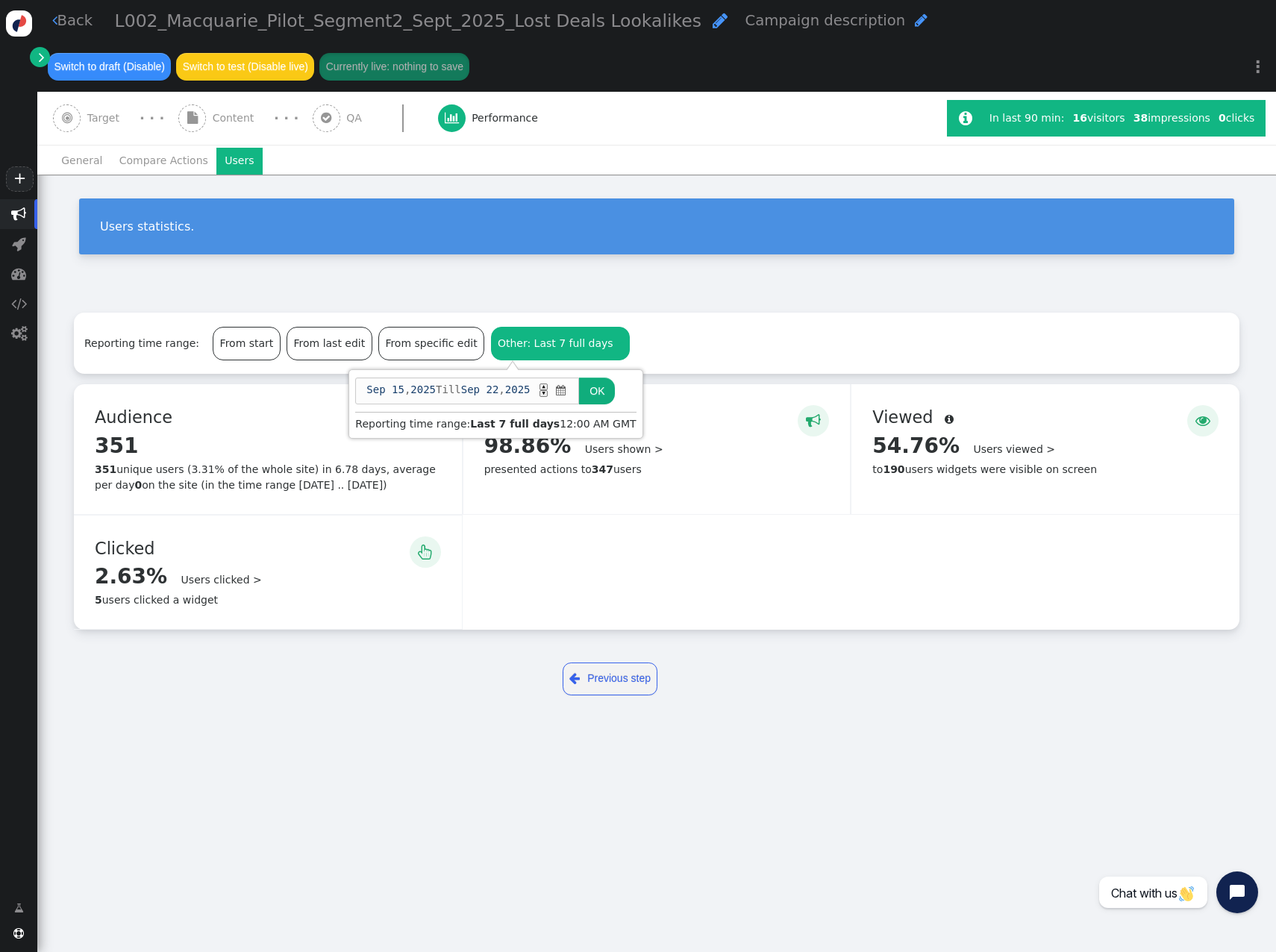
click at [564, 389] on span "" at bounding box center [561, 391] width 14 height 15
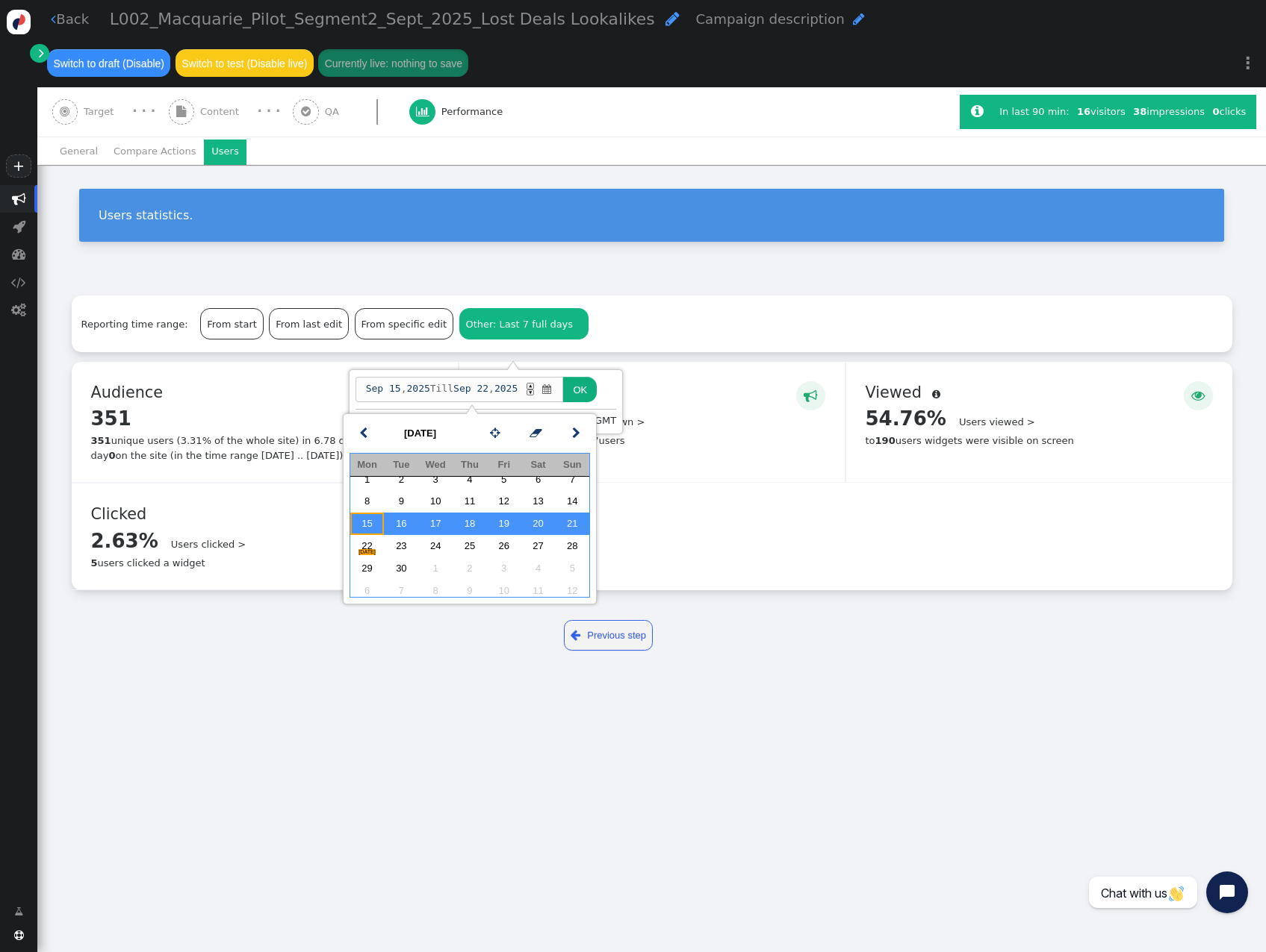
click at [367, 508] on td "15" at bounding box center [367, 523] width 34 height 22
click at [578, 508] on td "21" at bounding box center [572, 523] width 34 height 22
click at [597, 393] on button "OK" at bounding box center [579, 389] width 33 height 26
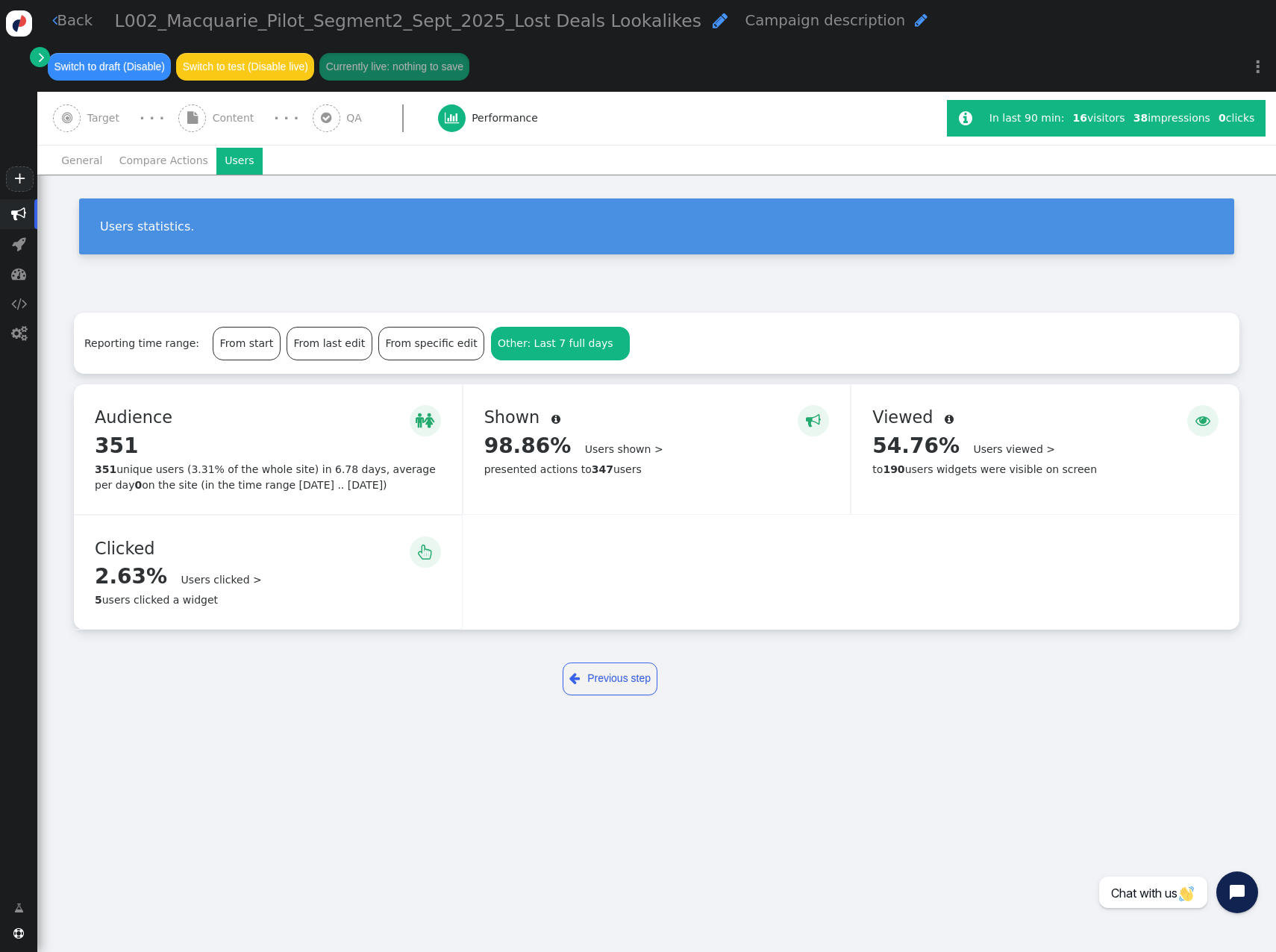
click at [23, 213] on span "" at bounding box center [19, 214] width 15 height 15
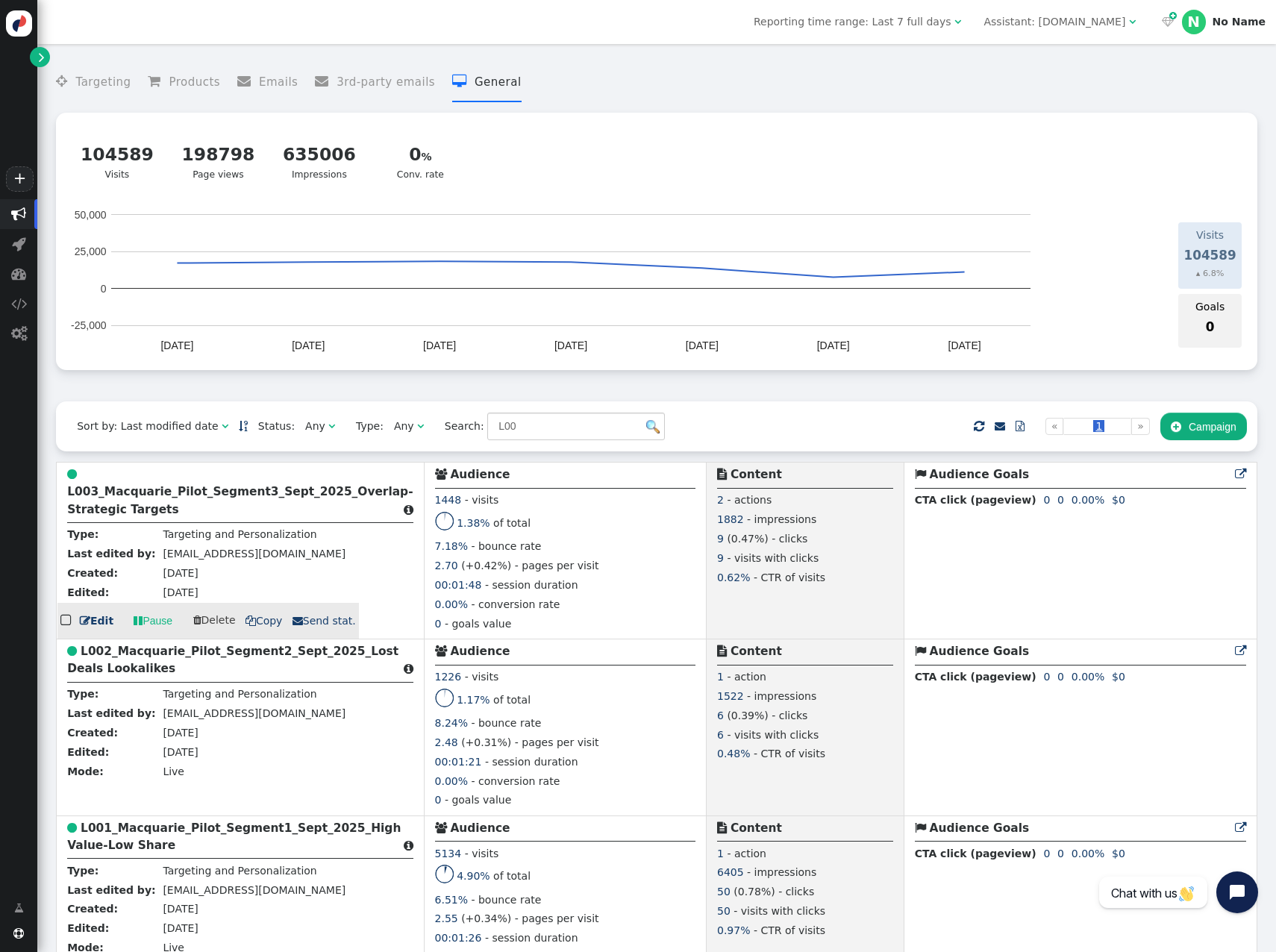
click at [271, 508] on td " L003_Macquarie_Pilot_Segment3_Sept_2025_Overlap-Strategic Targets  Type: Tar…" at bounding box center [240, 551] width 367 height 177
click at [253, 507] on div " L003_Macquarie_Pilot_Segment3_Sept_2025_Overlap-Strategic Targets " at bounding box center [240, 494] width 346 height 57
click at [135, 497] on b "L003_Macquarie_Pilot_Segment3_Sept_2025_Overlap-Strategic Targets" at bounding box center [240, 501] width 346 height 31
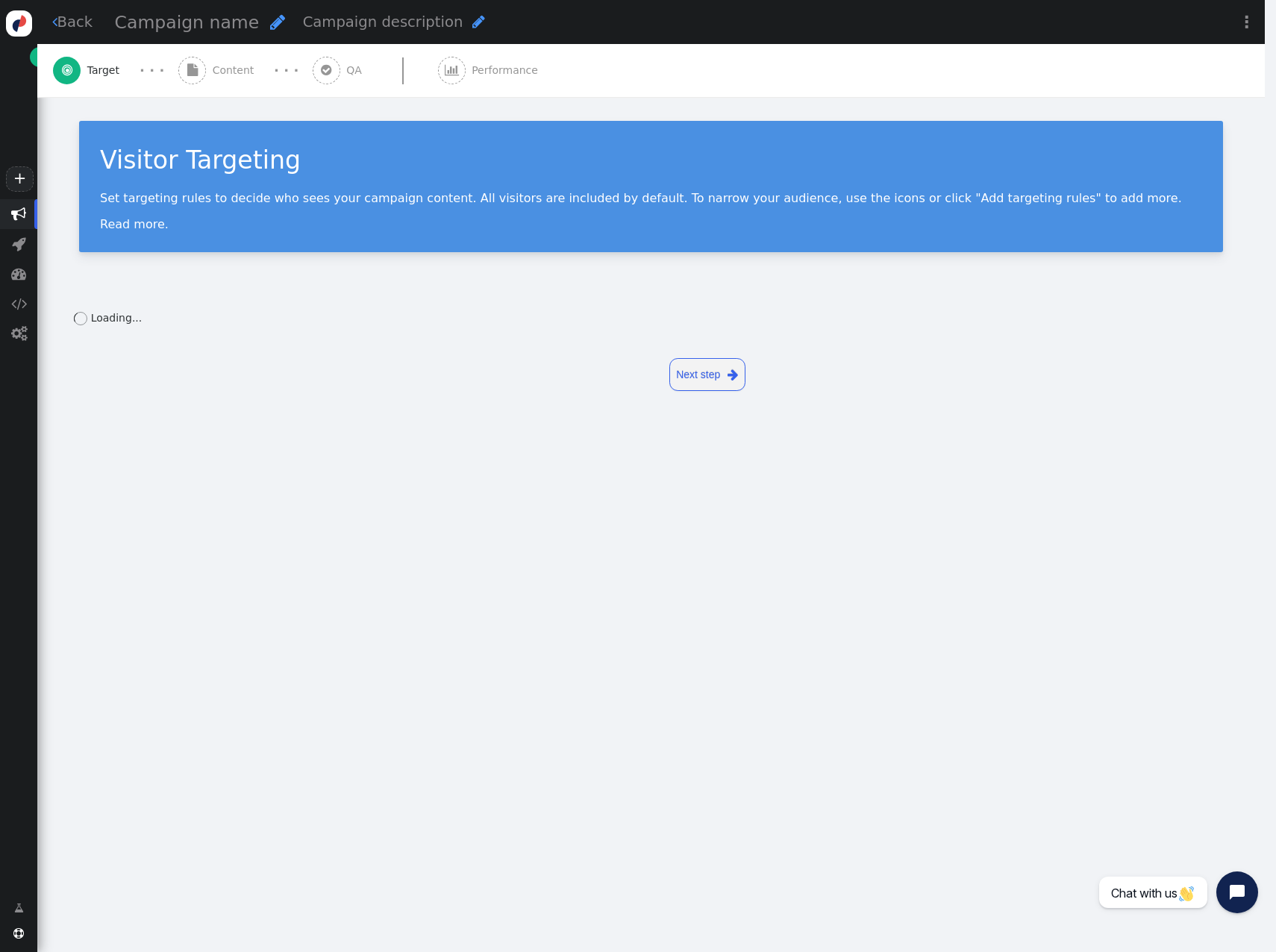
click at [131, 508] on div " Back Campaign name  Campaign description  Save as draft Publish for test Pu…" at bounding box center [651, 454] width 1227 height 908
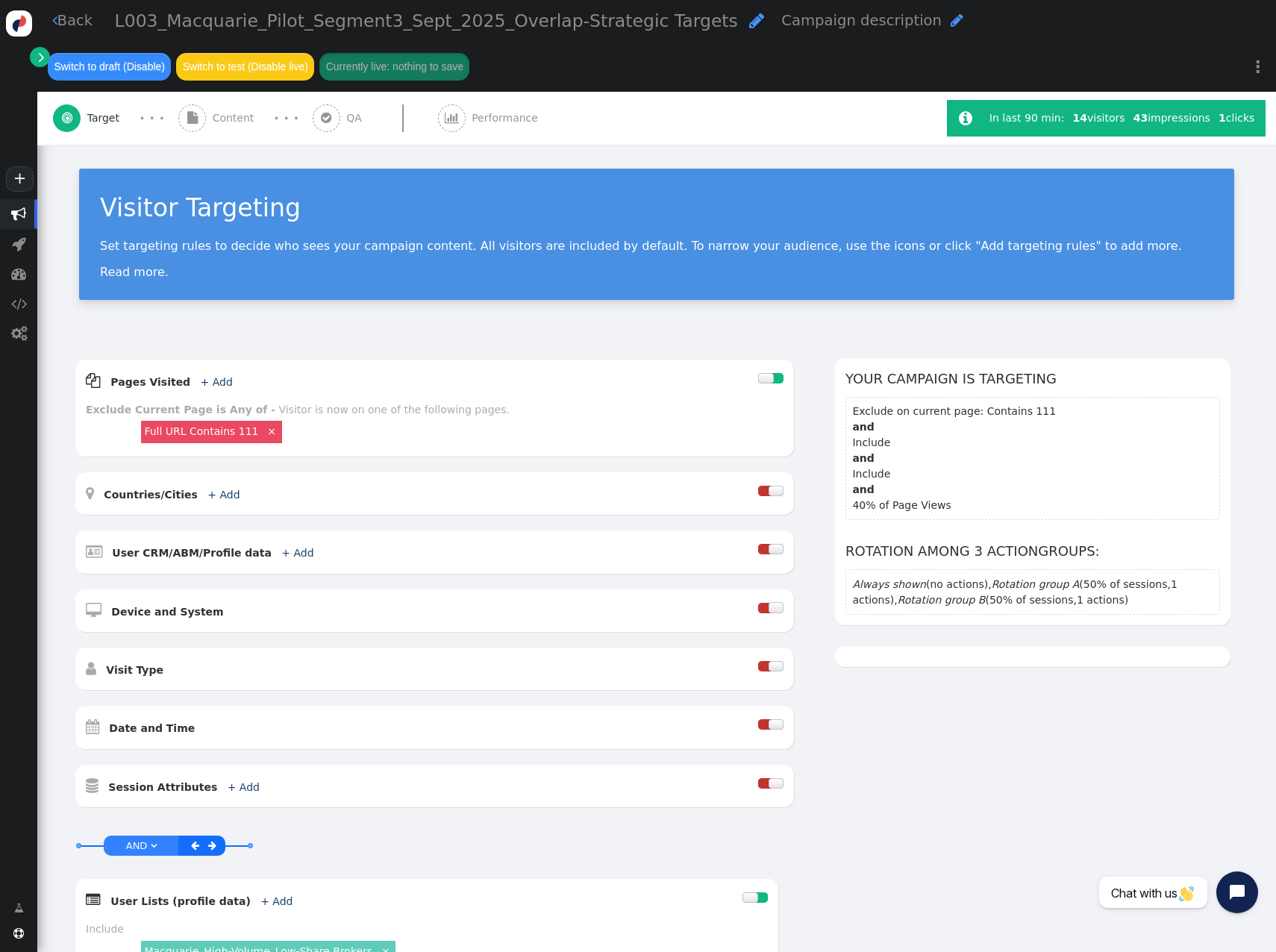
click at [478, 116] on span "Performance" at bounding box center [508, 119] width 73 height 15
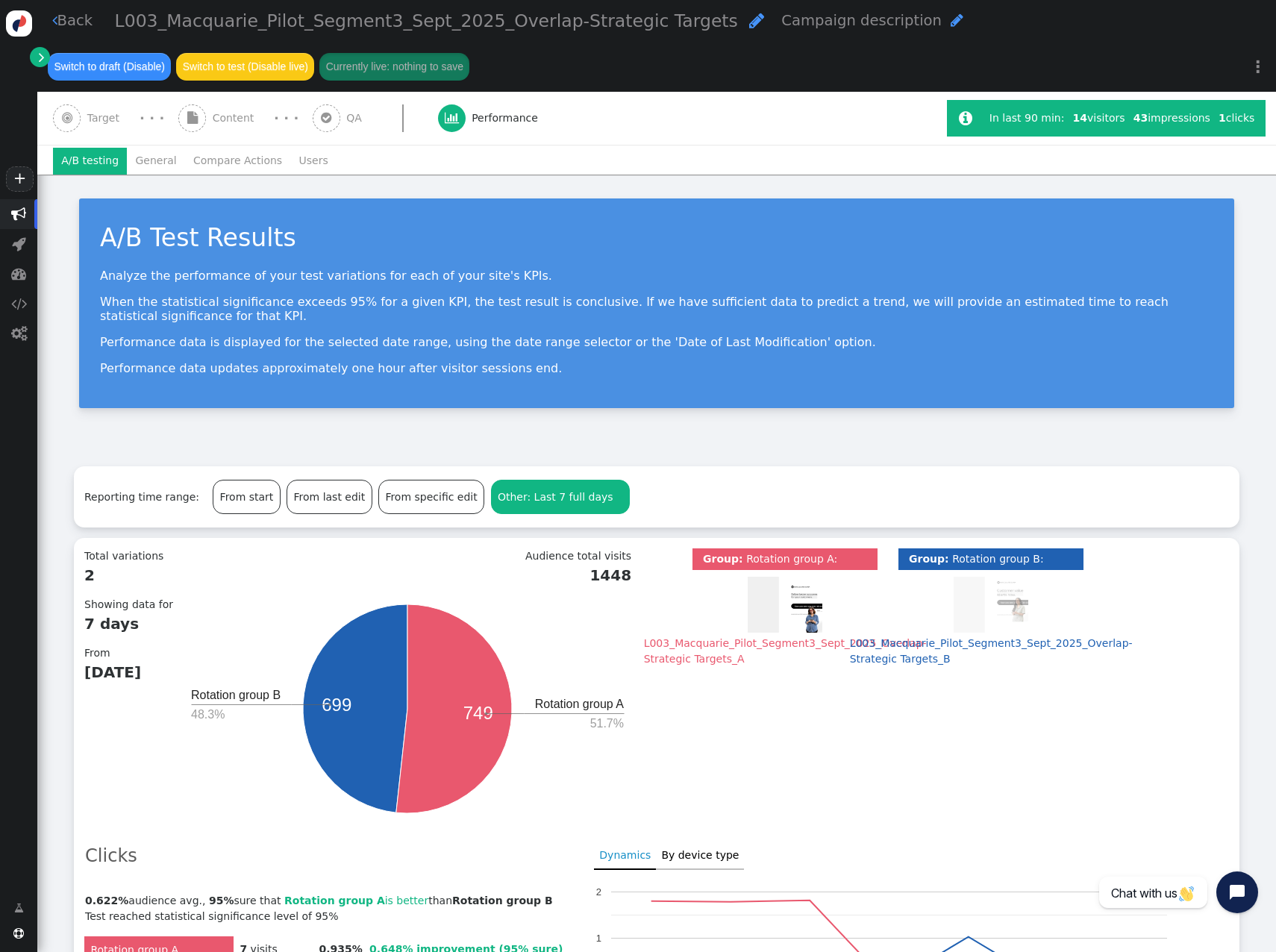
click at [532, 493] on div "Other: Last 7 full days " at bounding box center [561, 497] width 138 height 32
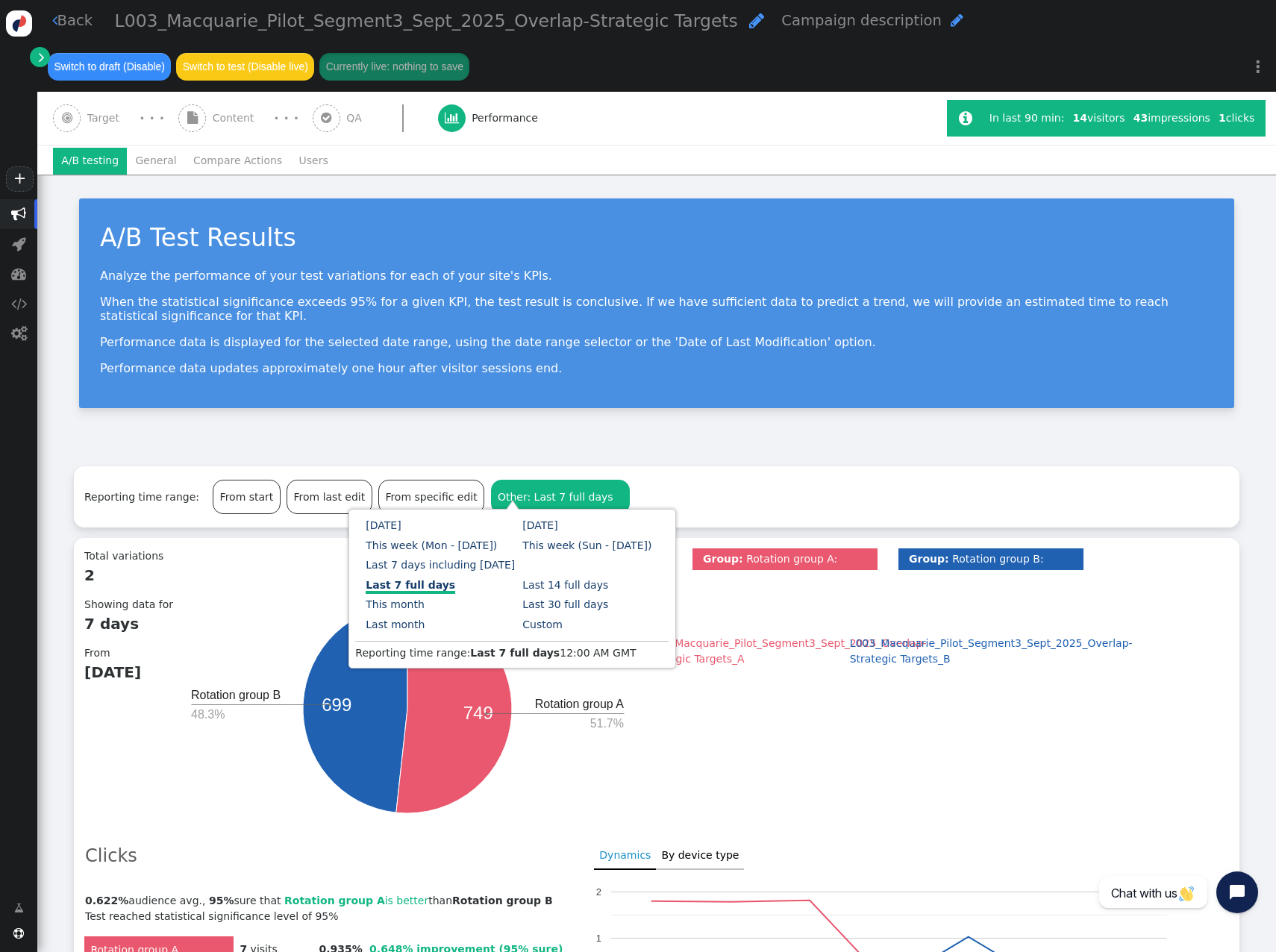
click at [523, 508] on link "Custom" at bounding box center [543, 624] width 40 height 11
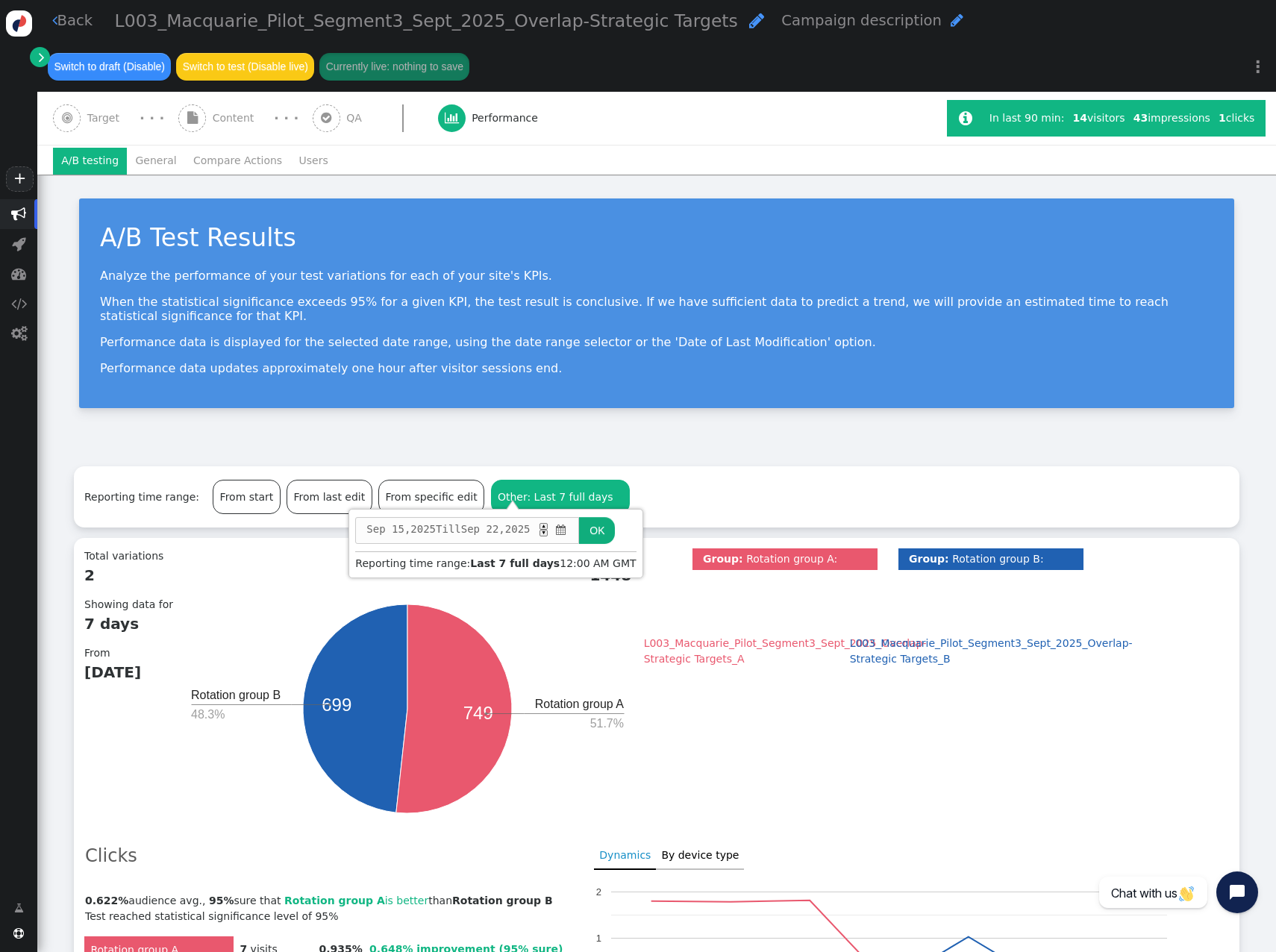
click at [569, 508] on span "" at bounding box center [561, 530] width 14 height 15
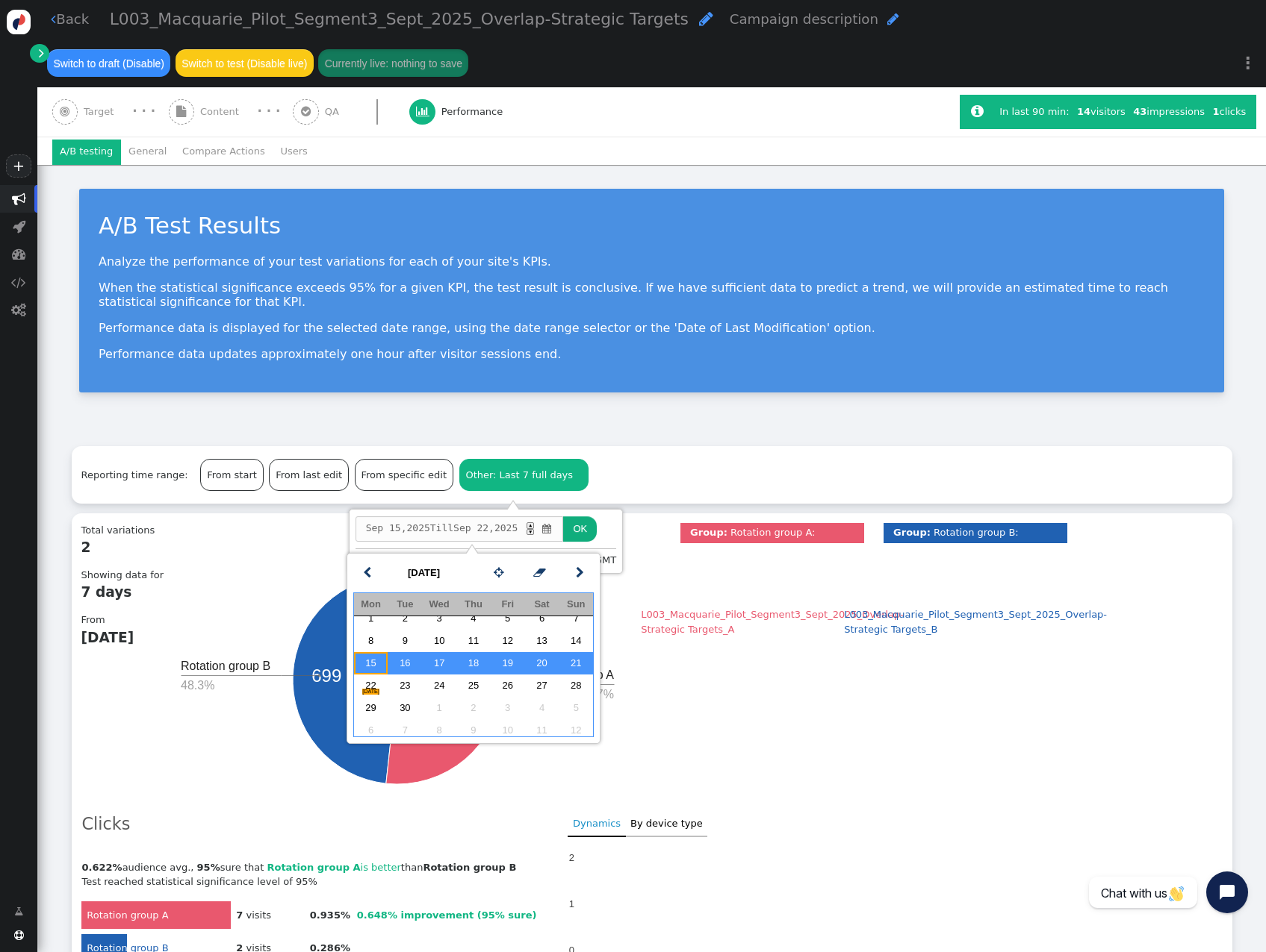
click at [373, 508] on td "15" at bounding box center [371, 662] width 34 height 22
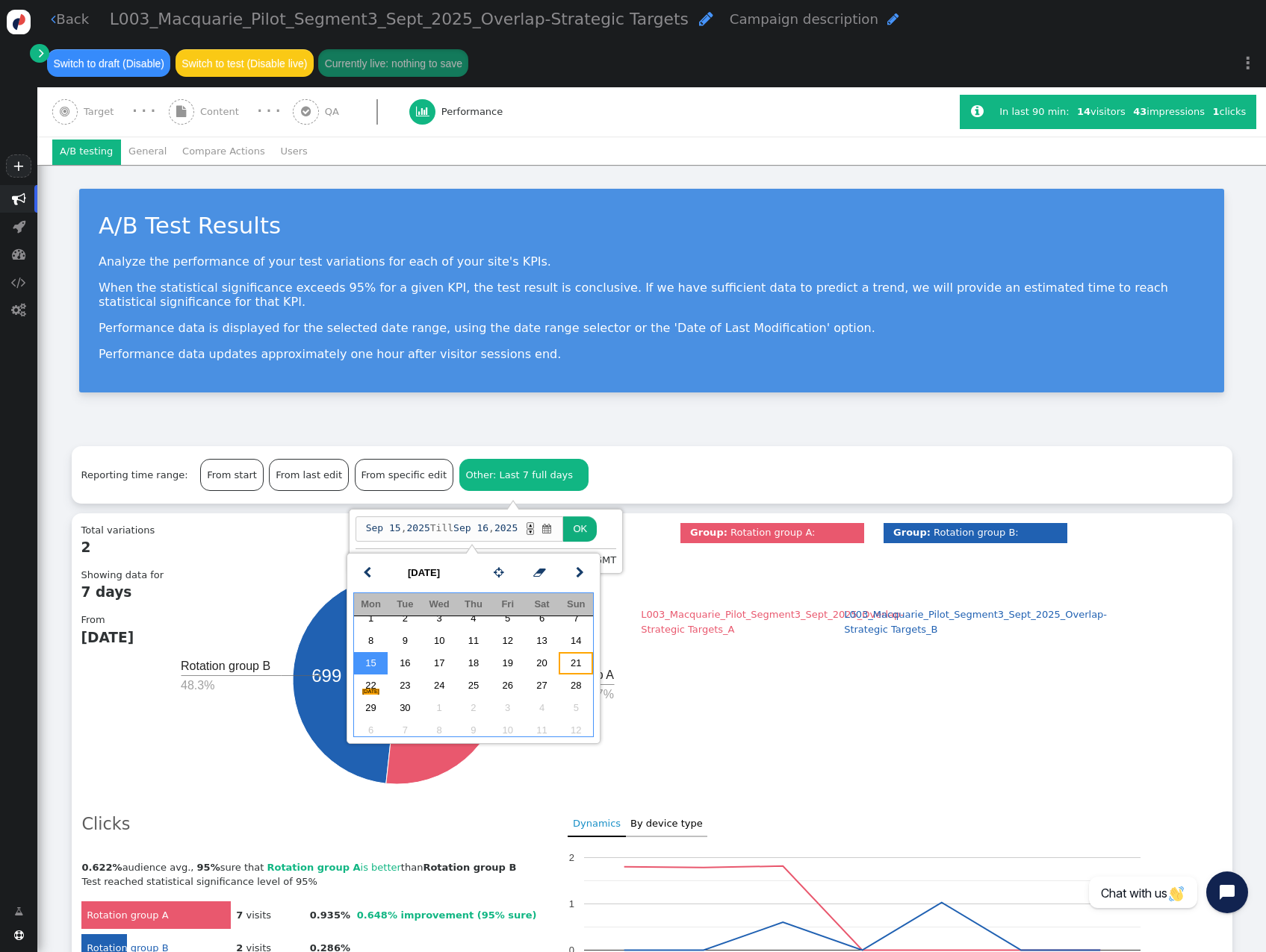
click at [580, 508] on td "21" at bounding box center [576, 662] width 34 height 22
click at [597, 508] on button "OK" at bounding box center [579, 529] width 33 height 26
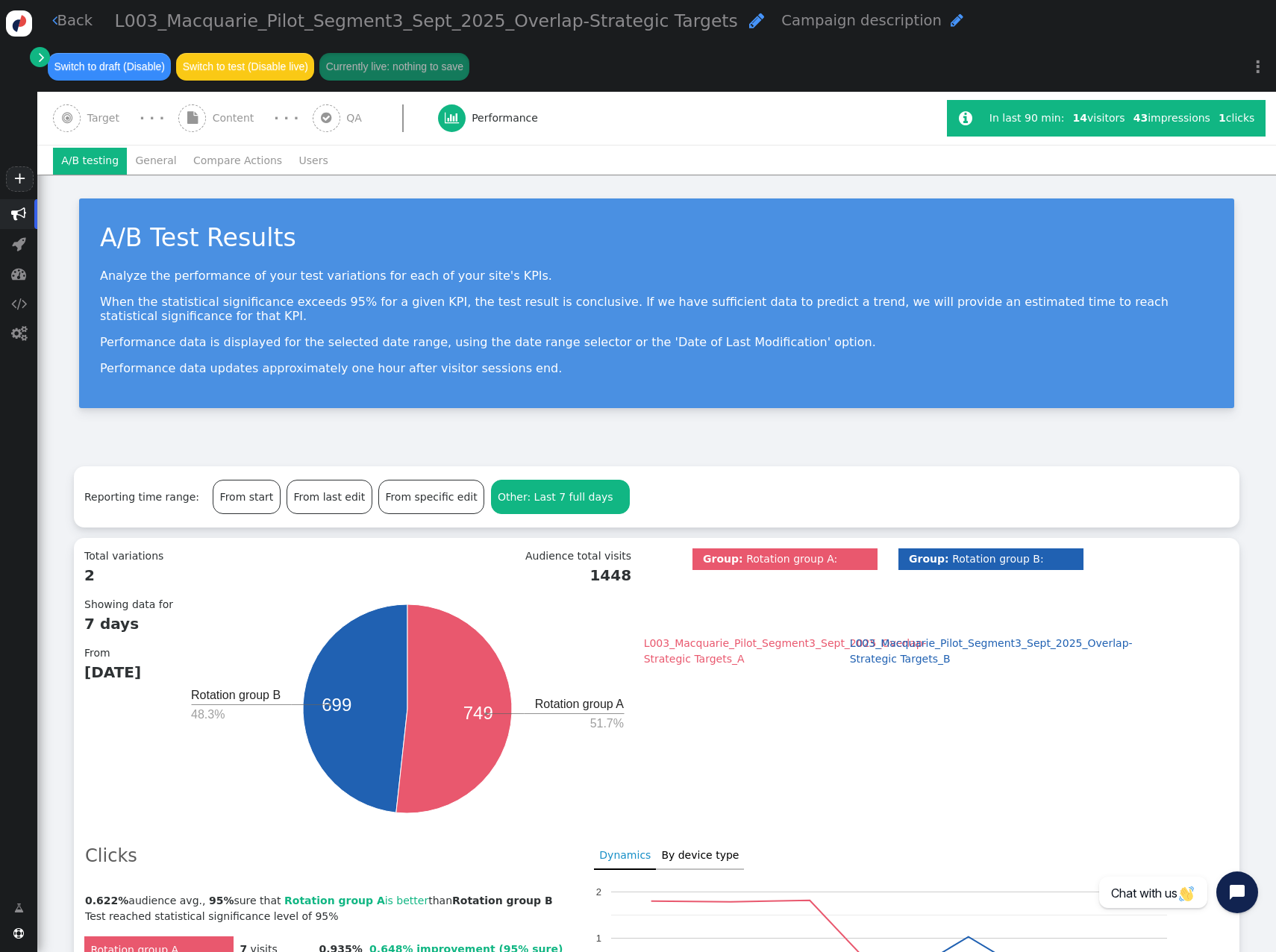
click at [291, 160] on li "Users" at bounding box center [314, 162] width 46 height 27
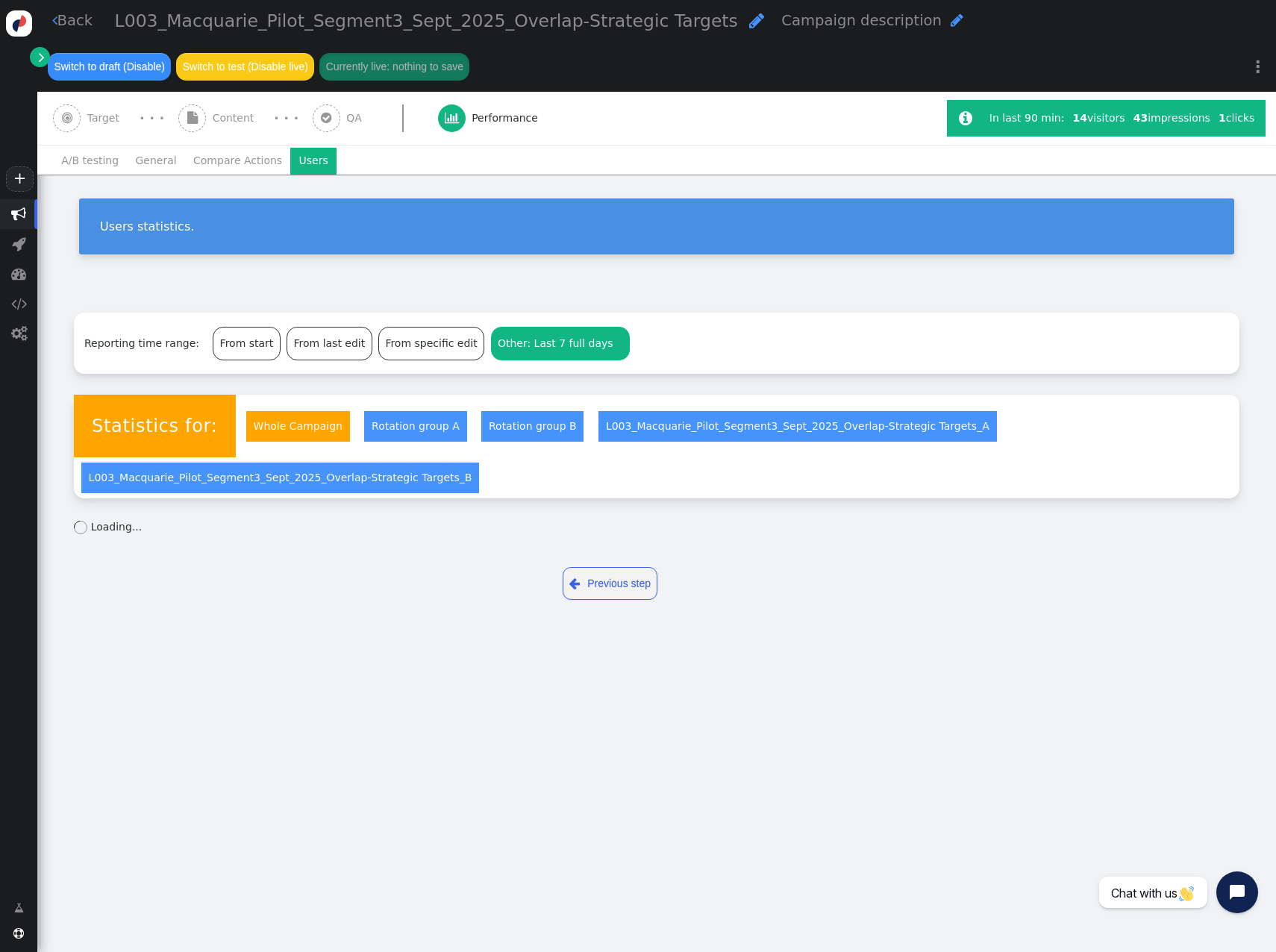
click at [555, 348] on span "Other: Last 7 full days" at bounding box center [555, 343] width 116 height 11
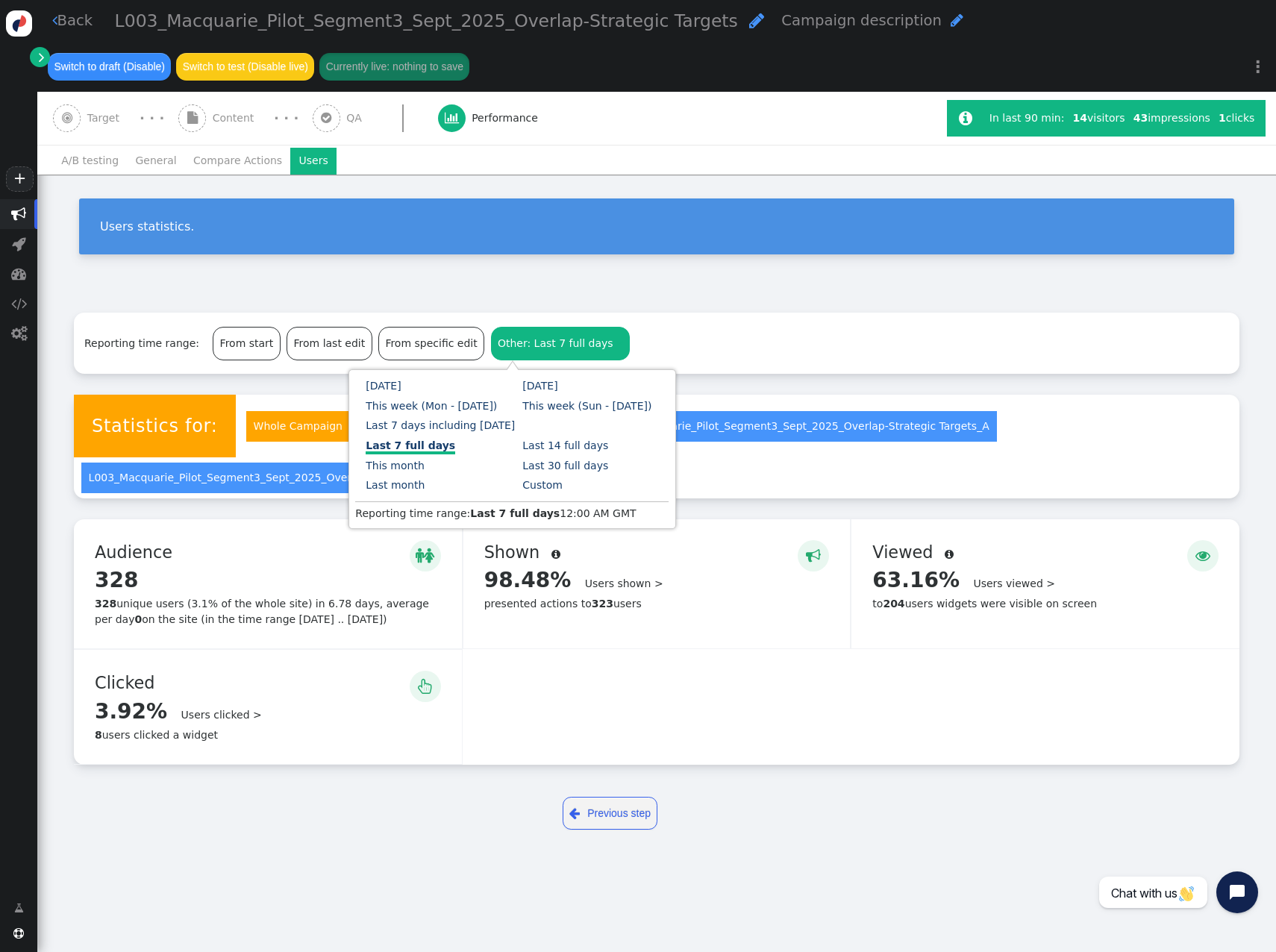
click at [523, 489] on link "Custom" at bounding box center [543, 485] width 40 height 11
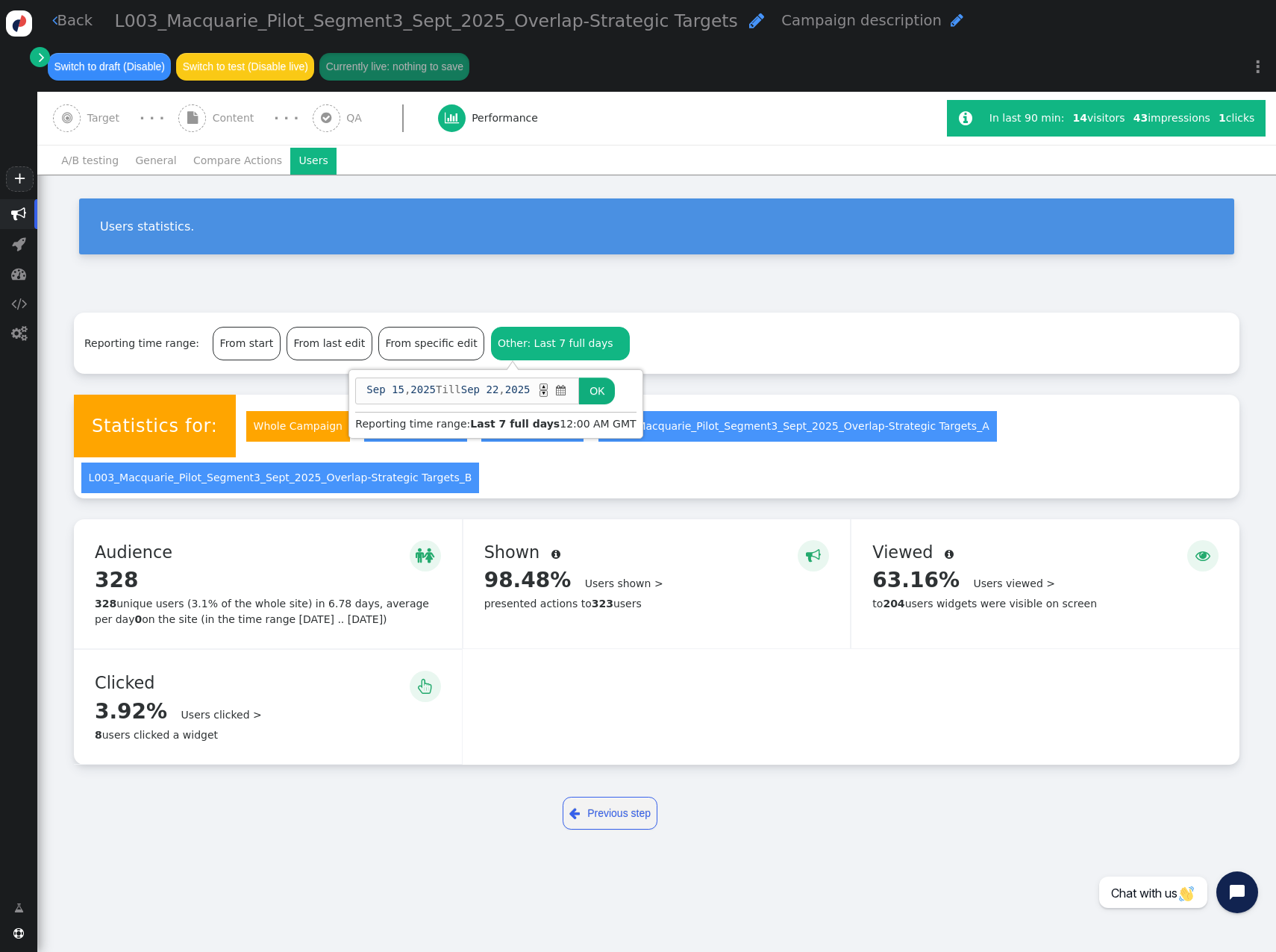
click at [574, 390] on span "[DATE] Till [DATE] ▲ ▼ " at bounding box center [467, 391] width 224 height 27
click at [569, 390] on span "" at bounding box center [561, 391] width 14 height 15
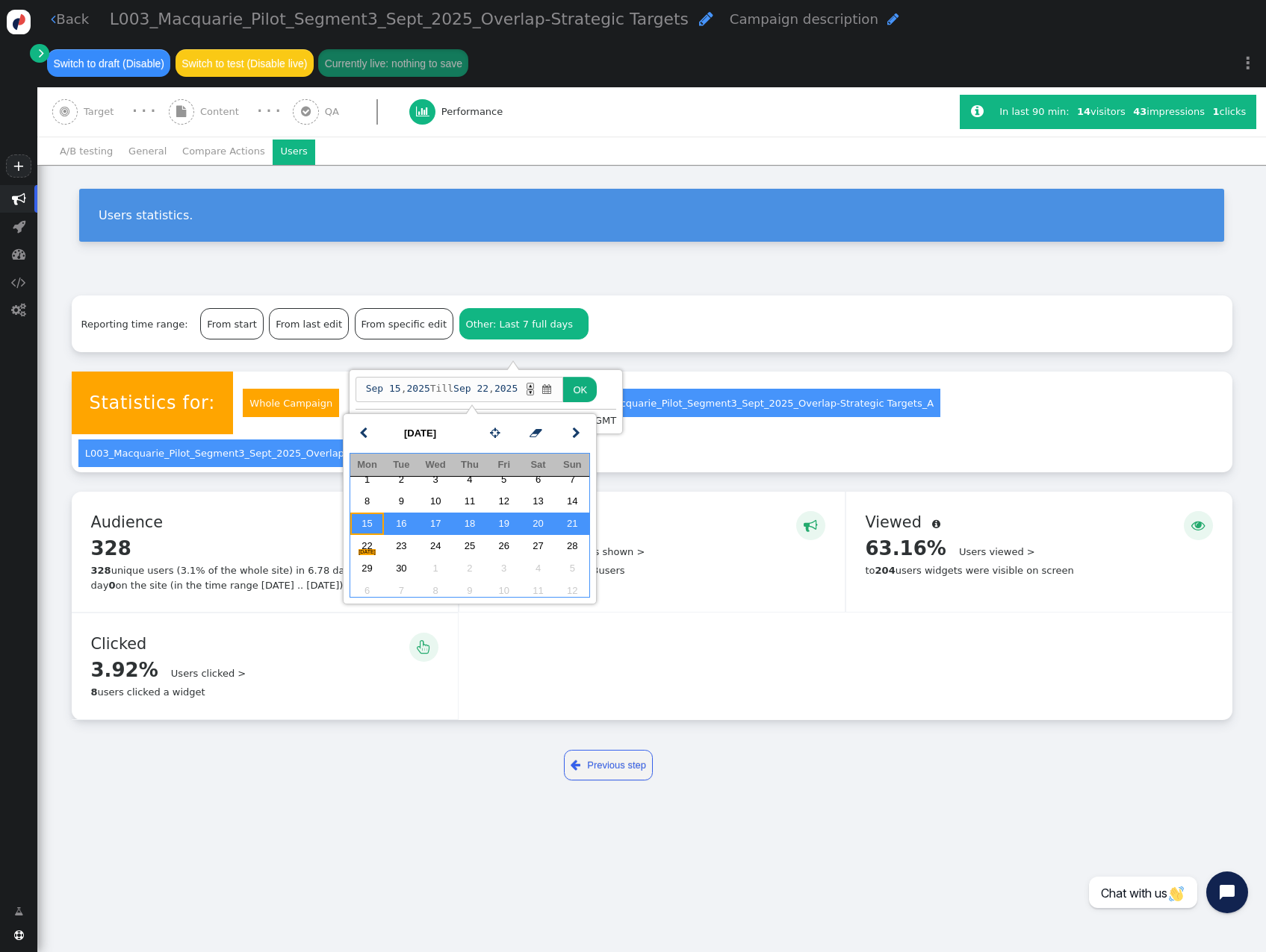
click at [370, 508] on td "15" at bounding box center [367, 523] width 34 height 22
click at [580, 508] on td "21" at bounding box center [572, 523] width 34 height 22
click at [597, 395] on button "OK" at bounding box center [579, 389] width 33 height 26
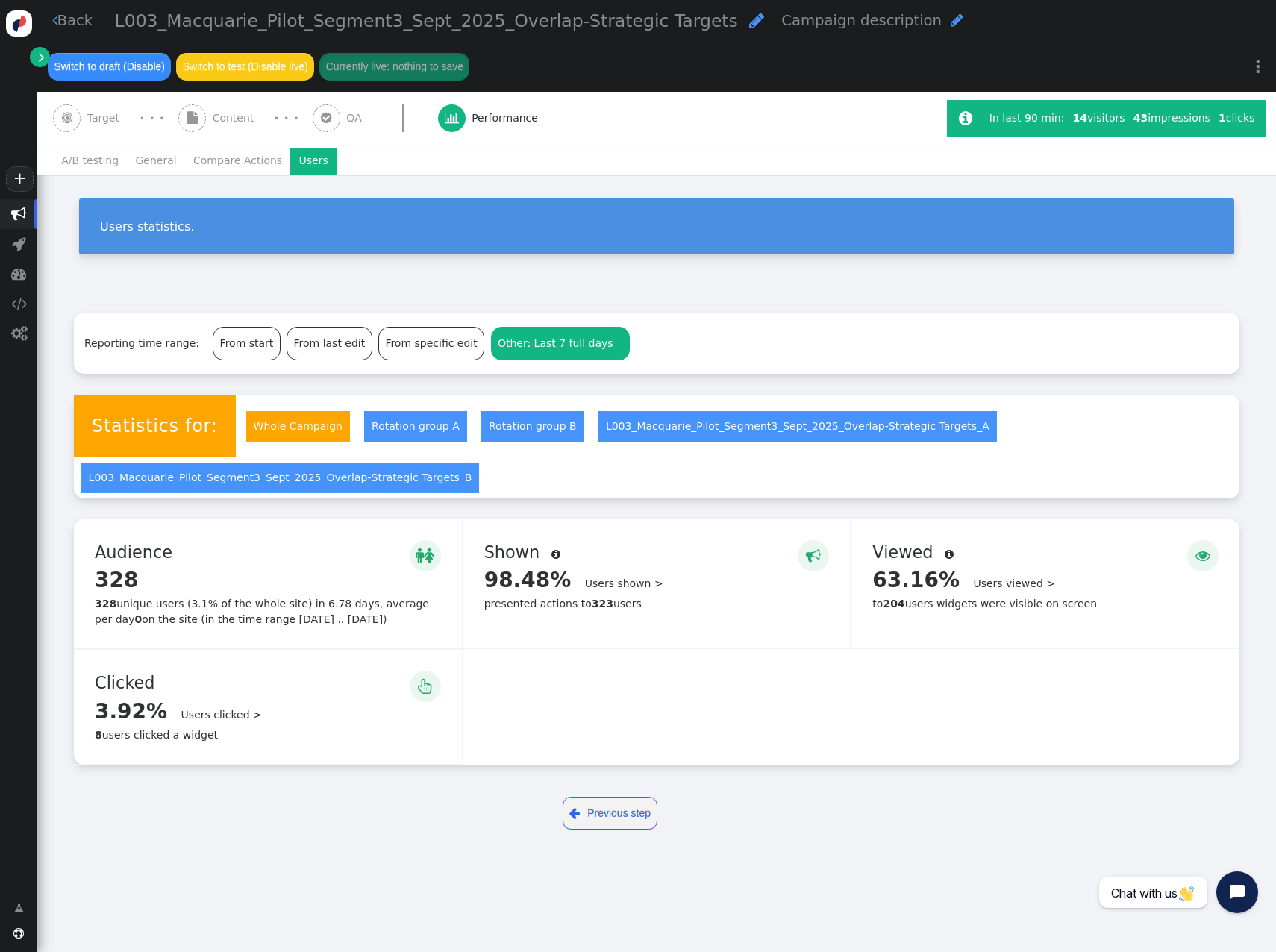
click at [148, 162] on li "General" at bounding box center [156, 162] width 58 height 27
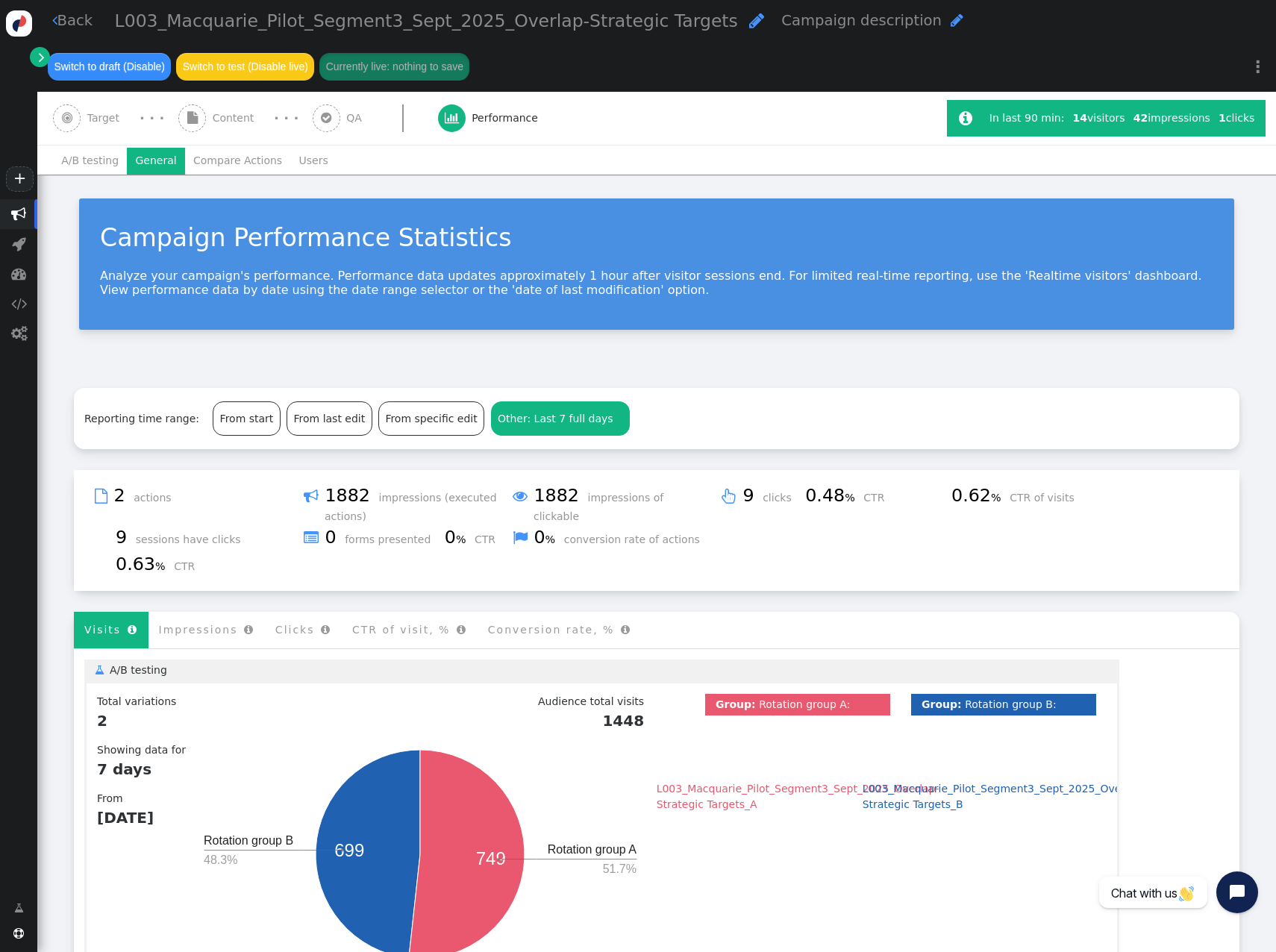
click at [512, 426] on div "Other: Last 7 full days" at bounding box center [555, 419] width 116 height 15
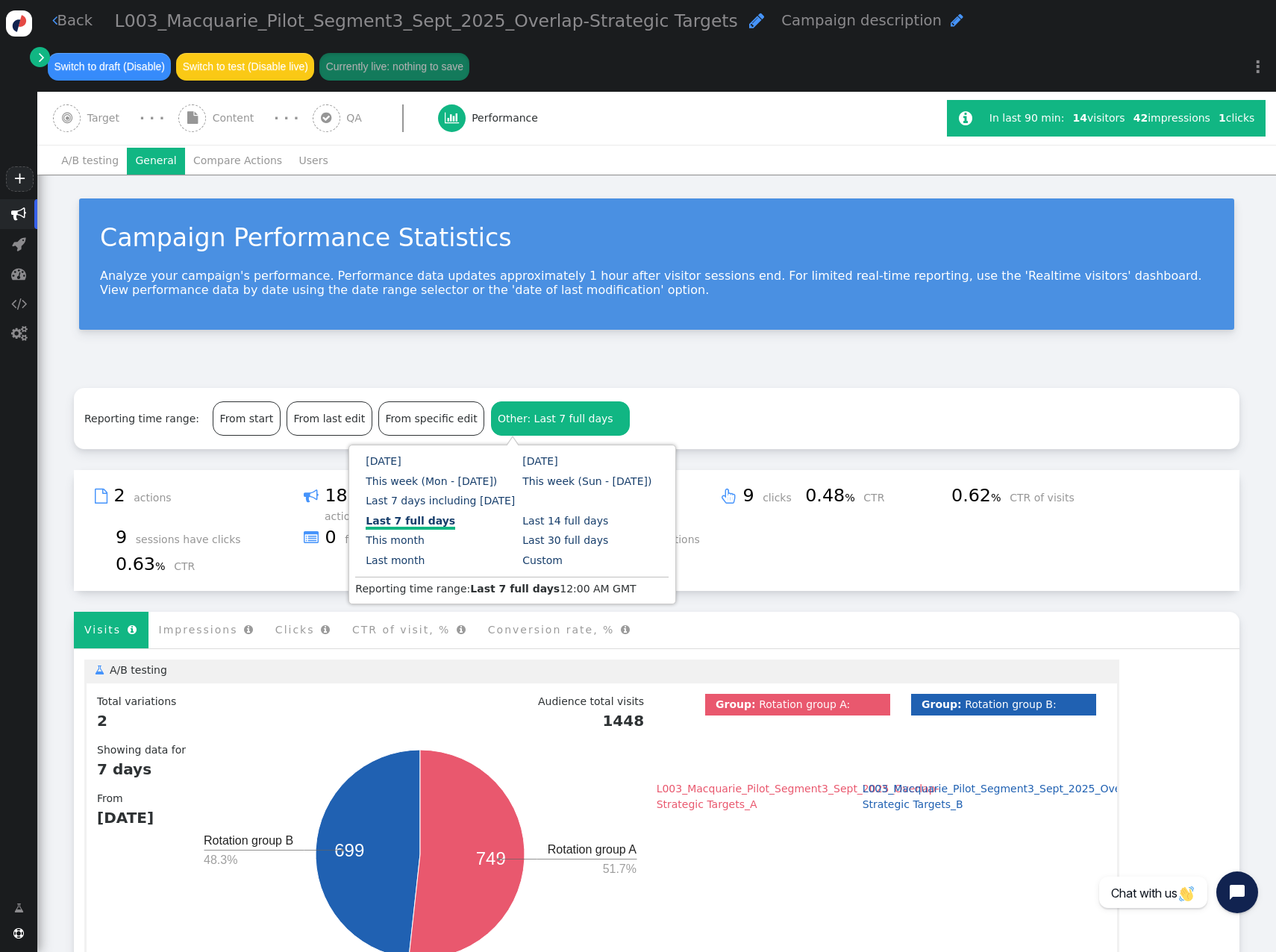
click at [512, 508] on div "Custom" at bounding box center [591, 560] width 157 height 20
click at [523, 508] on link "Custom" at bounding box center [543, 560] width 40 height 11
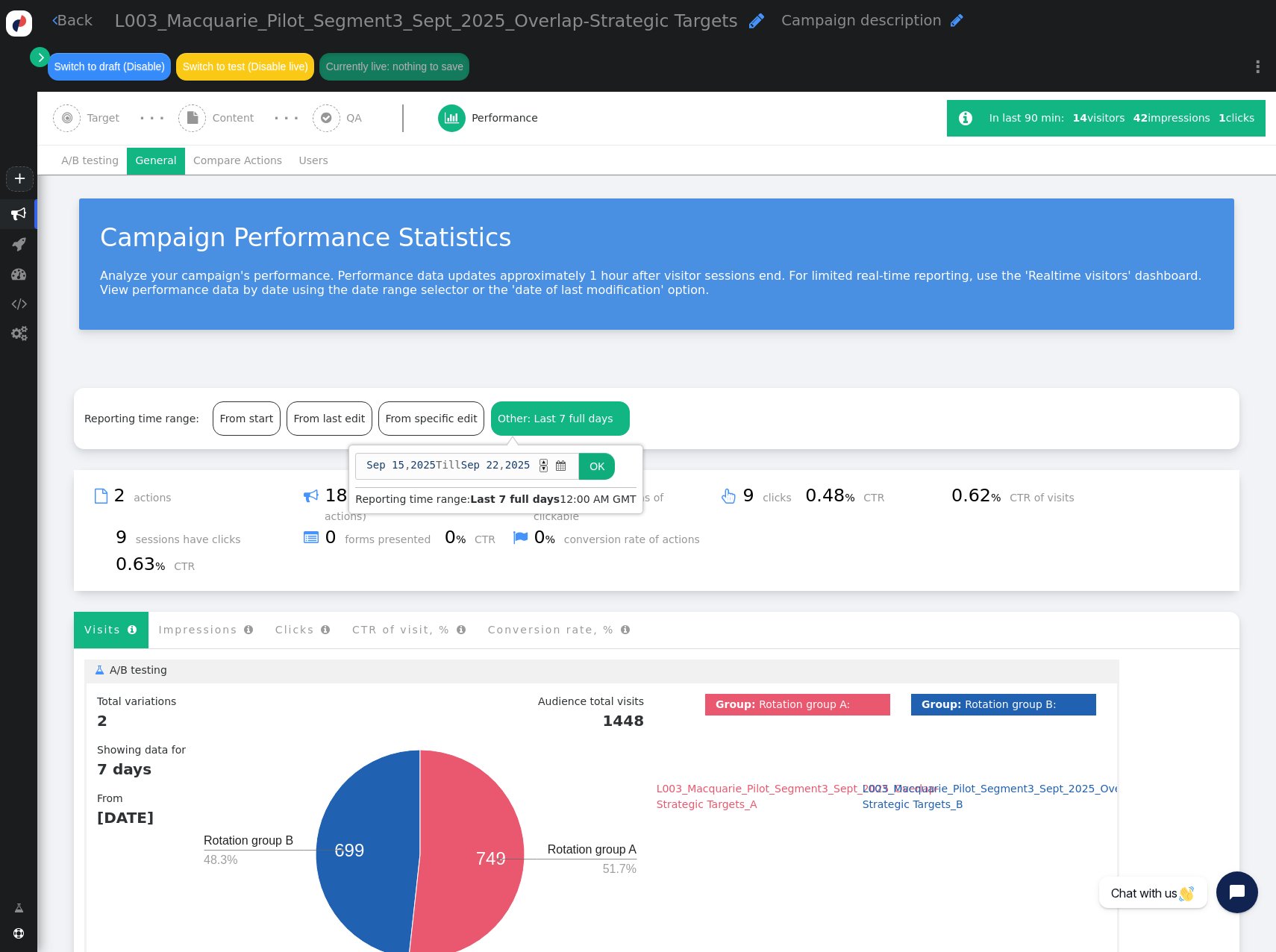
click at [569, 469] on span "" at bounding box center [561, 465] width 14 height 15
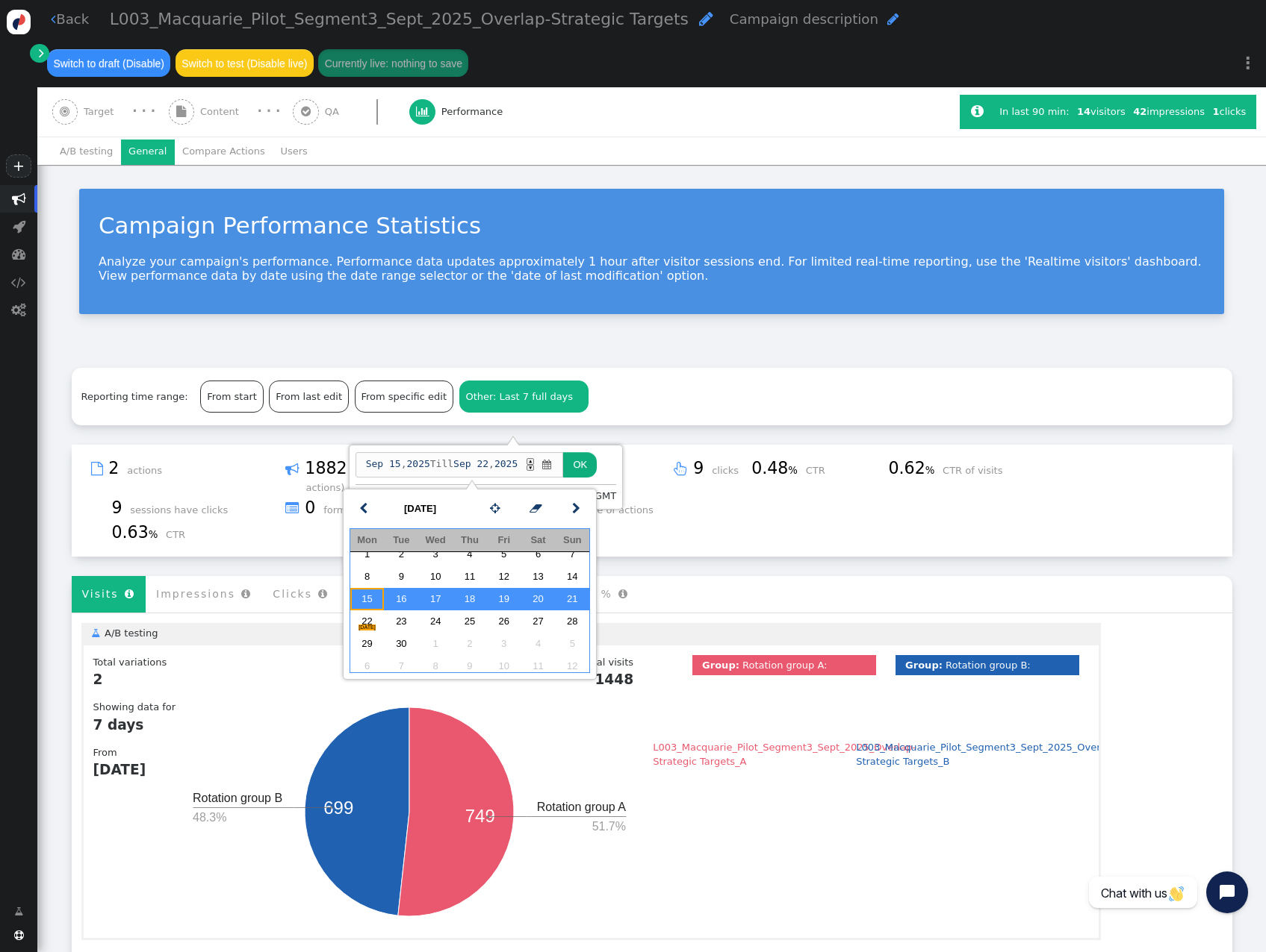
click at [373, 508] on td "15" at bounding box center [367, 598] width 34 height 22
click at [570, 508] on td "21" at bounding box center [572, 598] width 34 height 22
click at [597, 460] on button "OK" at bounding box center [579, 465] width 33 height 26
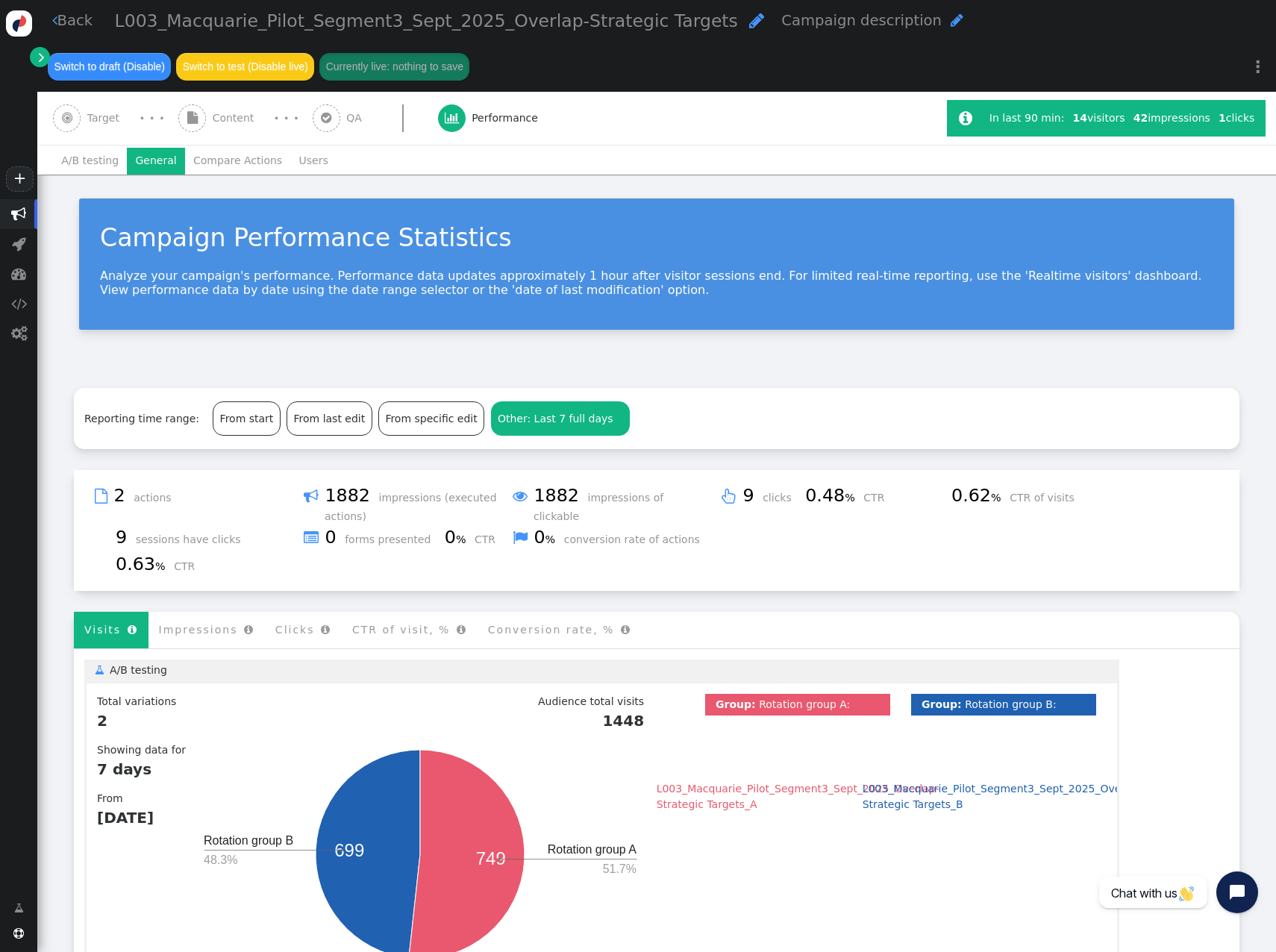
click at [543, 399] on menu "From start From last edit From specific edit Other: Last 7 full days " at bounding box center [421, 419] width 423 height 40
click at [551, 413] on span "Other: Last 7 full days" at bounding box center [555, 419] width 116 height 11
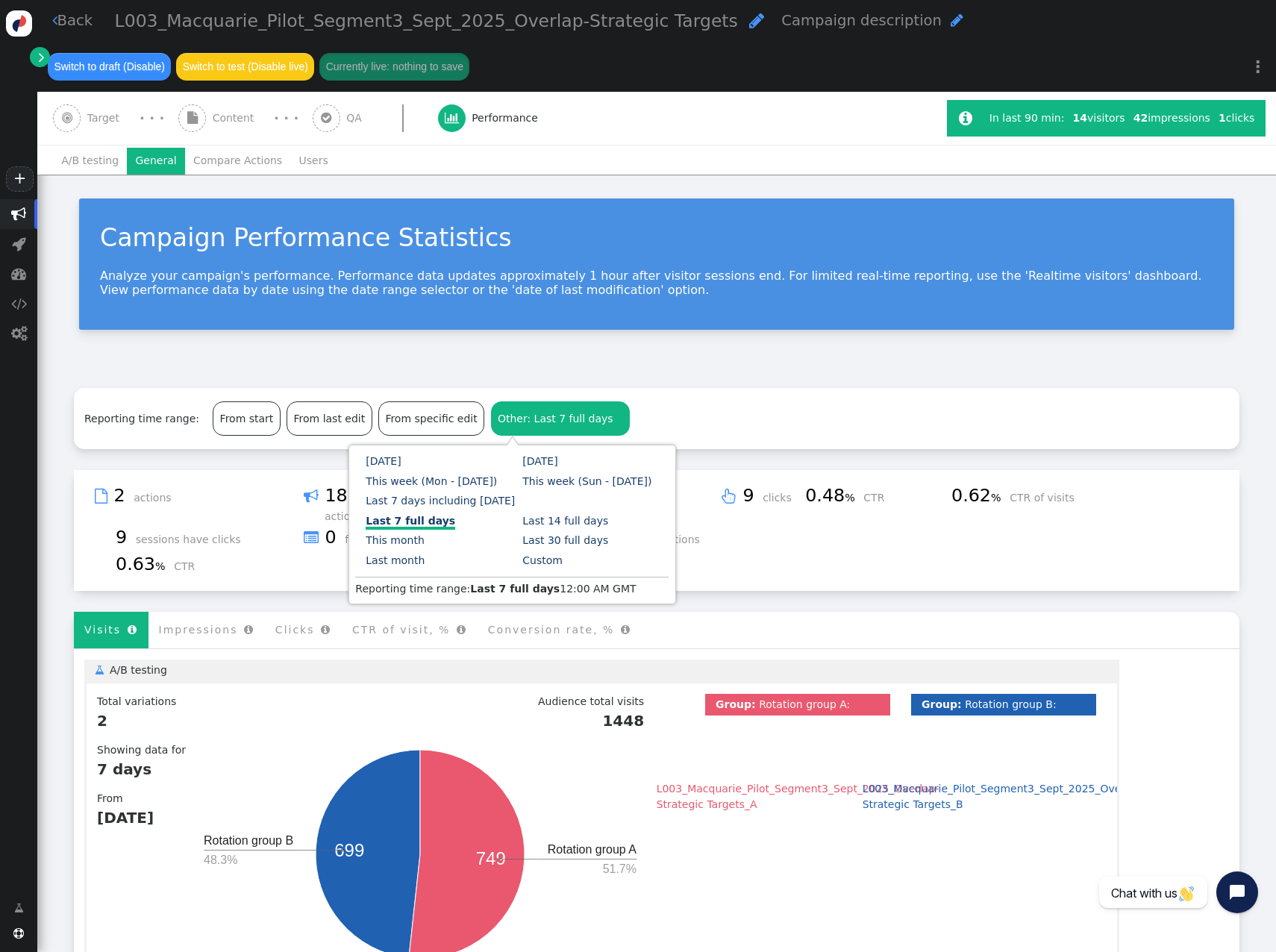
click at [523, 508] on link "Custom" at bounding box center [543, 560] width 40 height 11
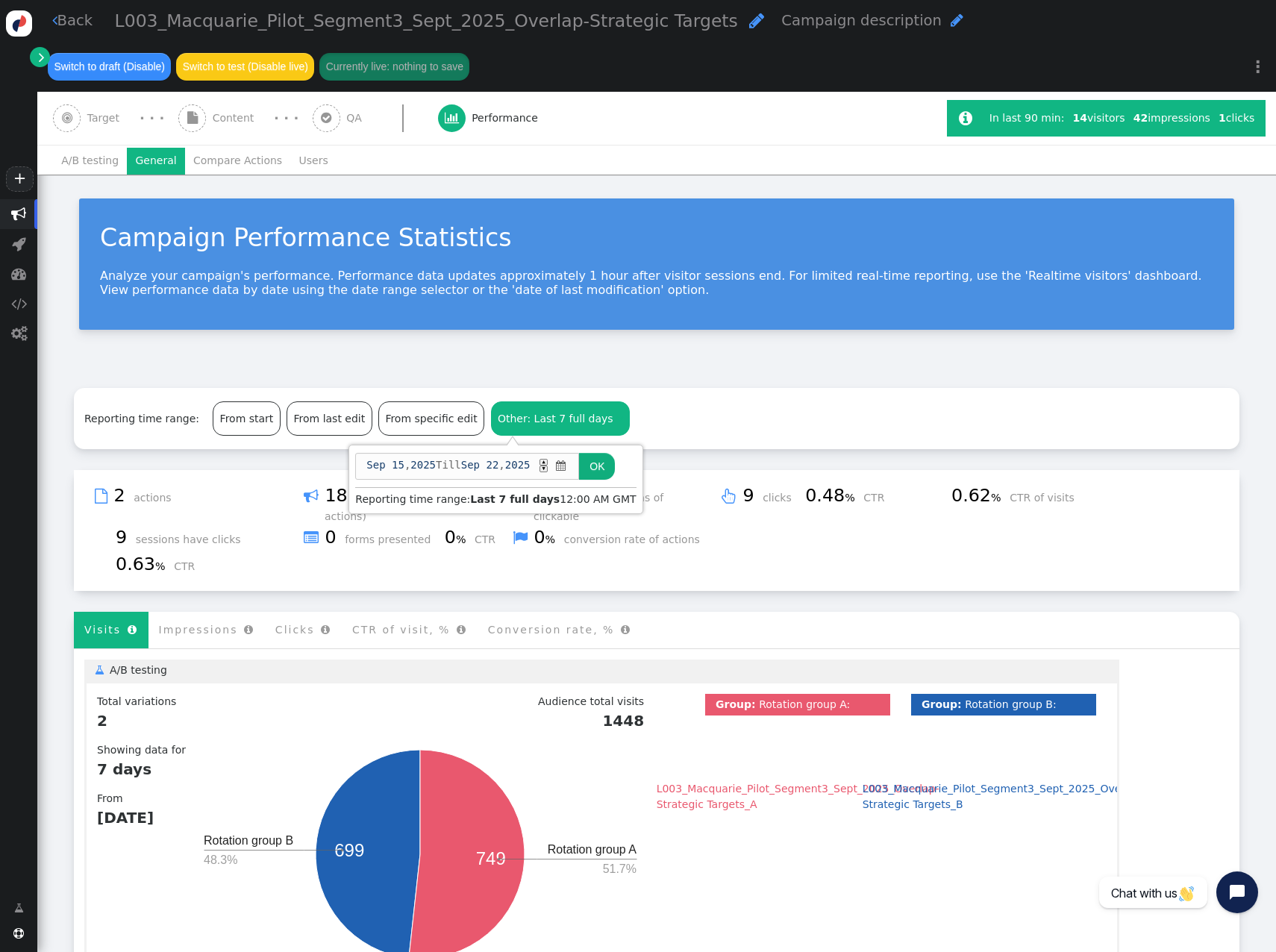
click at [566, 464] on span "" at bounding box center [561, 465] width 14 height 15
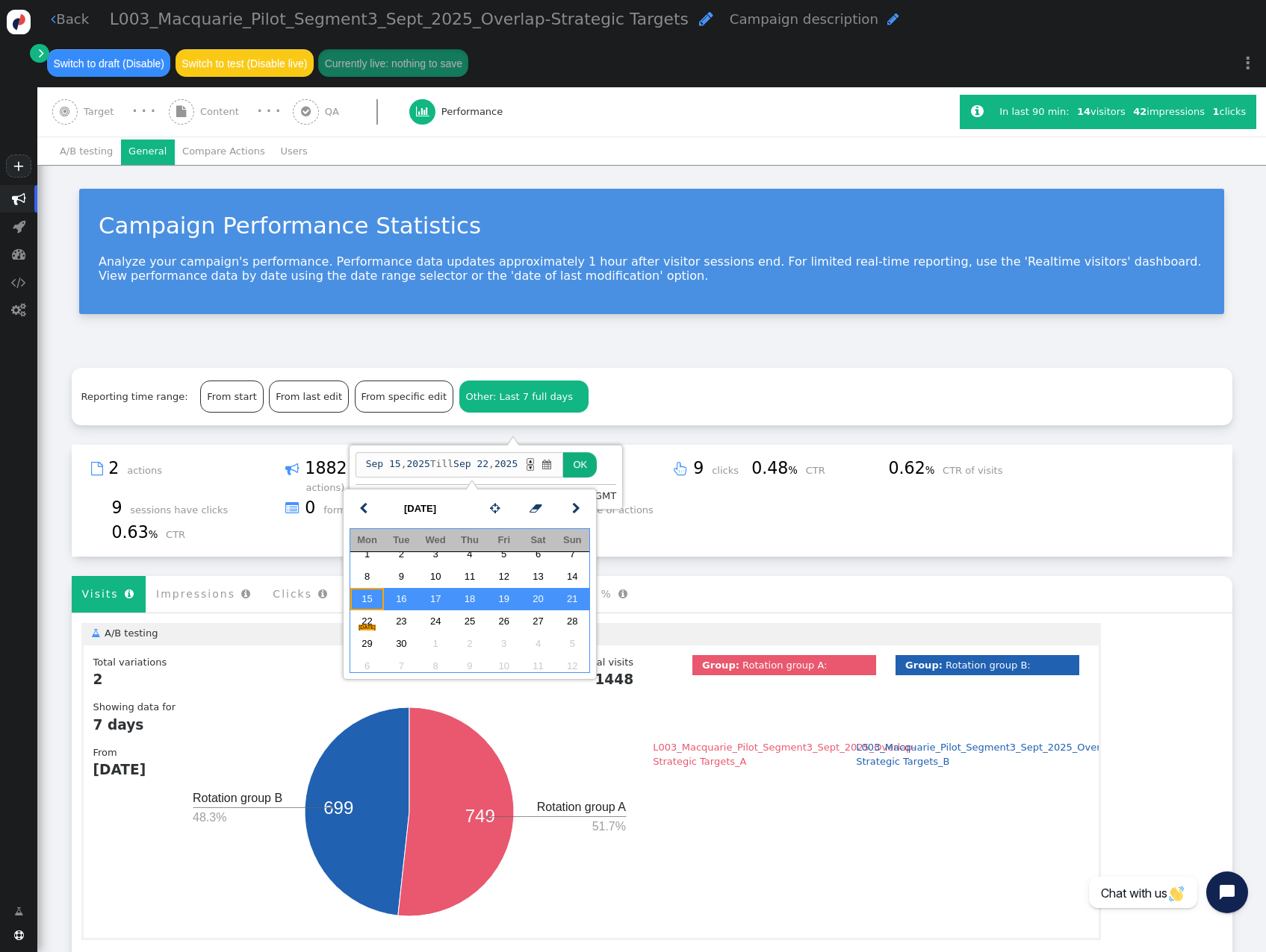
drag, startPoint x: 354, startPoint y: 618, endPoint x: 371, endPoint y: 613, distance: 17.7
click at [360, 508] on td "15" at bounding box center [367, 598] width 34 height 22
click at [571, 508] on td "21" at bounding box center [572, 598] width 34 height 22
click at [597, 467] on button "OK" at bounding box center [579, 465] width 33 height 26
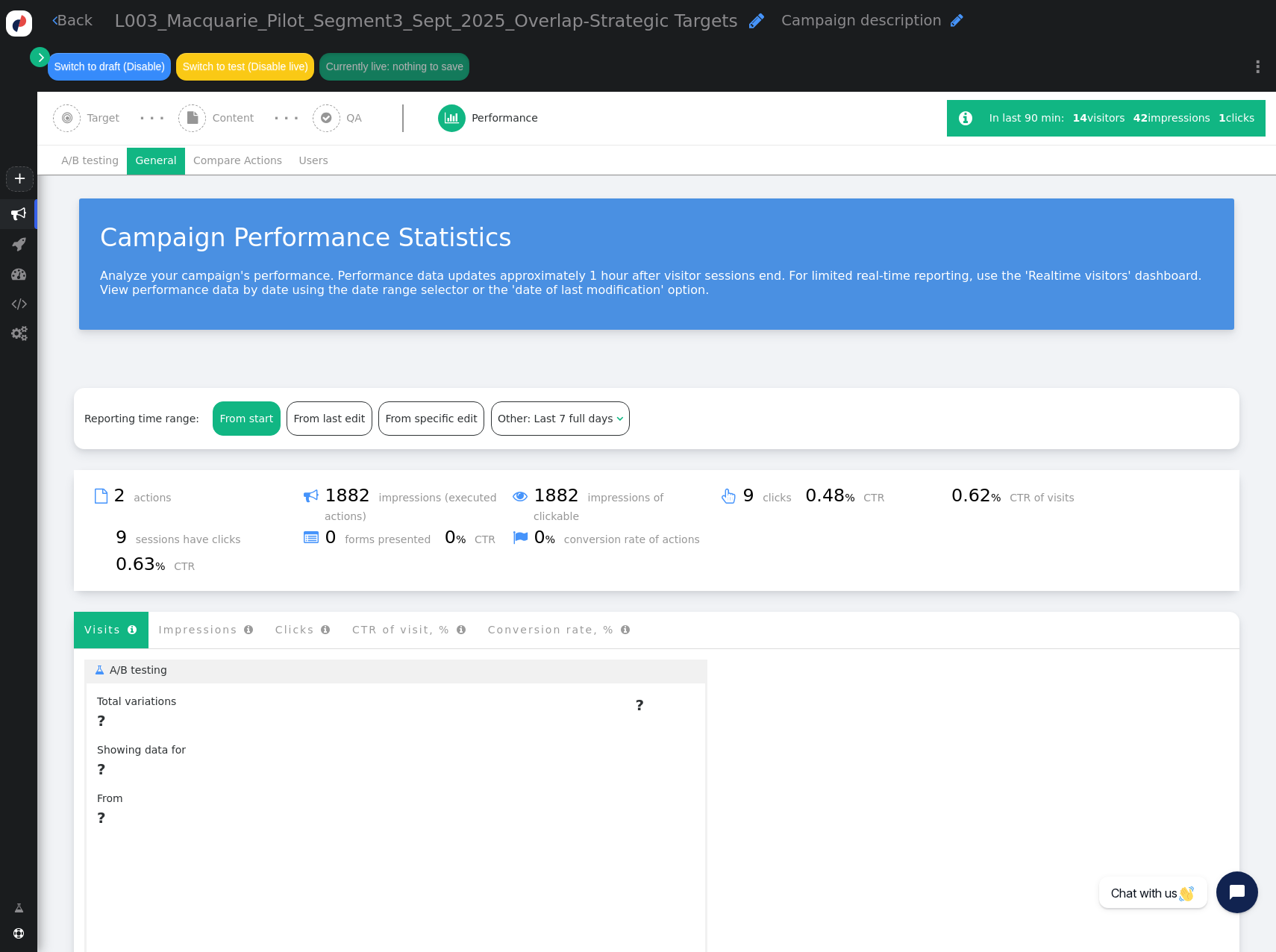
click at [237, 426] on div "From start" at bounding box center [246, 419] width 66 height 32
click at [294, 415] on div "From last edit" at bounding box center [330, 419] width 84 height 32
click at [405, 418] on div "From specific edit" at bounding box center [431, 419] width 104 height 32
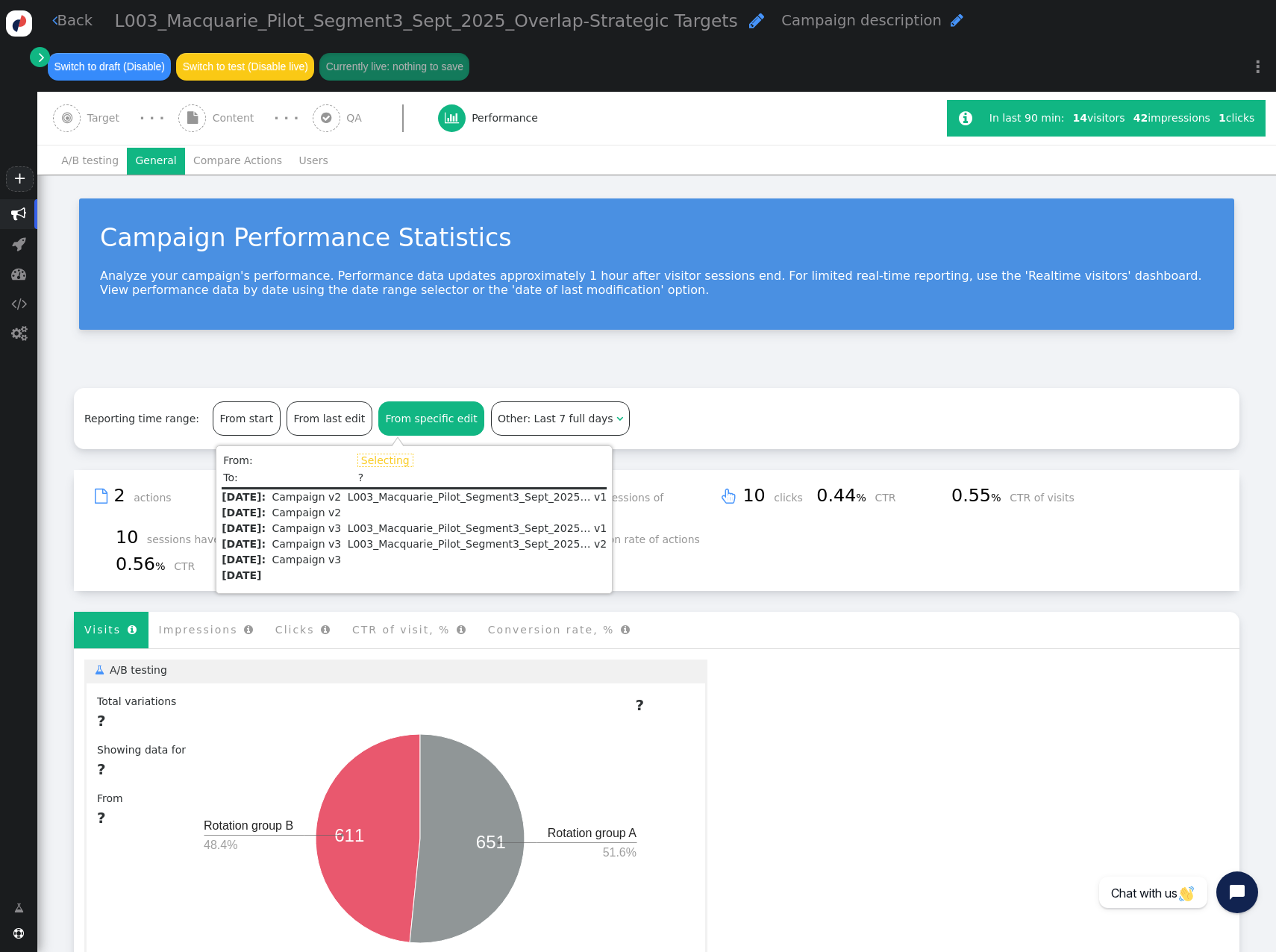
click at [498, 414] on span "Other: Last 7 full days" at bounding box center [555, 419] width 116 height 11
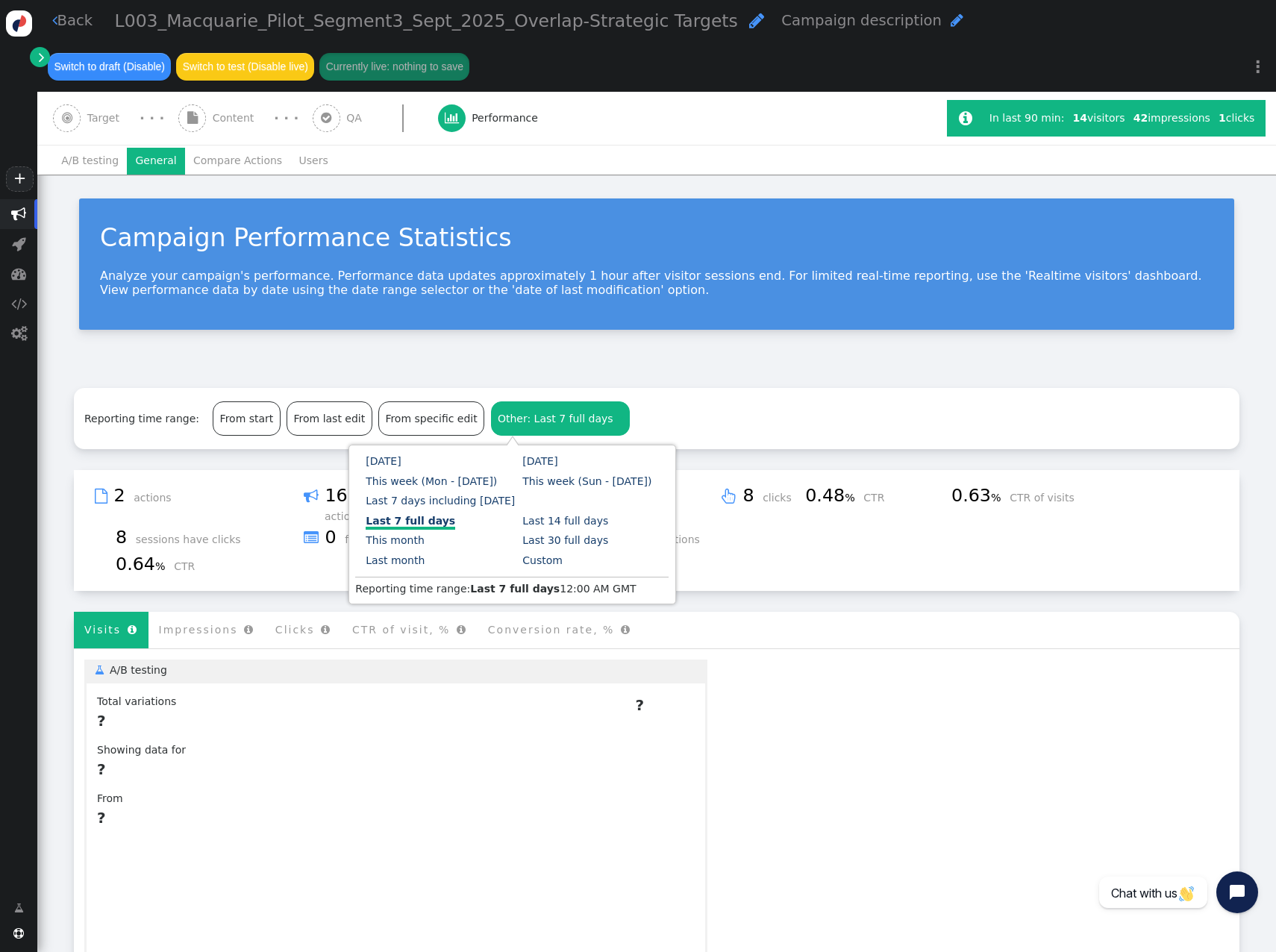
click at [523, 508] on link "Custom" at bounding box center [543, 560] width 40 height 11
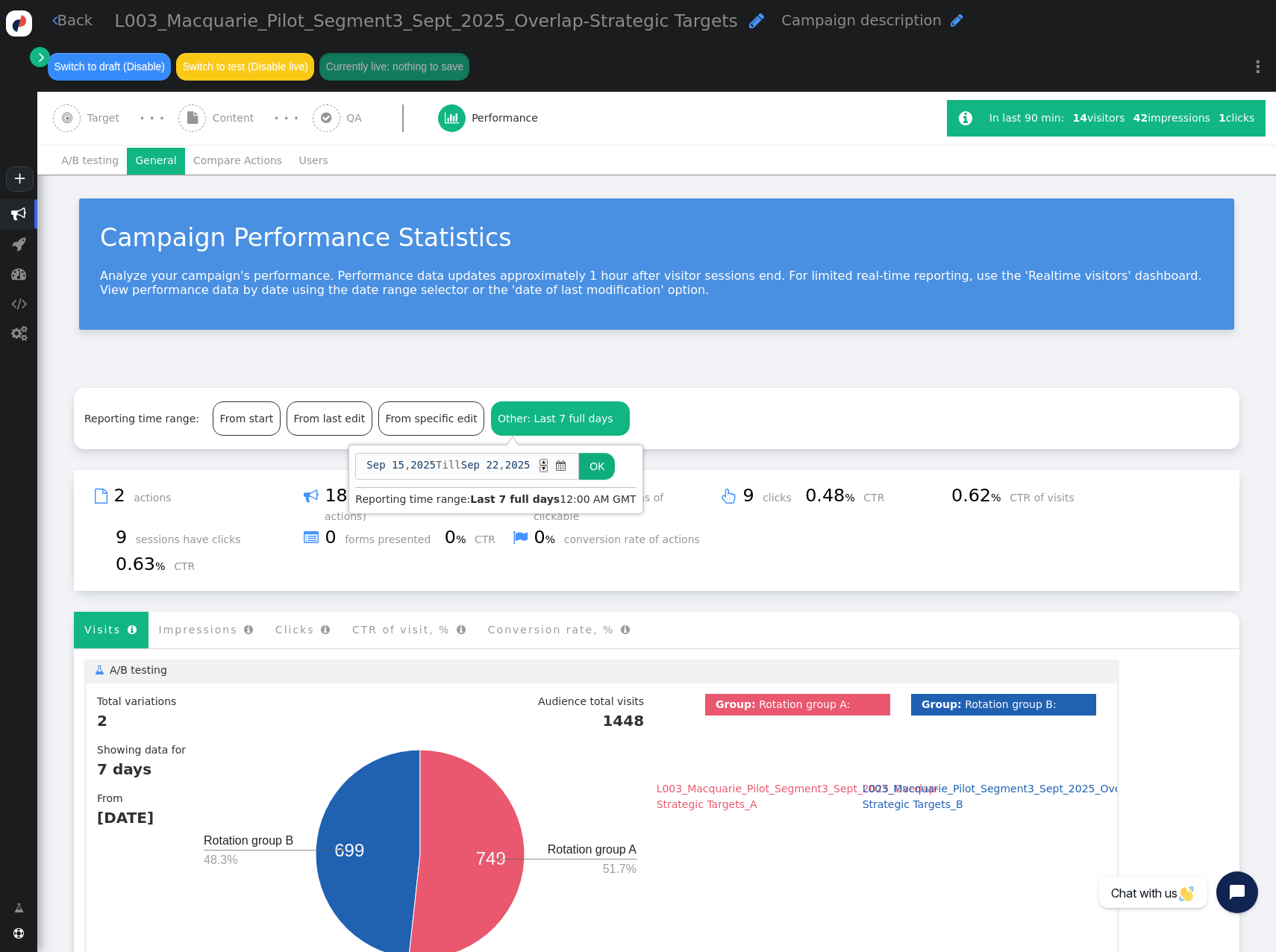
click at [569, 470] on span "" at bounding box center [561, 465] width 14 height 15
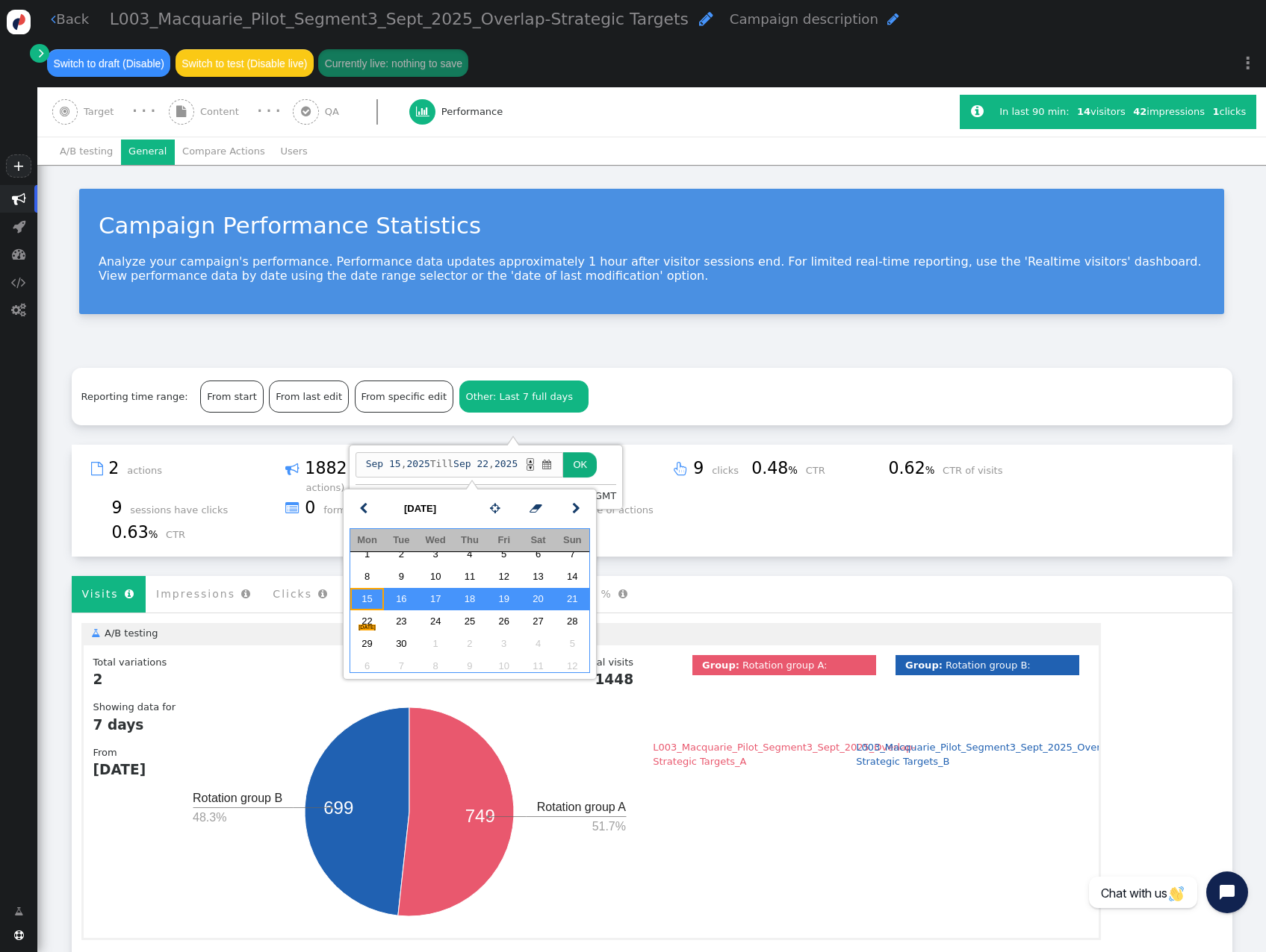
click at [368, 508] on td "15" at bounding box center [367, 598] width 34 height 22
click at [576, 508] on td "21" at bounding box center [572, 598] width 34 height 22
click at [597, 470] on button "OK" at bounding box center [579, 465] width 33 height 26
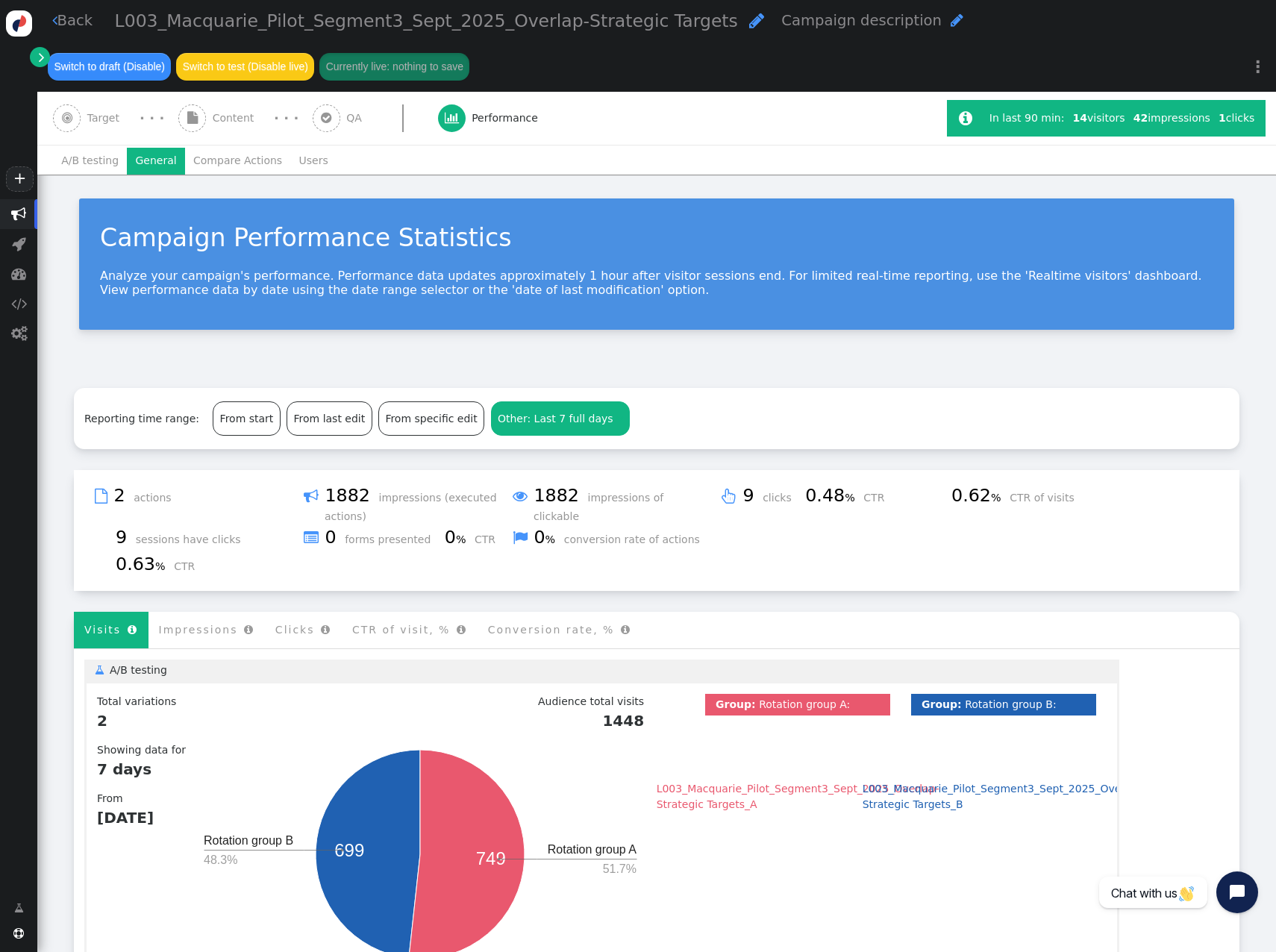
click at [76, 163] on li "A/B testing" at bounding box center [89, 162] width 74 height 27
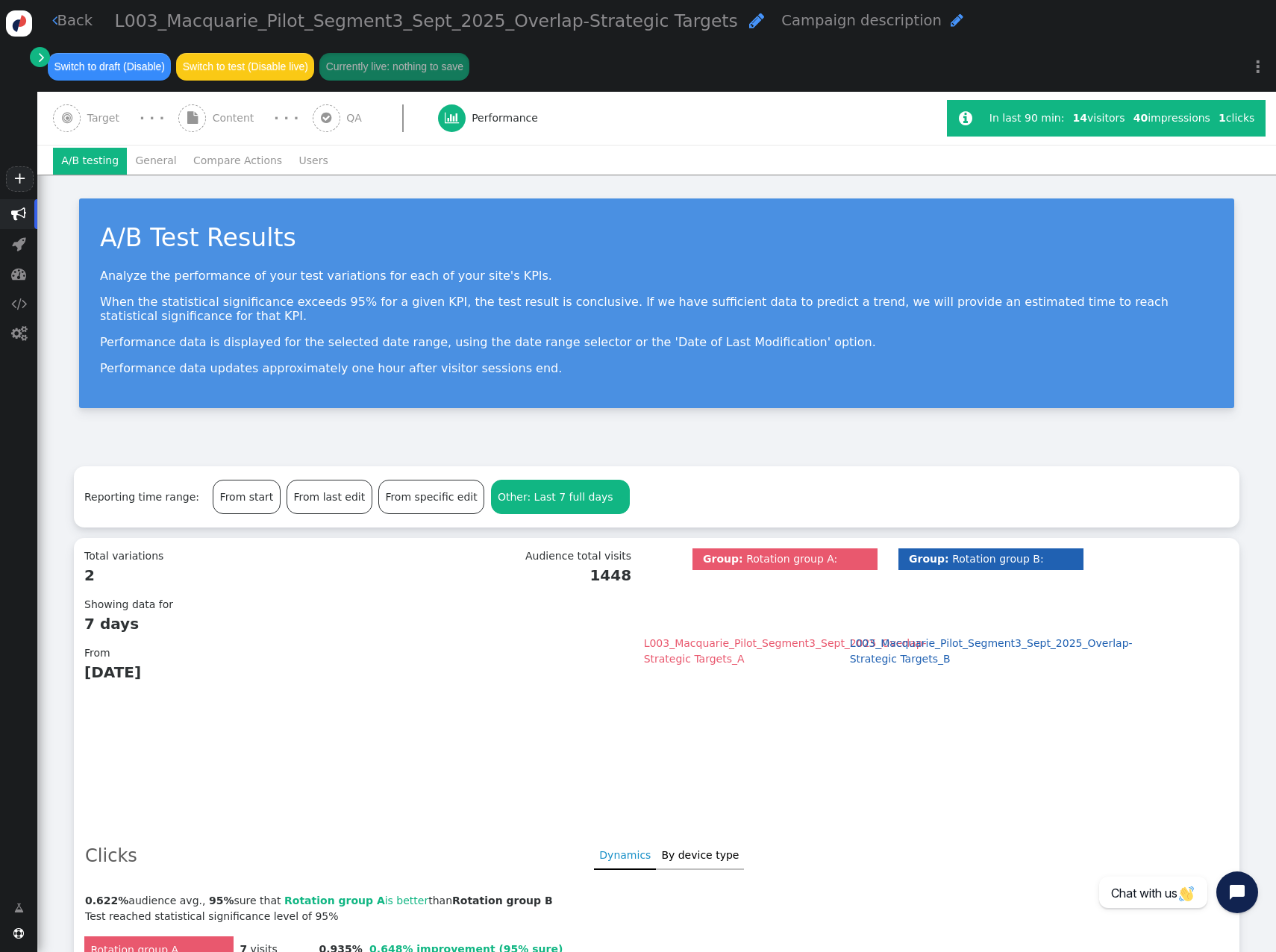
click at [155, 161] on li "General" at bounding box center [156, 162] width 58 height 27
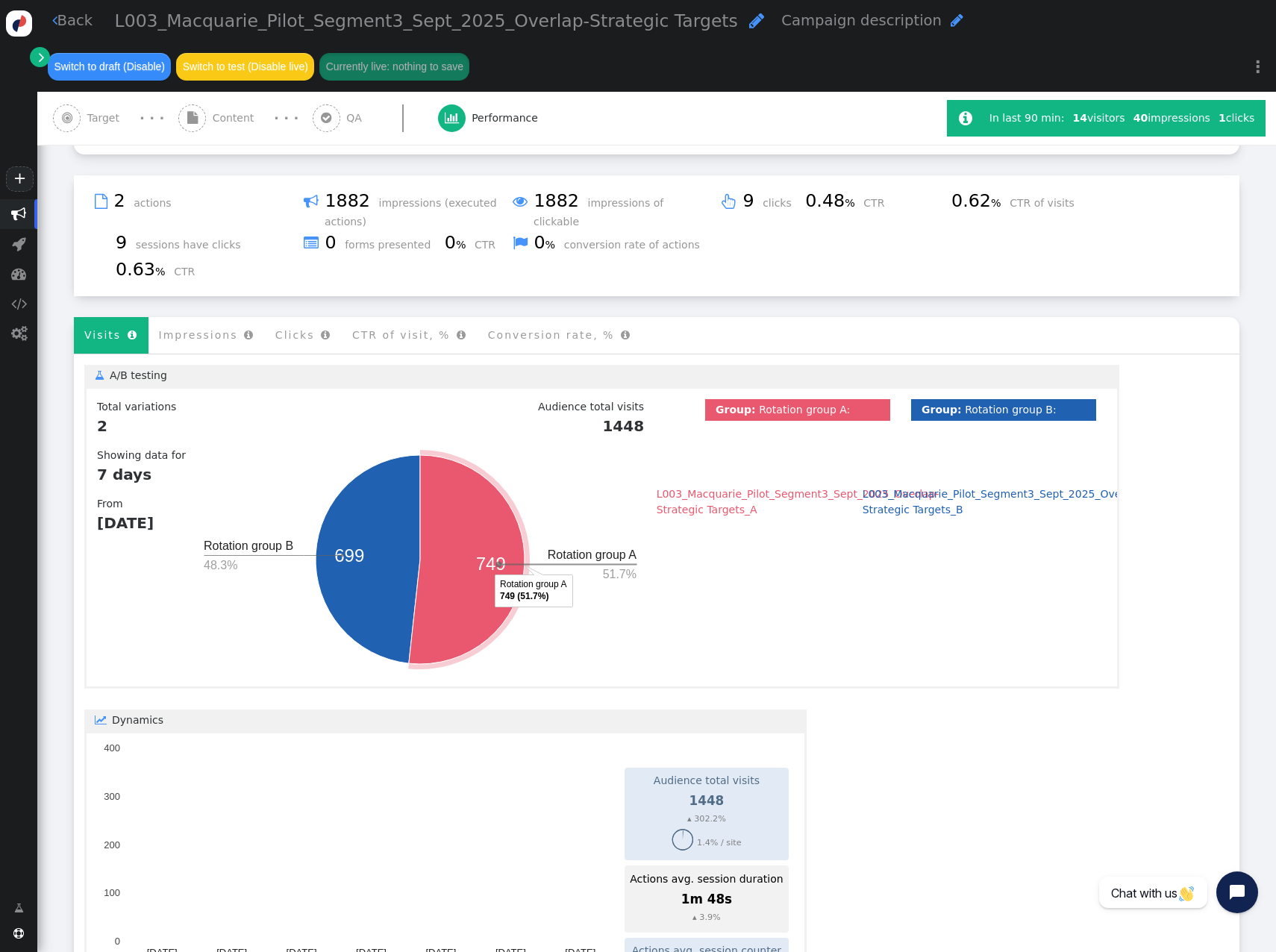
scroll to position [298, 0]
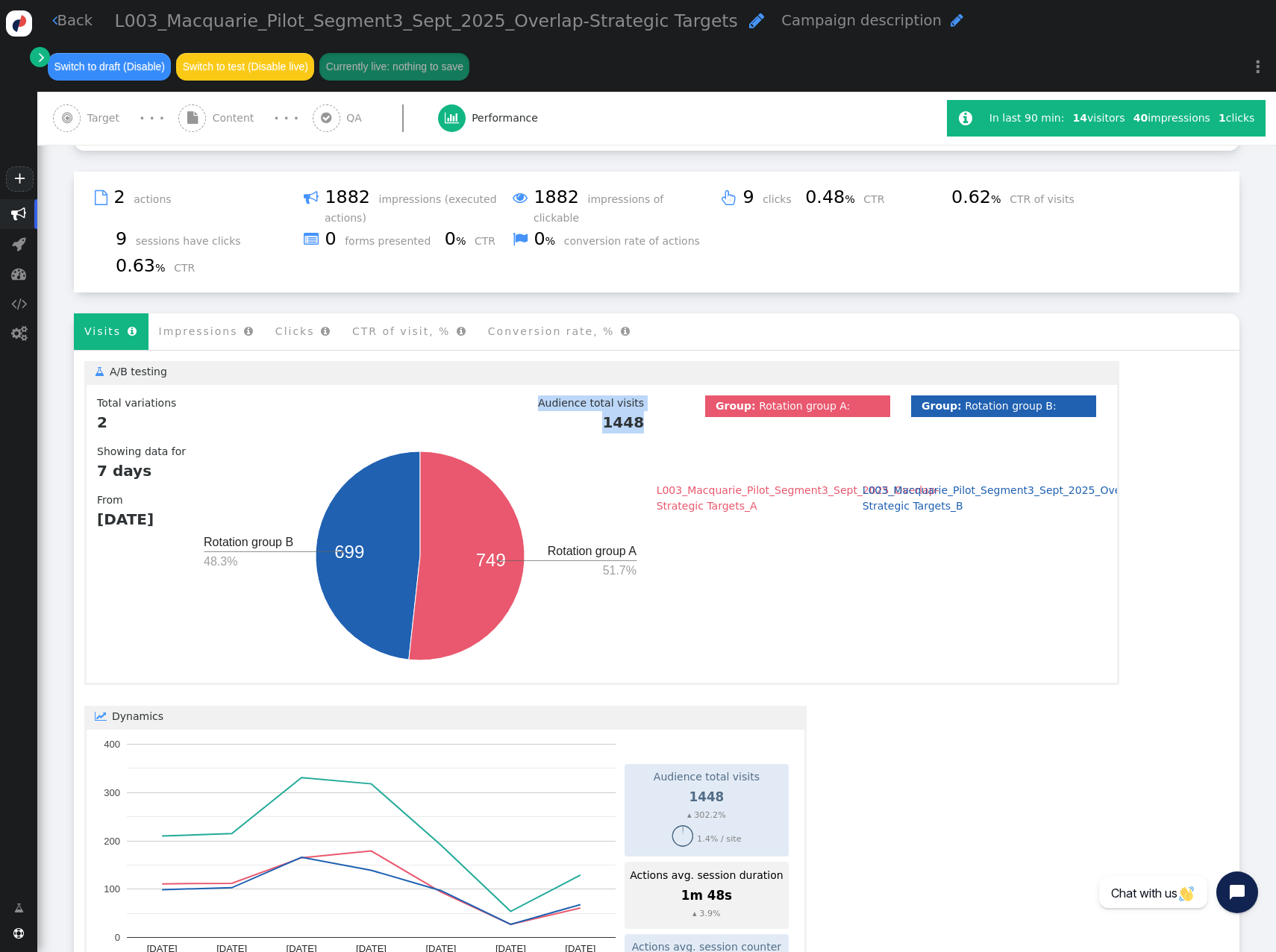
drag, startPoint x: 631, startPoint y: 415, endPoint x: 529, endPoint y: 401, distance: 103.0
click at [529, 401] on div "Audience total visits 1448" at bounding box center [420, 420] width 448 height 49
drag, startPoint x: 919, startPoint y: 402, endPoint x: 928, endPoint y: 402, distance: 9.0
click at [928, 402] on b "Group:" at bounding box center [941, 406] width 40 height 11
drag, startPoint x: 928, startPoint y: 402, endPoint x: 819, endPoint y: 400, distance: 109.0
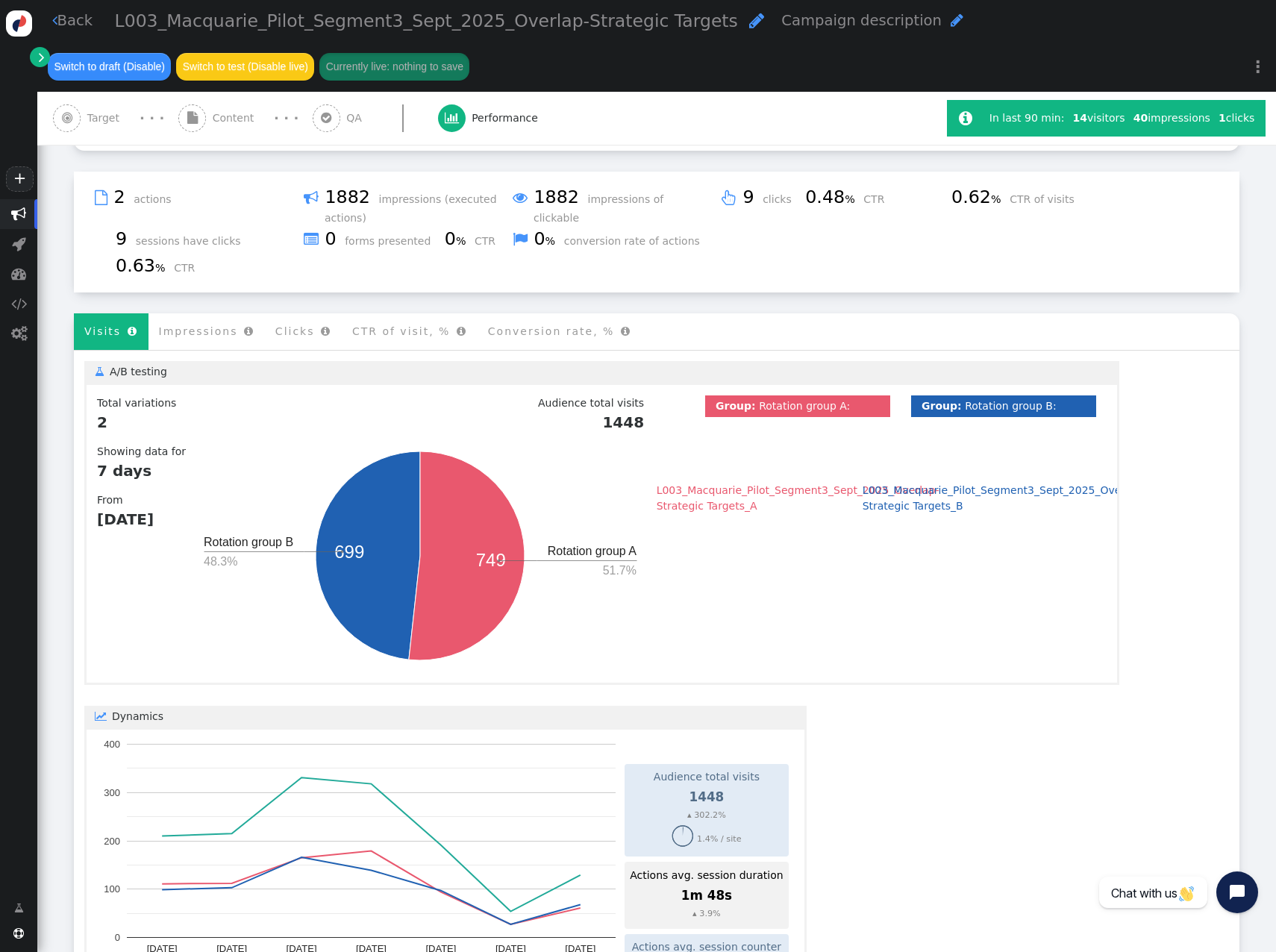
click at [819, 400] on span "Rotation group A:" at bounding box center [804, 406] width 91 height 11
drag, startPoint x: 637, startPoint y: 408, endPoint x: 550, endPoint y: 398, distance: 87.6
click at [550, 398] on div "Total variations 2 Showing data for 7 days From [DATE] Audience total visits 14…" at bounding box center [602, 534] width 1009 height 277
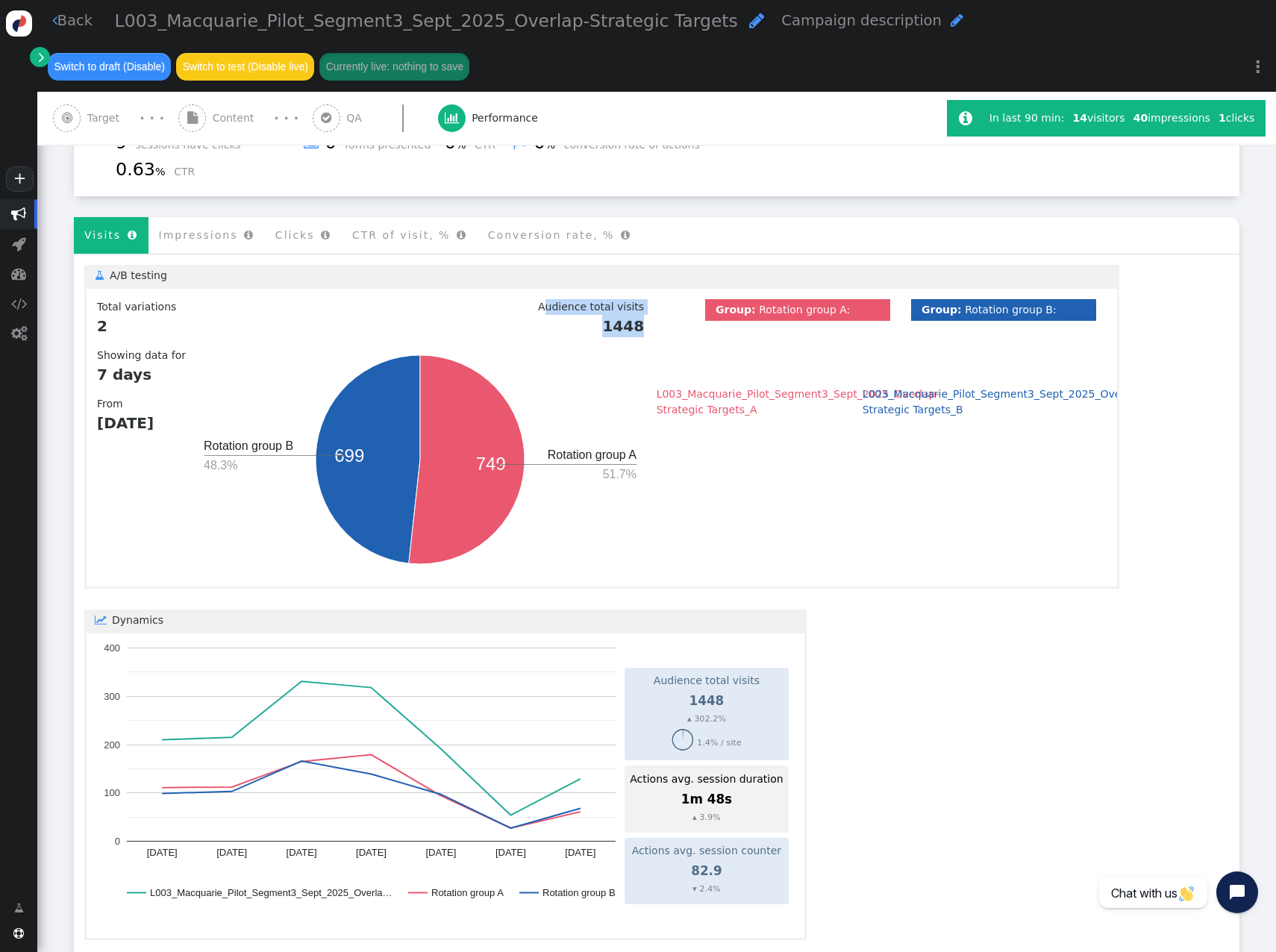
scroll to position [0, 0]
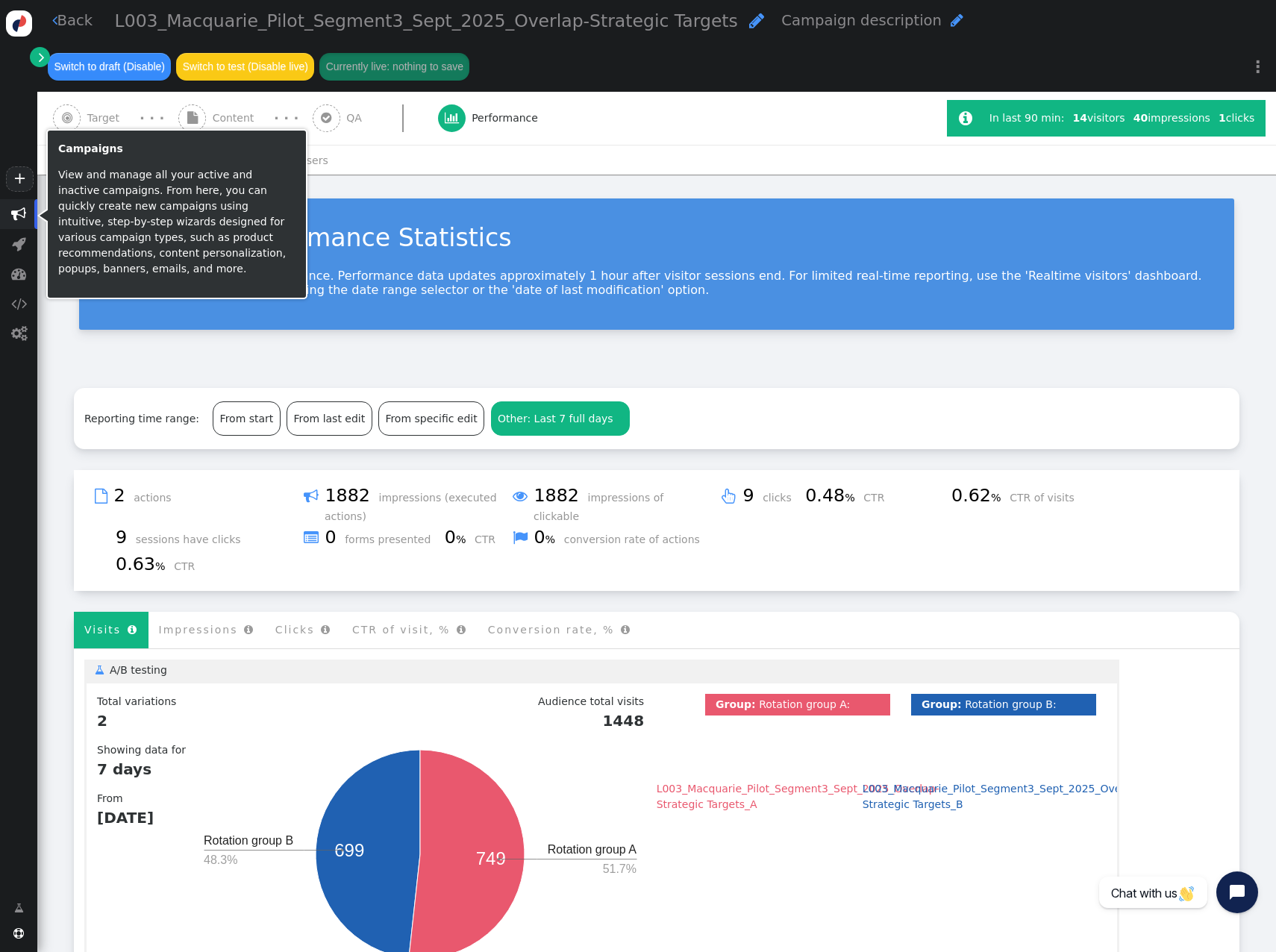
click at [12, 205] on span "" at bounding box center [18, 213] width 37 height 30
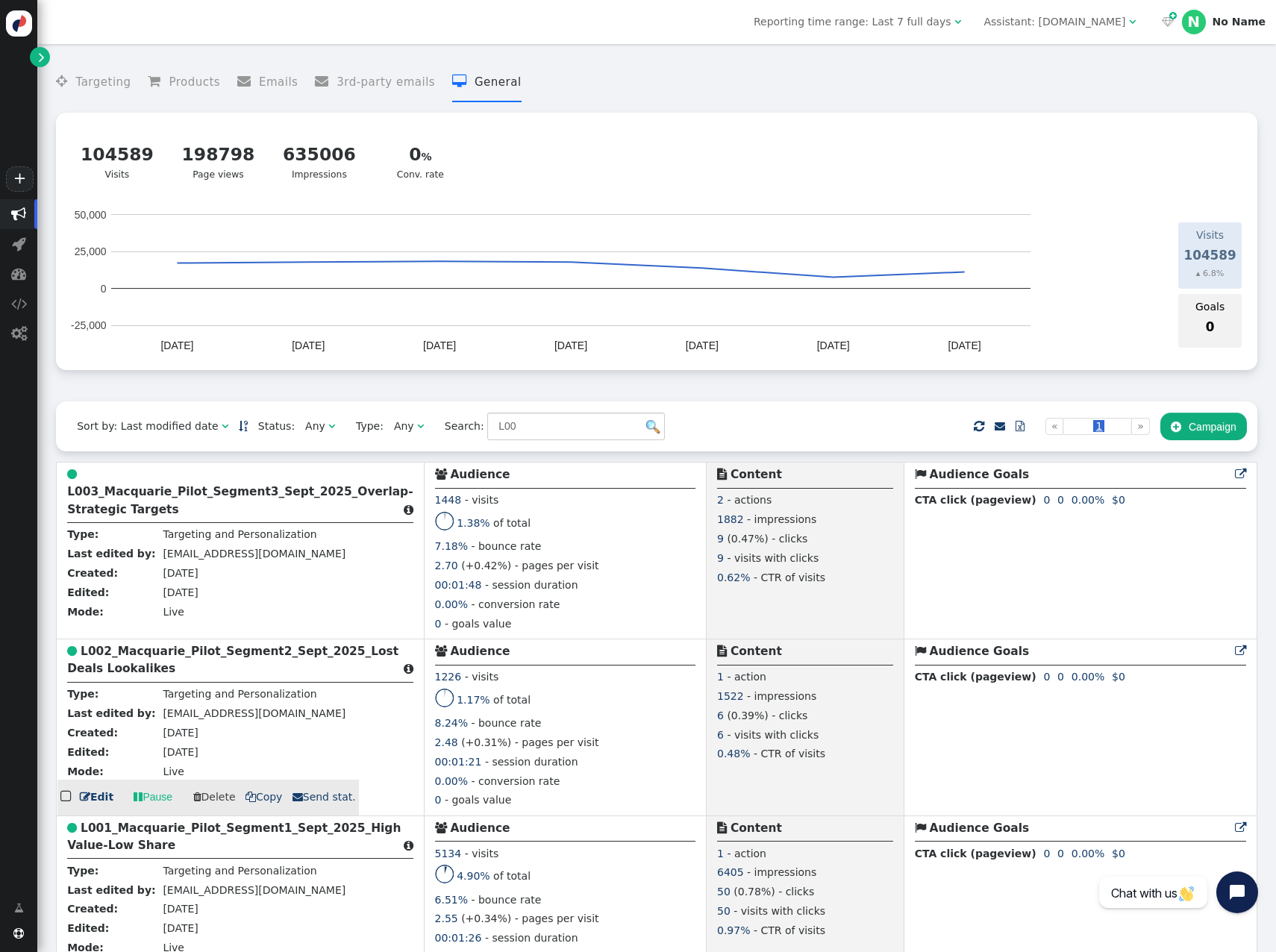
scroll to position [51, 0]
